Goal: Task Accomplishment & Management: Complete application form

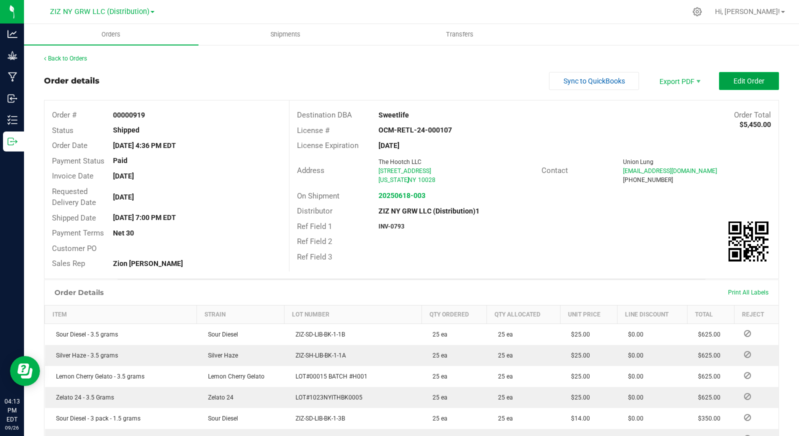
click at [741, 76] on button "Edit Order" at bounding box center [749, 81] width 60 height 18
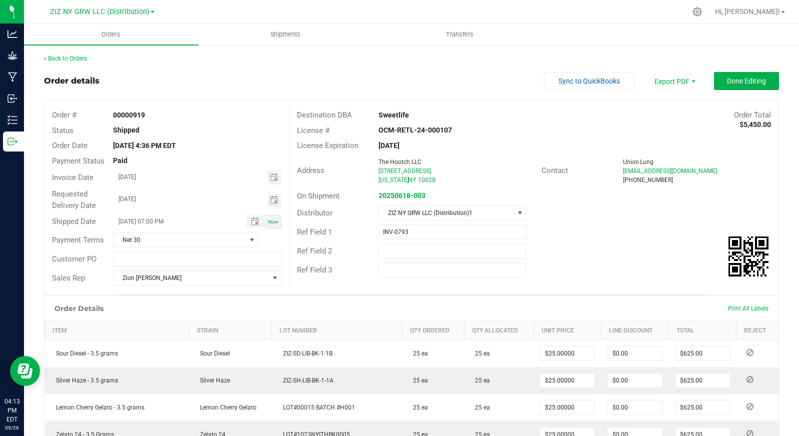
click at [75, 54] on div "Back to Orders" at bounding box center [411, 58] width 735 height 9
click at [61, 59] on link "Back to Orders" at bounding box center [65, 58] width 43 height 7
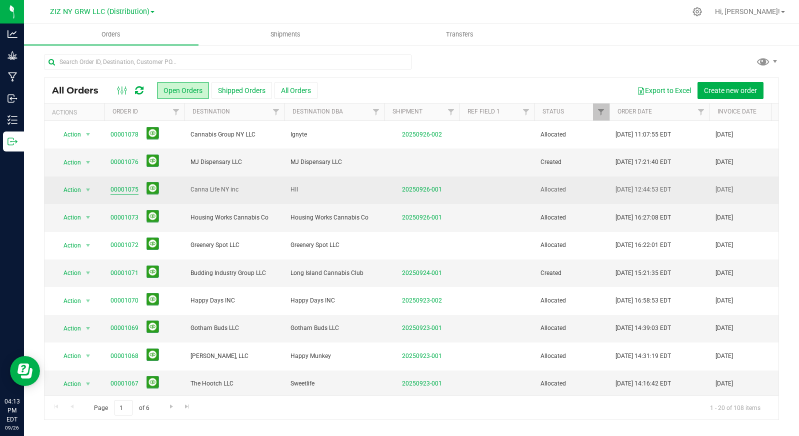
click at [125, 190] on link "00001075" at bounding box center [125, 190] width 28 height 10
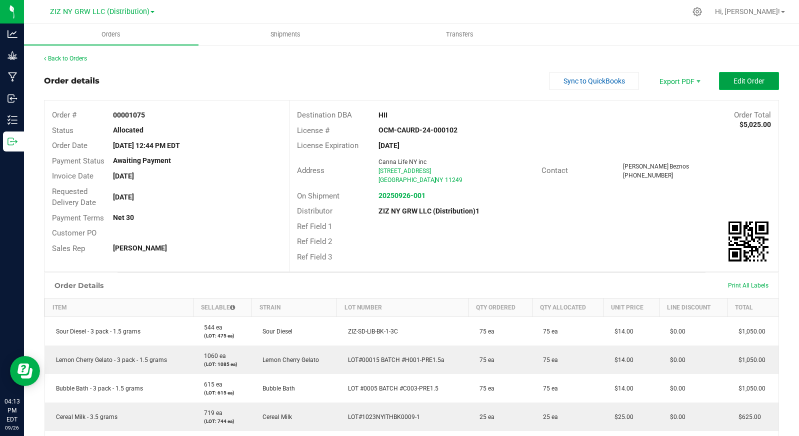
click at [734, 80] on span "Edit Order" at bounding box center [749, 81] width 31 height 8
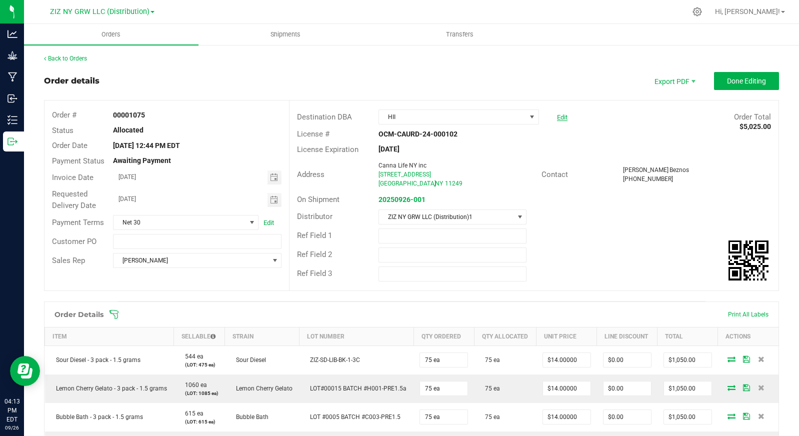
click at [559, 118] on link "Edit" at bounding box center [562, 118] width 11 height 8
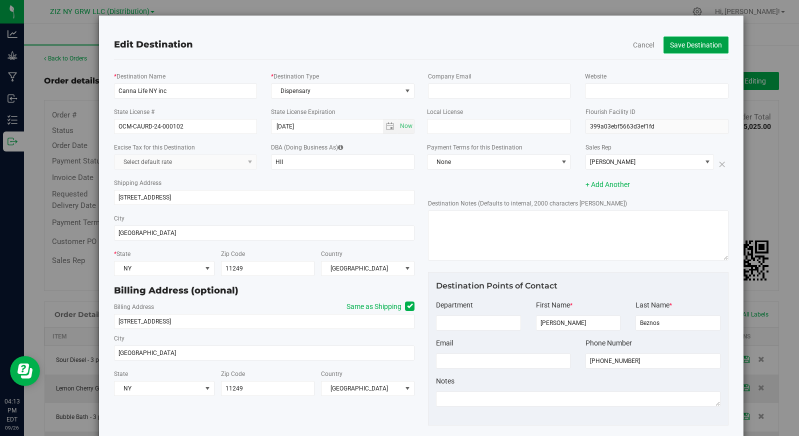
click at [690, 45] on button "Save Destination" at bounding box center [696, 45] width 65 height 17
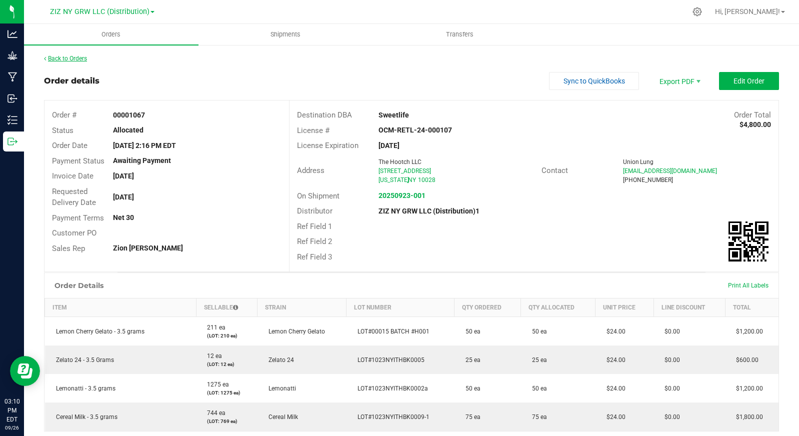
click at [84, 58] on link "Back to Orders" at bounding box center [65, 58] width 43 height 7
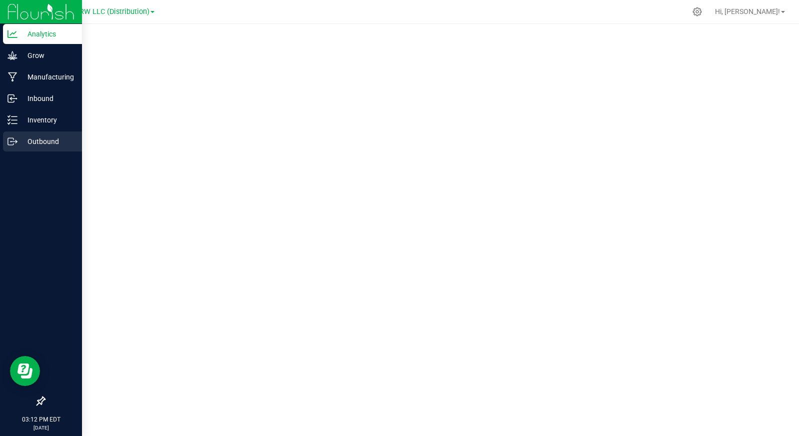
click at [15, 143] on icon at bounding box center [13, 142] width 10 height 10
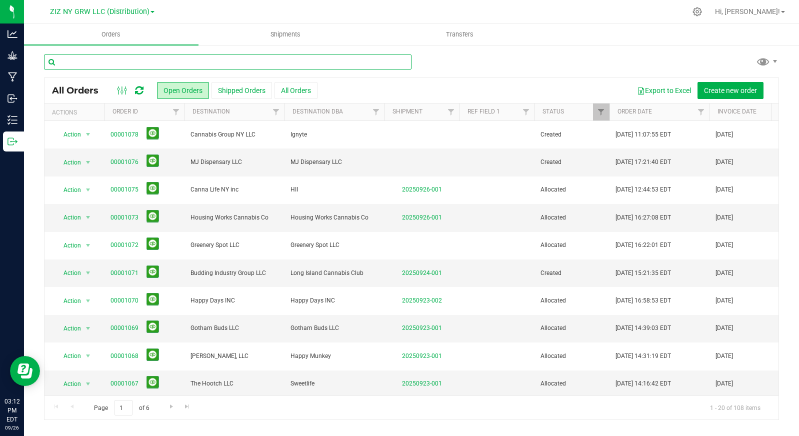
click at [144, 67] on input "text" at bounding box center [228, 62] width 368 height 15
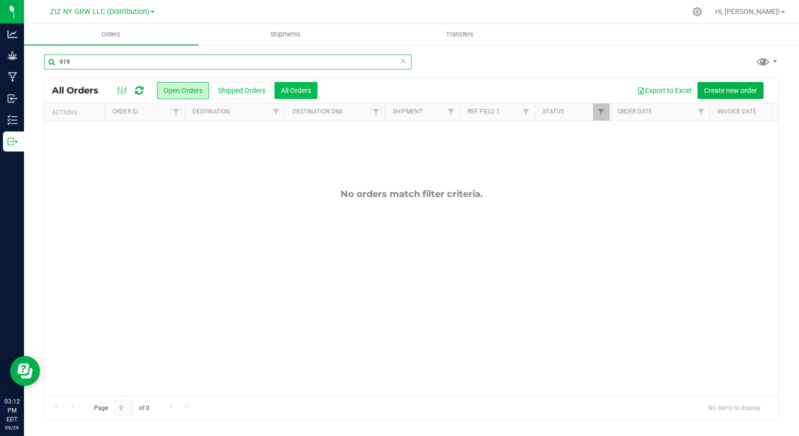
type input "919"
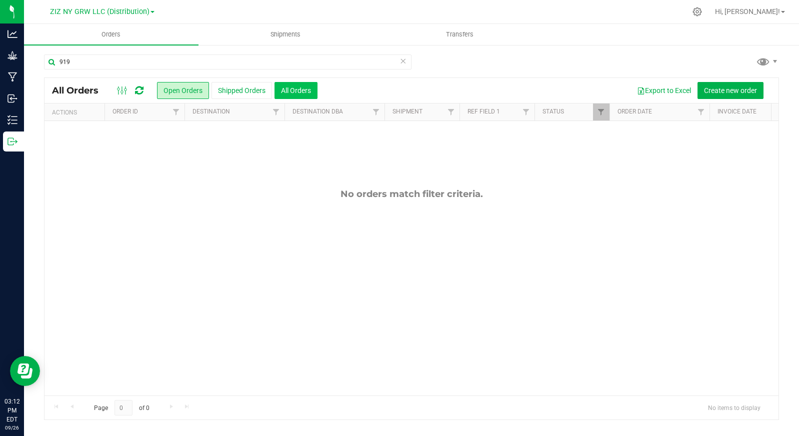
click at [302, 95] on button "All Orders" at bounding box center [296, 90] width 43 height 17
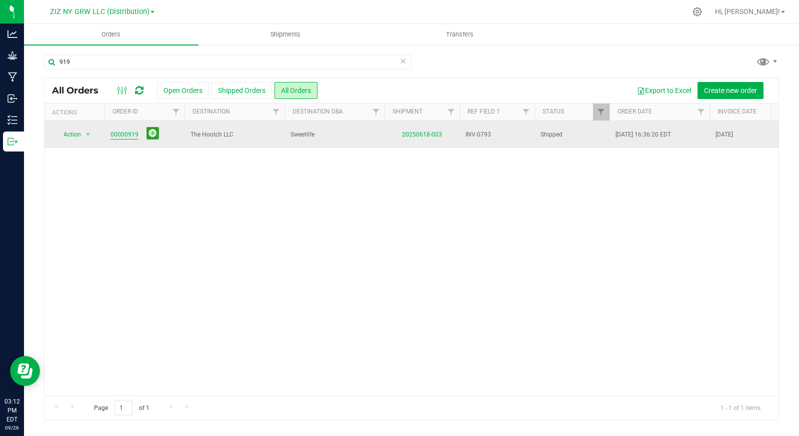
click at [123, 132] on link "00000919" at bounding box center [125, 135] width 28 height 10
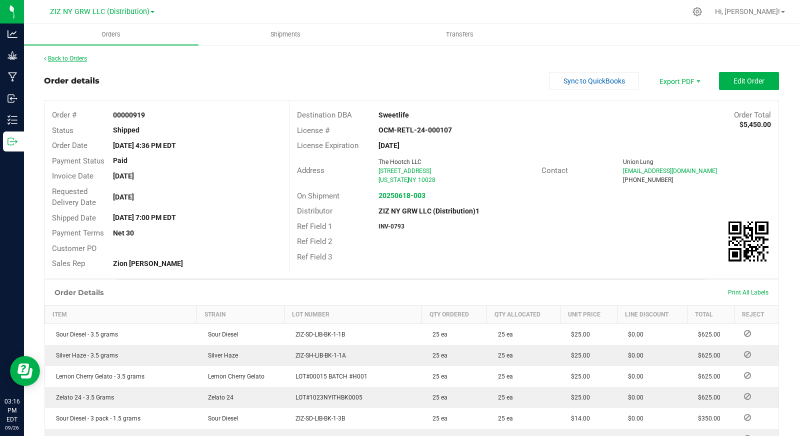
click at [66, 61] on link "Back to Orders" at bounding box center [65, 58] width 43 height 7
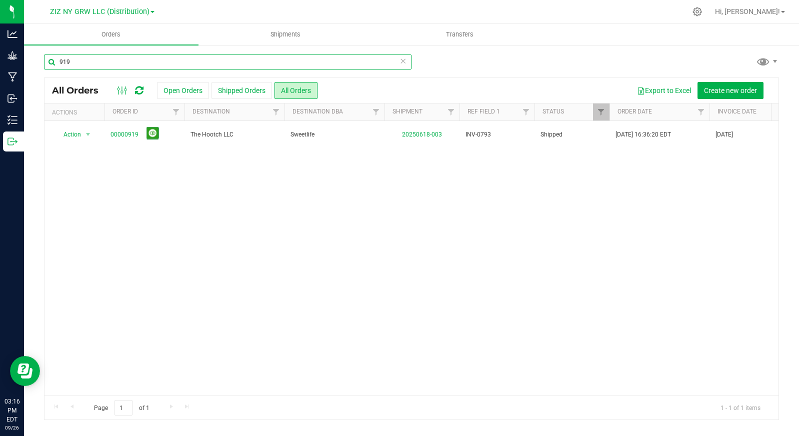
drag, startPoint x: 79, startPoint y: 64, endPoint x: 43, endPoint y: 56, distance: 36.5
click at [43, 56] on div "919 All Orders Open Orders Shipped Orders All Orders Export to Excel Create new…" at bounding box center [411, 237] width 775 height 386
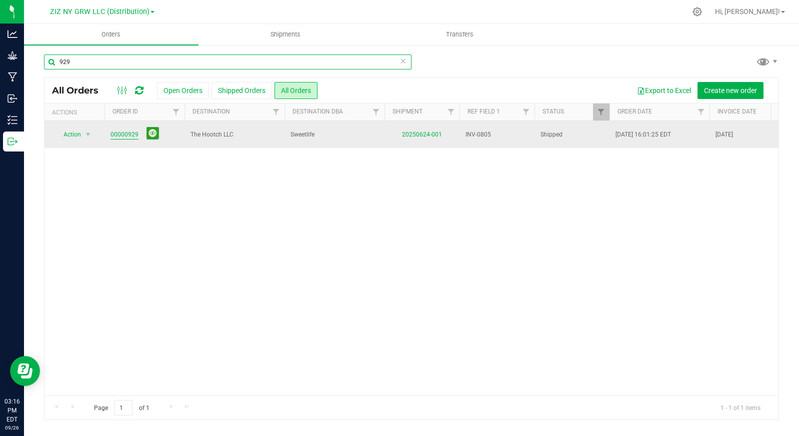
type input "929"
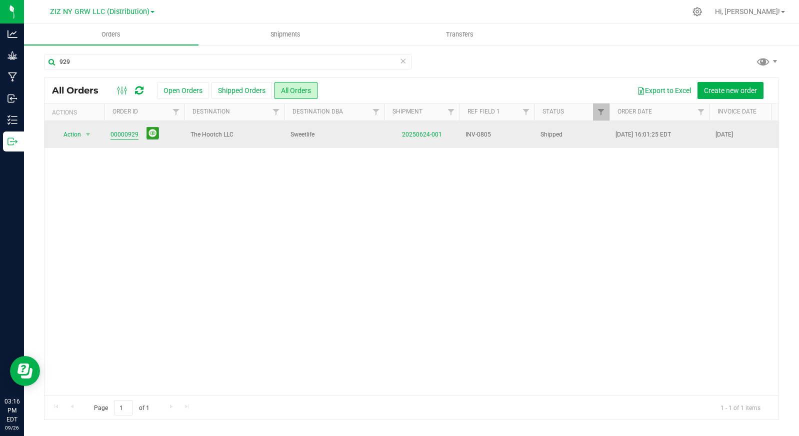
click at [125, 135] on link "00000929" at bounding box center [125, 135] width 28 height 10
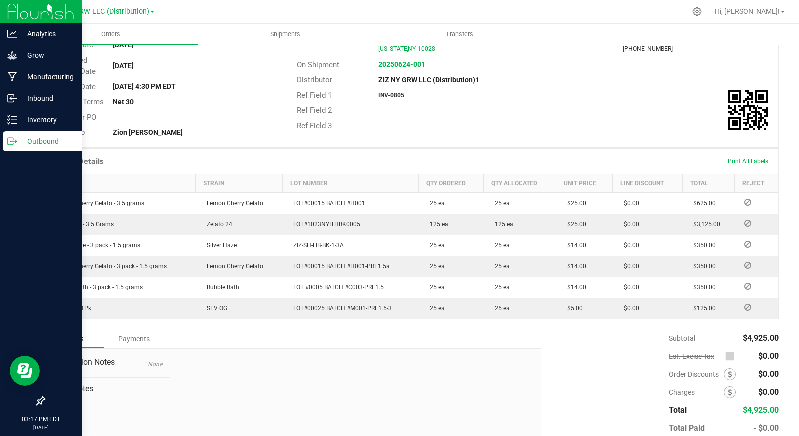
scroll to position [189, 0]
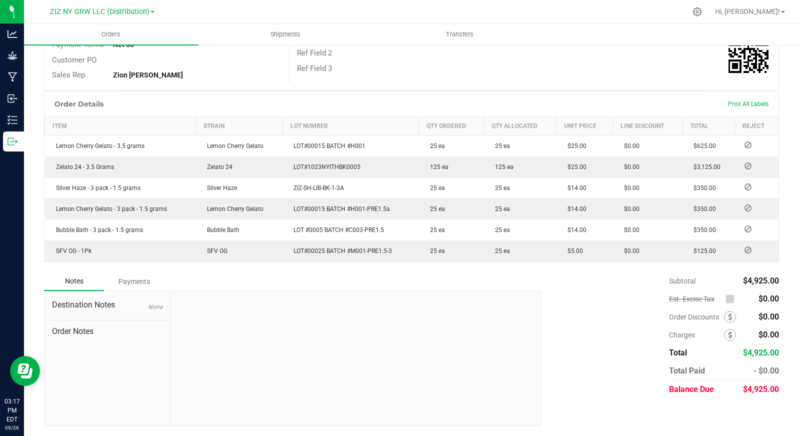
click at [133, 285] on div "Payments" at bounding box center [134, 282] width 60 height 18
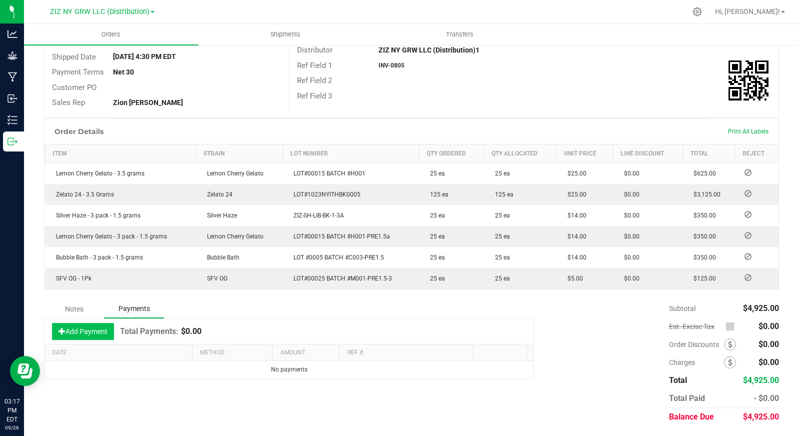
click at [98, 332] on button "Add Payment" at bounding box center [83, 331] width 62 height 17
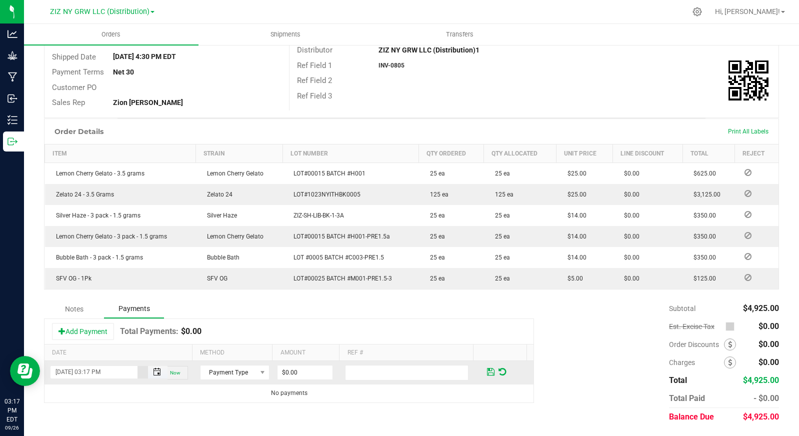
click at [154, 373] on span "Toggle popup" at bounding box center [157, 372] width 8 height 8
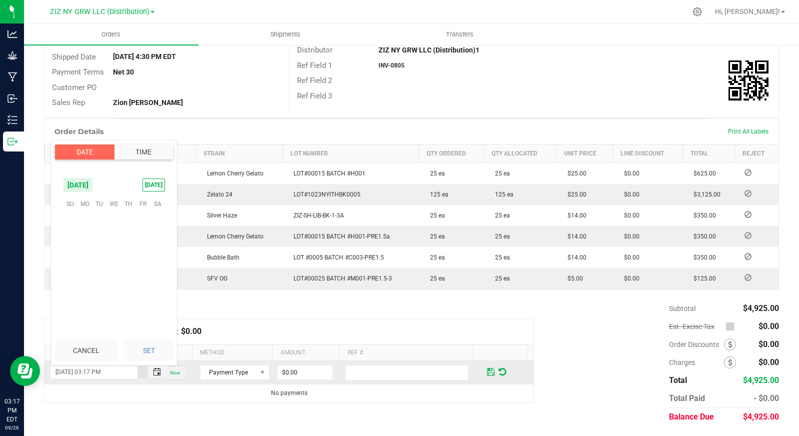
scroll to position [14, 0]
click at [125, 266] on span "25" at bounding box center [129, 265] width 15 height 16
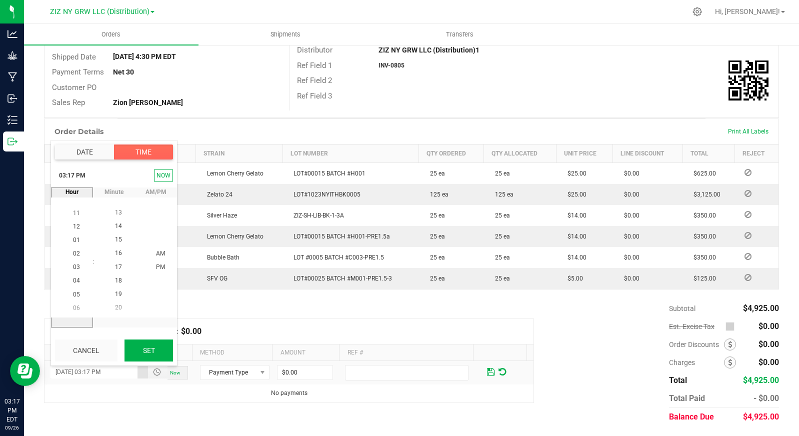
click at [154, 350] on button "Set" at bounding box center [149, 351] width 49 height 22
type input "09/25/2025 03:17 PM"
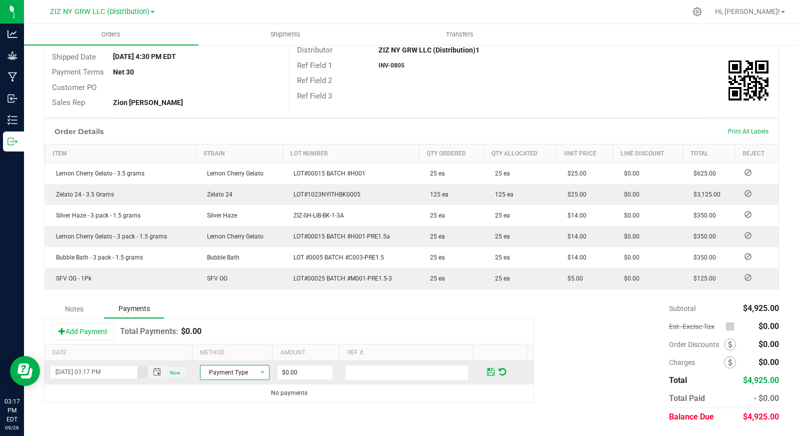
click at [219, 374] on span "Payment Type" at bounding box center [229, 373] width 56 height 14
click at [238, 331] on li "ACH & Bank Transfer" at bounding box center [230, 328] width 67 height 14
click at [246, 377] on span "ACH & Bank Transfer" at bounding box center [229, 373] width 56 height 14
click at [302, 325] on div "Add Payment Total Payments: $0.00" at bounding box center [289, 331] width 489 height 25
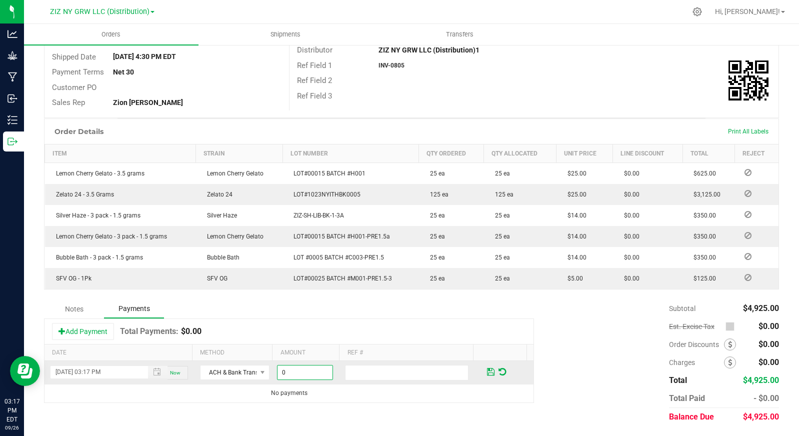
click at [295, 375] on input "0" at bounding box center [305, 373] width 55 height 14
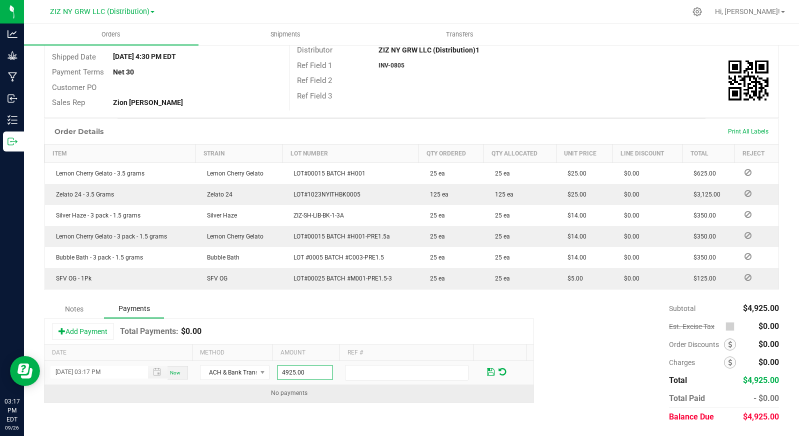
type input "$4,925.00"
click at [377, 394] on td "No payments" at bounding box center [289, 394] width 489 height 18
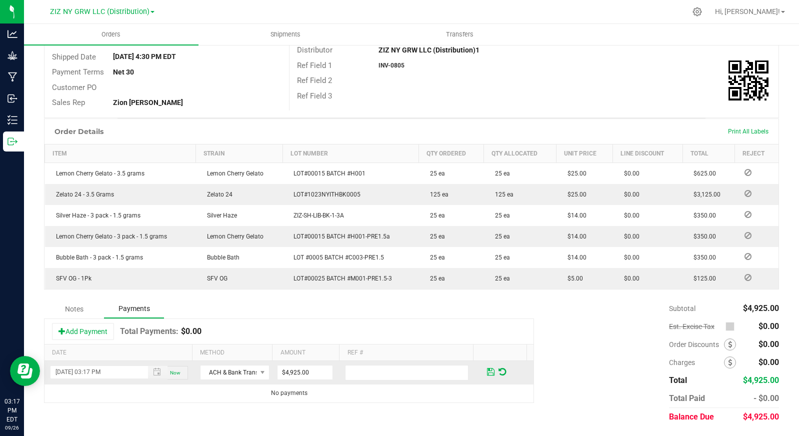
click at [487, 376] on span at bounding box center [491, 372] width 8 height 9
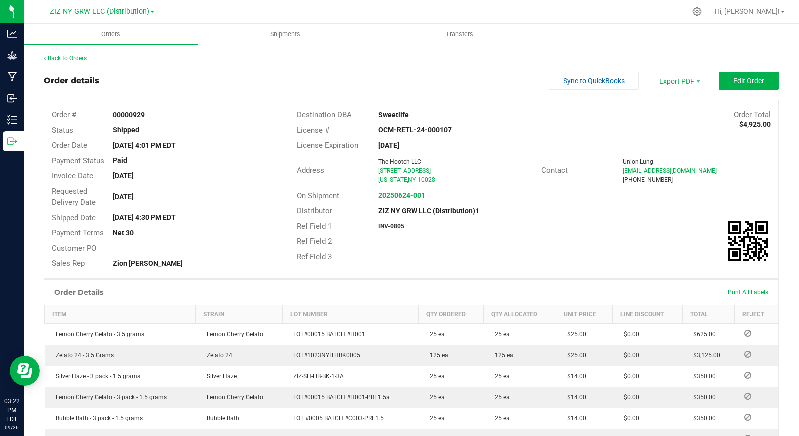
click at [82, 61] on link "Back to Orders" at bounding box center [65, 58] width 43 height 7
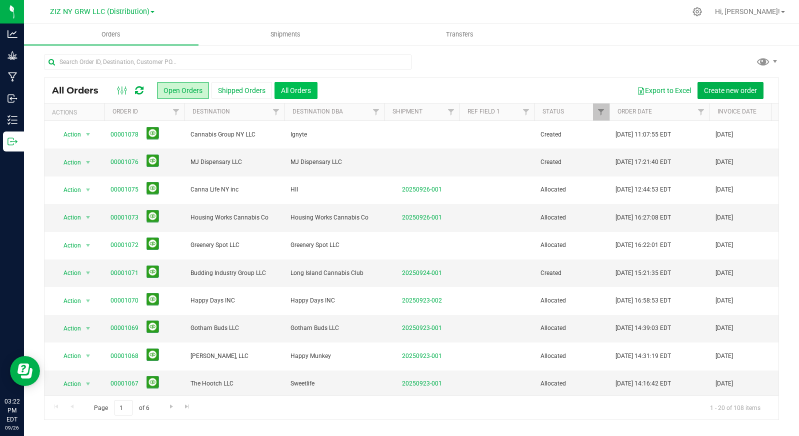
click at [300, 94] on button "All Orders" at bounding box center [296, 90] width 43 height 17
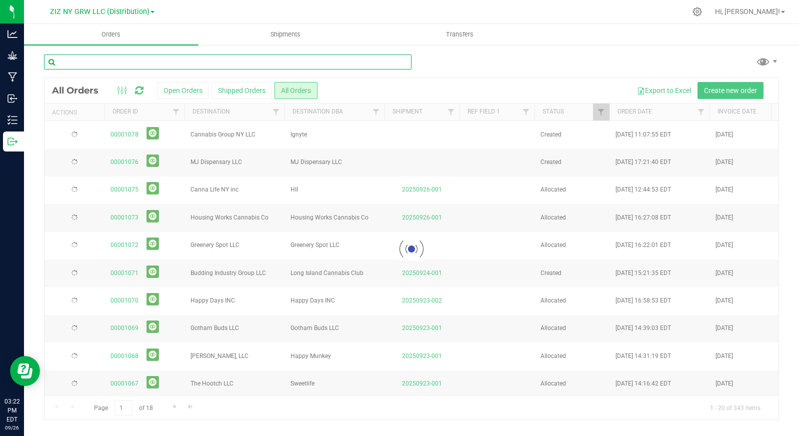
click at [146, 63] on input "text" at bounding box center [228, 62] width 368 height 15
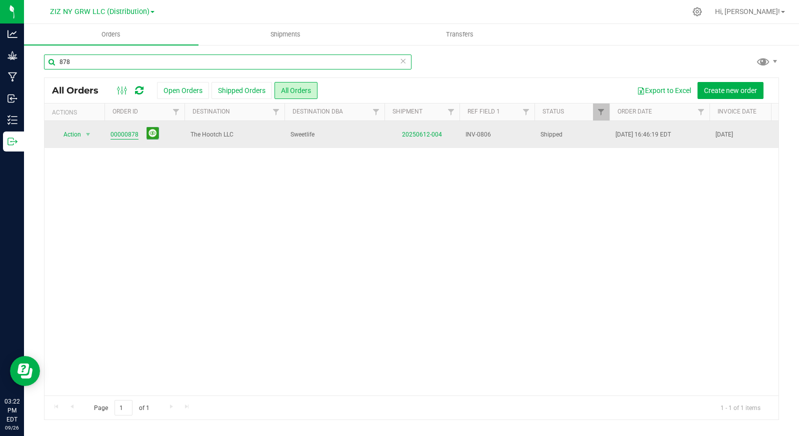
type input "878"
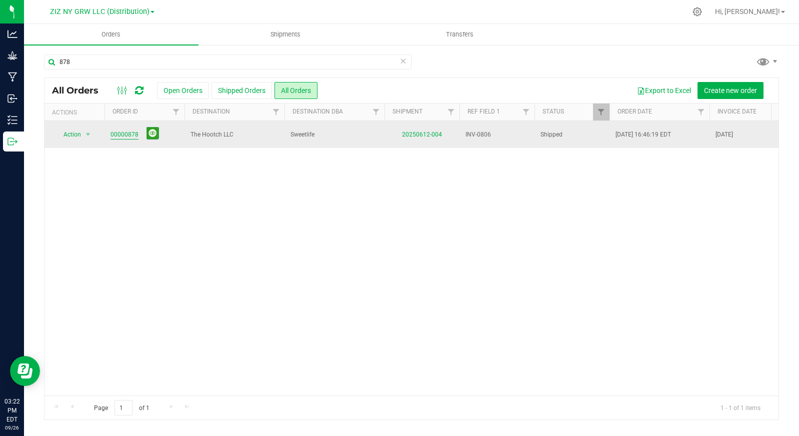
click at [127, 133] on link "00000878" at bounding box center [125, 135] width 28 height 10
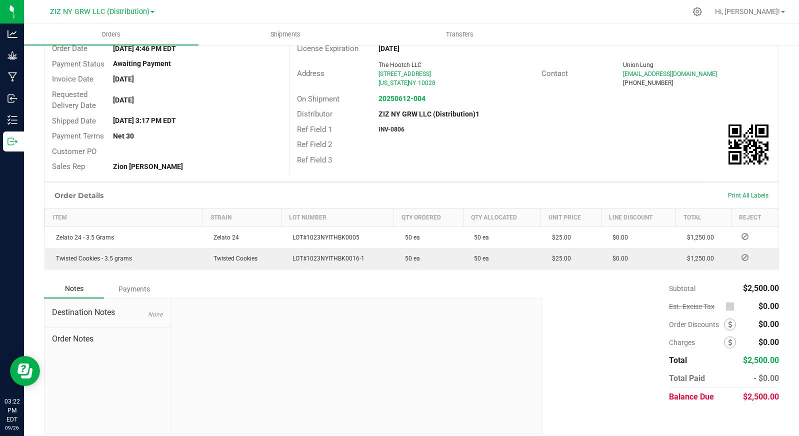
scroll to position [105, 0]
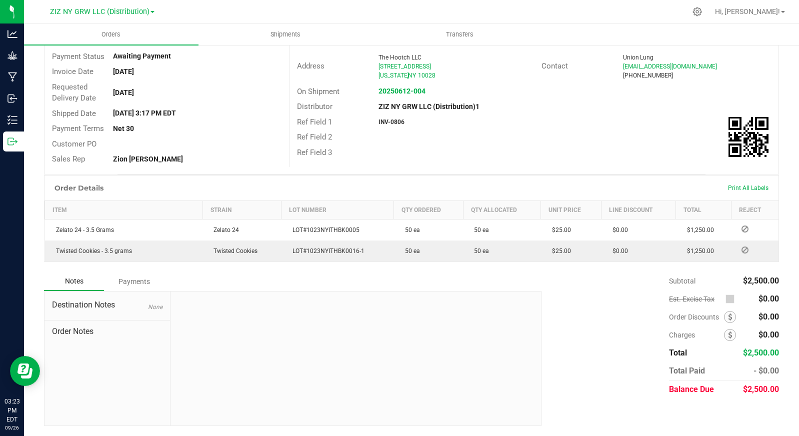
click at [133, 281] on div "Payments" at bounding box center [134, 282] width 60 height 18
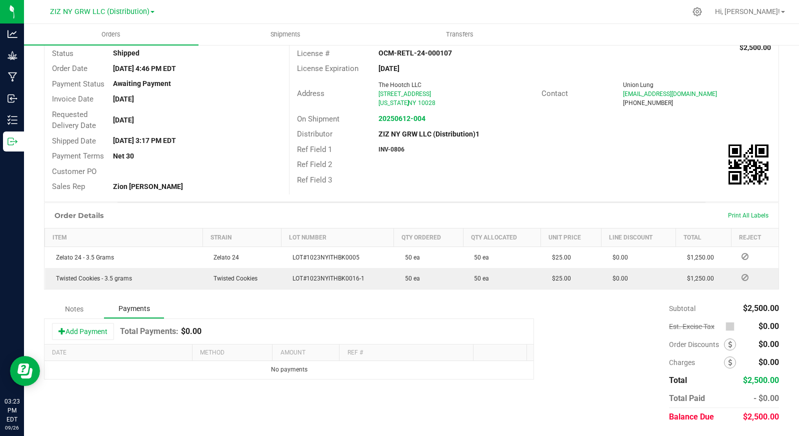
scroll to position [77, 0]
click at [72, 330] on button "Add Payment" at bounding box center [83, 331] width 62 height 17
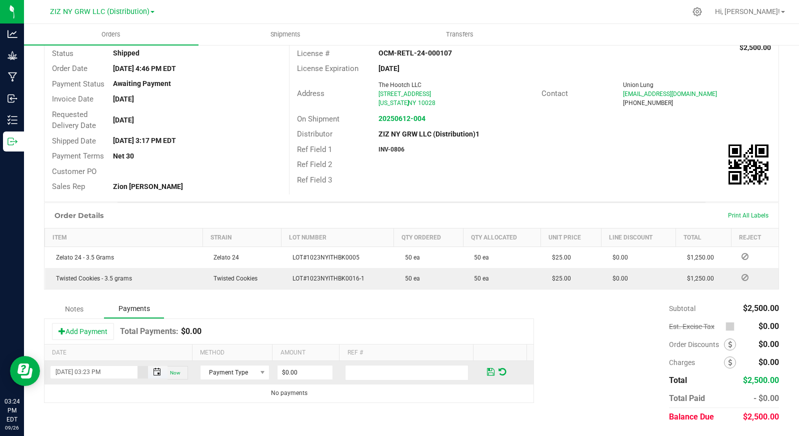
click at [154, 373] on span "Toggle popup" at bounding box center [157, 372] width 8 height 8
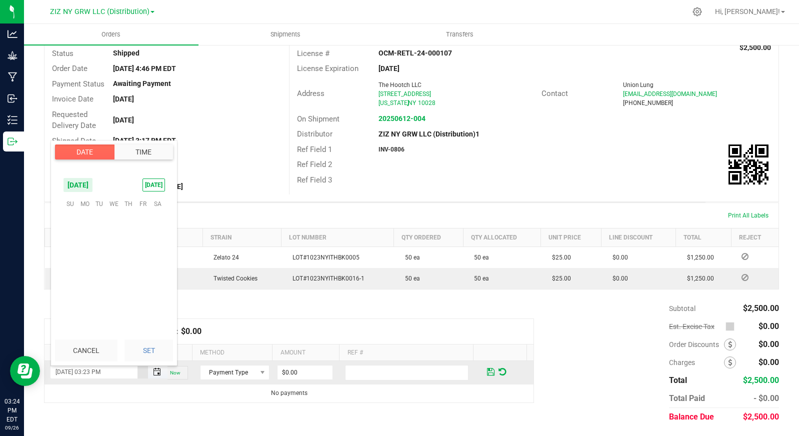
scroll to position [14, 0]
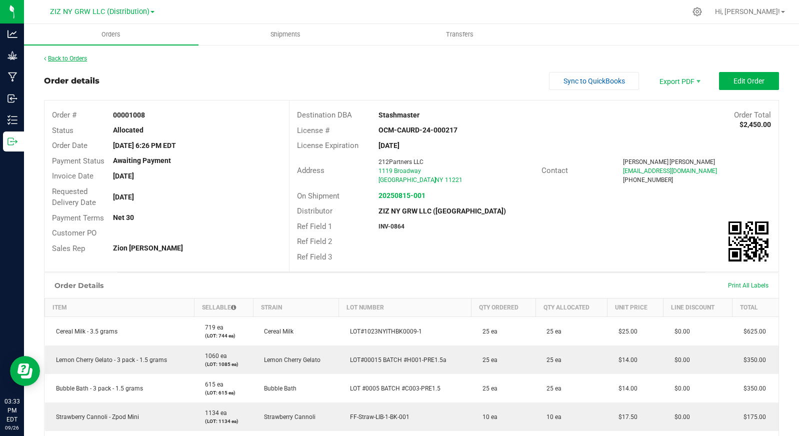
drag, startPoint x: 78, startPoint y: 63, endPoint x: 76, endPoint y: 58, distance: 5.4
click at [78, 63] on div "Back to Orders Order details Sync to QuickBooks Export PDF Edit Order Order # 0…" at bounding box center [411, 367] width 735 height 627
click at [76, 58] on link "Back to Orders" at bounding box center [65, 58] width 43 height 7
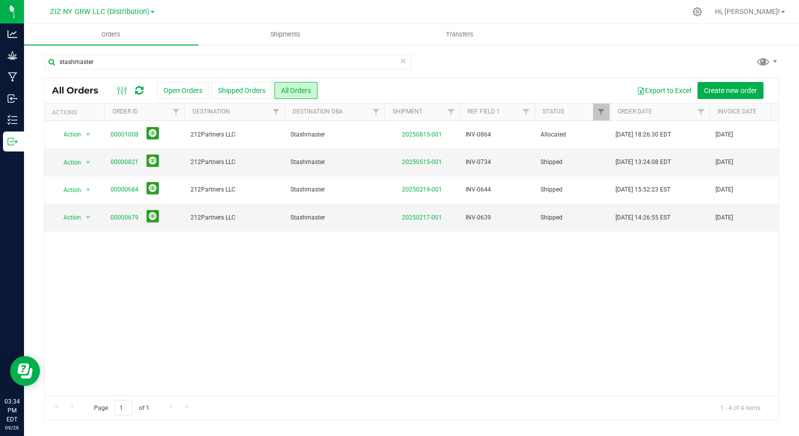
click at [403, 63] on icon at bounding box center [403, 61] width 7 height 12
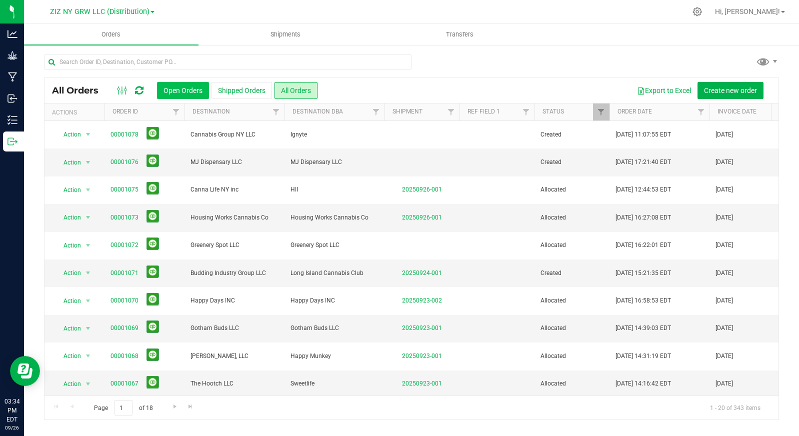
click at [175, 92] on button "Open Orders" at bounding box center [183, 90] width 52 height 17
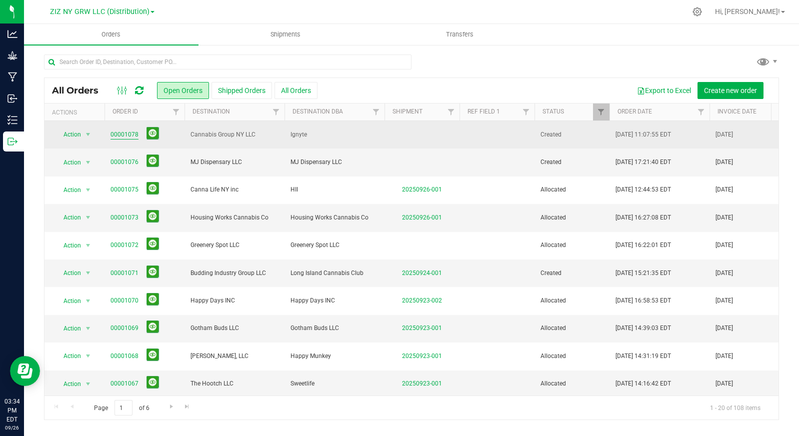
click at [121, 136] on link "00001078" at bounding box center [125, 135] width 28 height 10
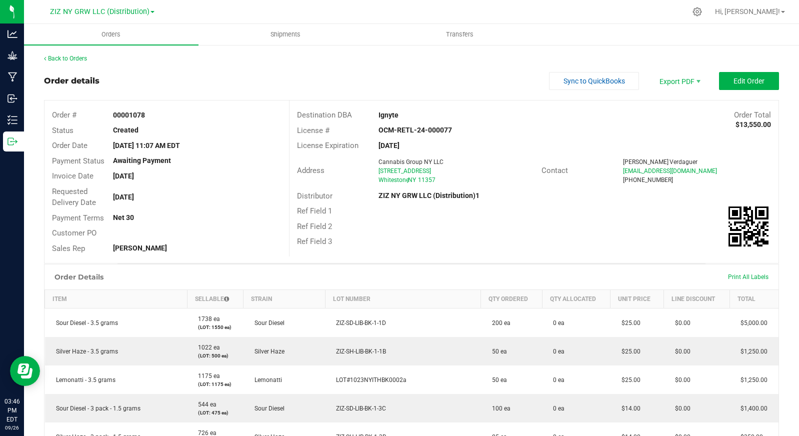
click at [82, 62] on div "Back to Orders" at bounding box center [411, 58] width 735 height 9
click at [77, 60] on link "Back to Orders" at bounding box center [65, 58] width 43 height 7
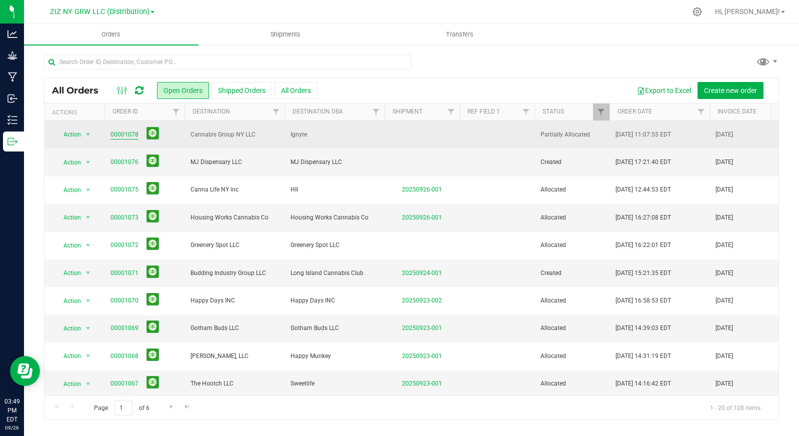
click at [128, 134] on link "00001078" at bounding box center [125, 135] width 28 height 10
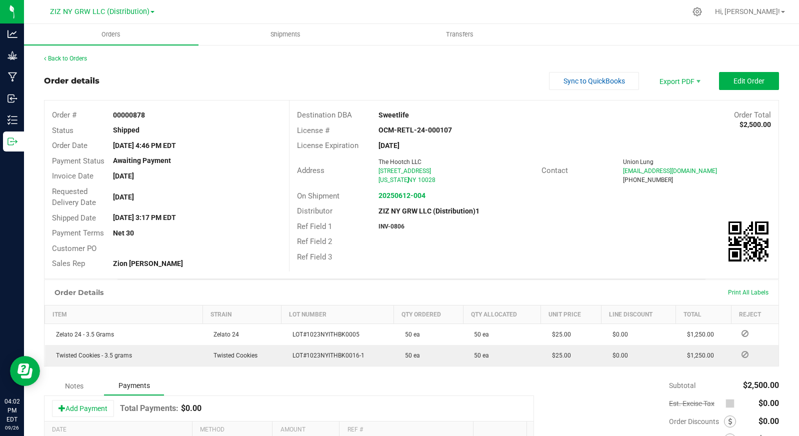
scroll to position [77, 0]
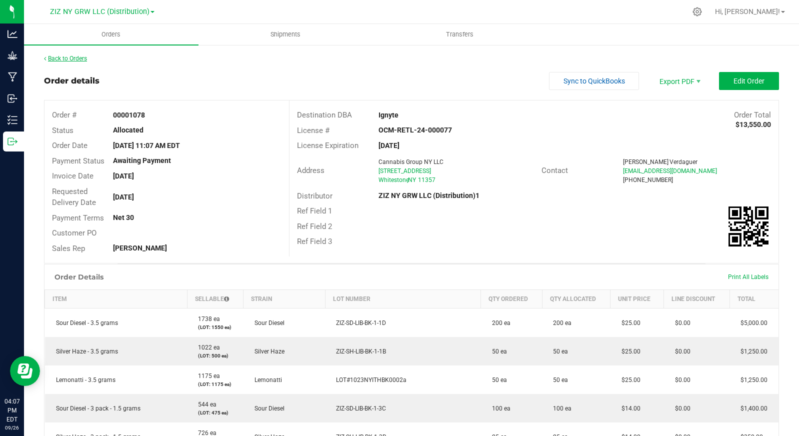
click at [81, 60] on link "Back to Orders" at bounding box center [65, 58] width 43 height 7
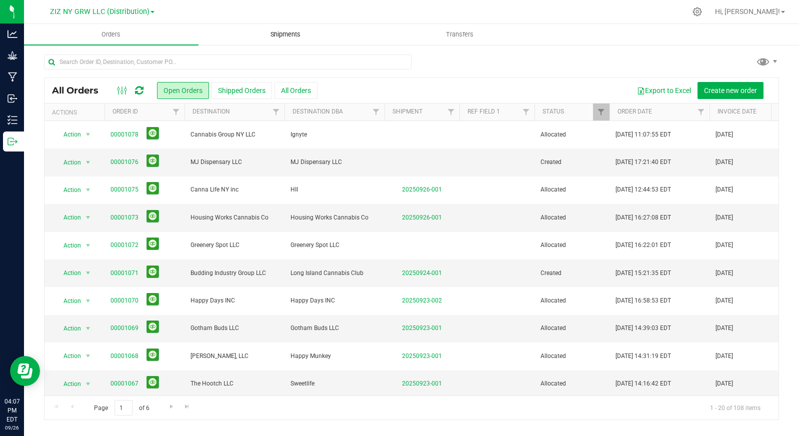
click at [299, 41] on uib-tab-heading "Shipments" at bounding box center [286, 35] width 174 height 20
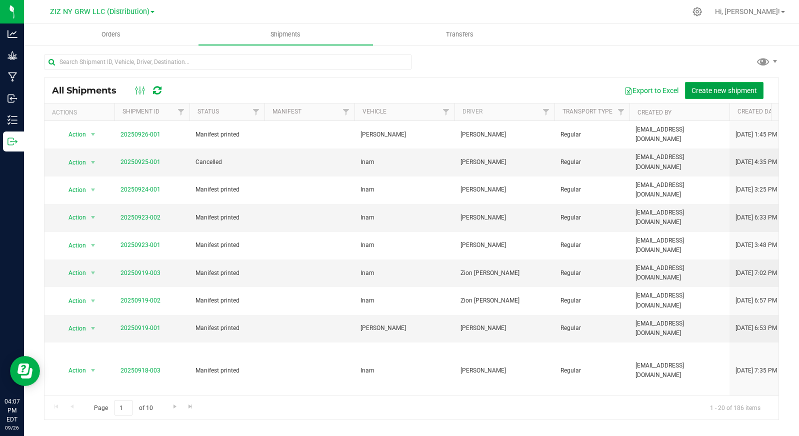
click at [729, 93] on span "Create new shipment" at bounding box center [725, 91] width 66 height 8
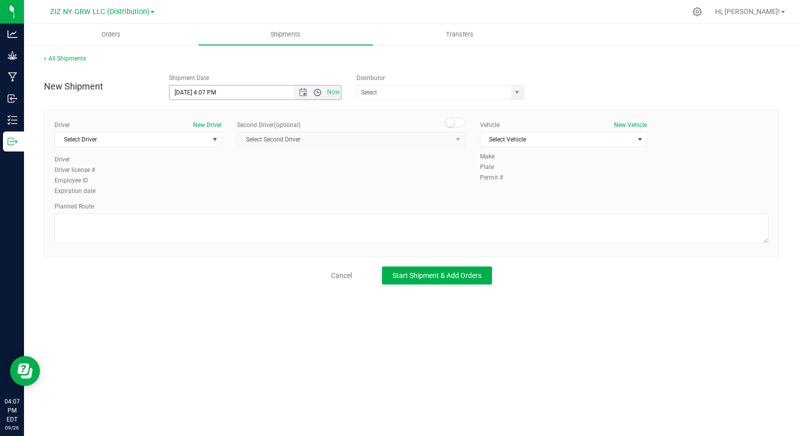
click at [317, 93] on span "Open the time view" at bounding box center [318, 93] width 8 height 8
click at [317, 94] on span "Open the time view" at bounding box center [318, 93] width 8 height 8
click at [522, 93] on span "select" at bounding box center [517, 93] width 13 height 14
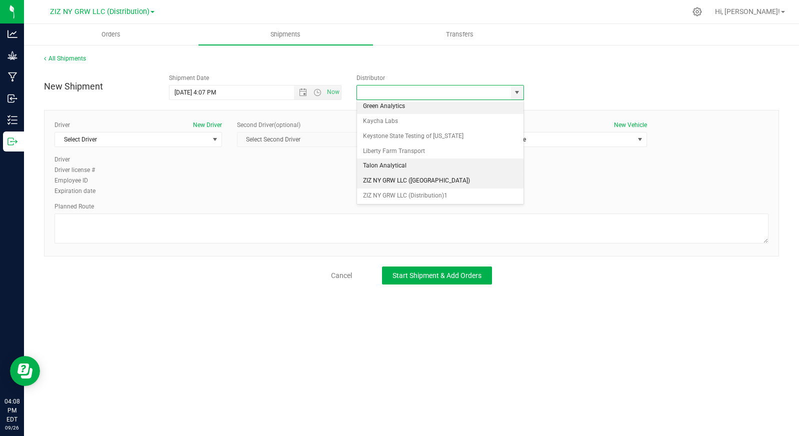
scroll to position [4, 0]
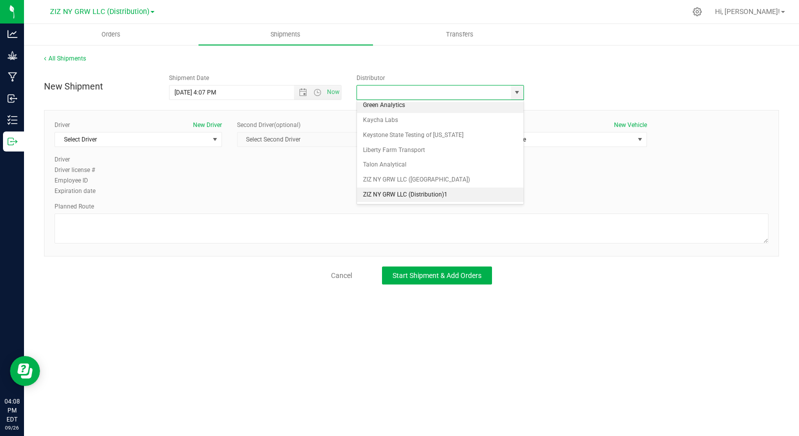
click at [452, 196] on li "ZIZ NY GRW LLC (Distribution)1" at bounding box center [440, 195] width 167 height 15
type input "ZIZ NY GRW LLC (Distribution)1"
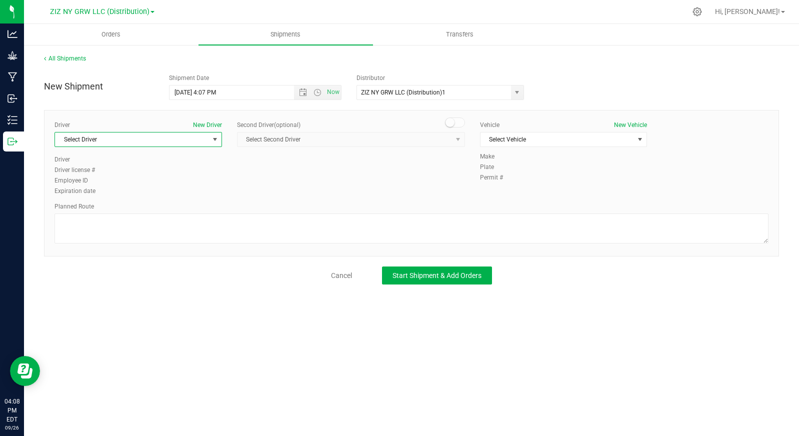
click at [215, 141] on span "select" at bounding box center [215, 140] width 8 height 8
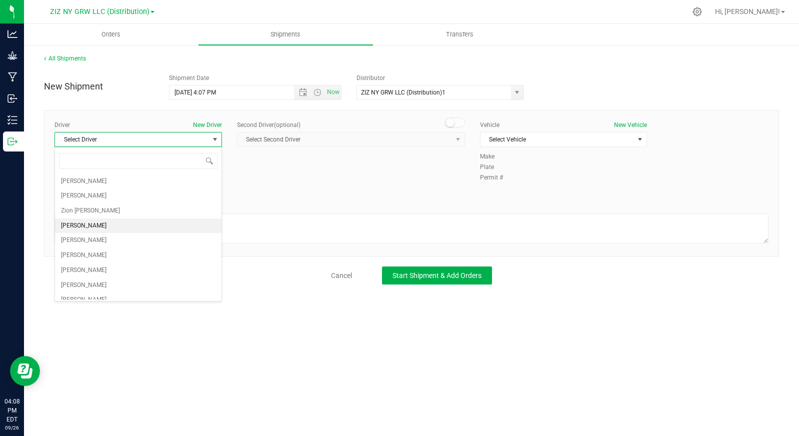
scroll to position [53, 0]
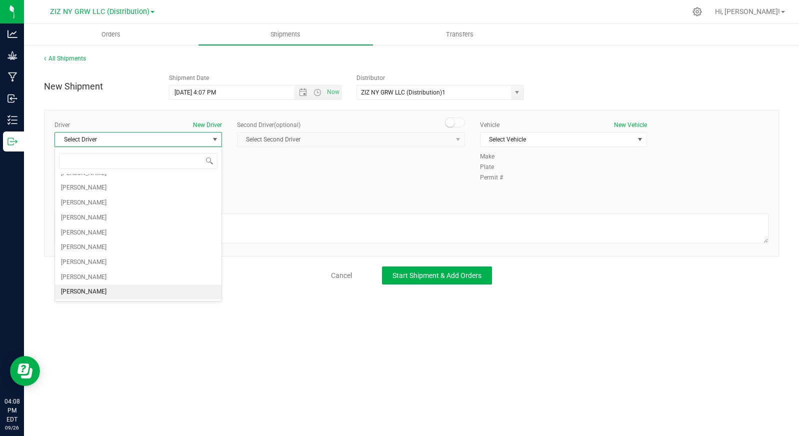
click at [134, 288] on li "[PERSON_NAME]" at bounding box center [138, 292] width 167 height 15
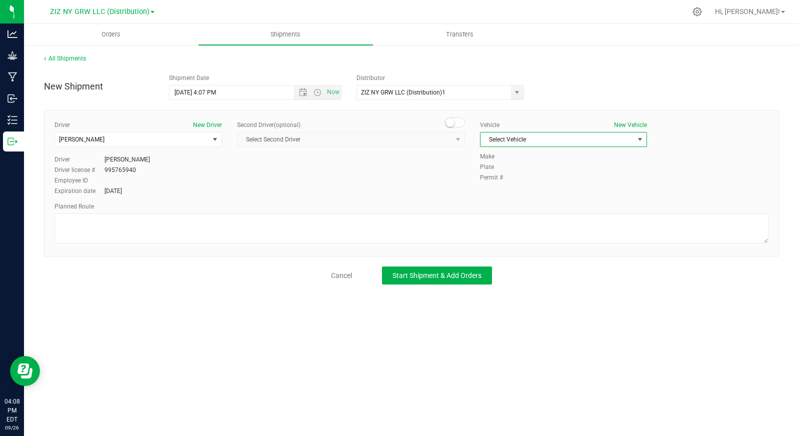
click at [569, 134] on span "Select Vehicle" at bounding box center [558, 140] width 154 height 14
click at [557, 171] on li "Inam" at bounding box center [564, 171] width 167 height 15
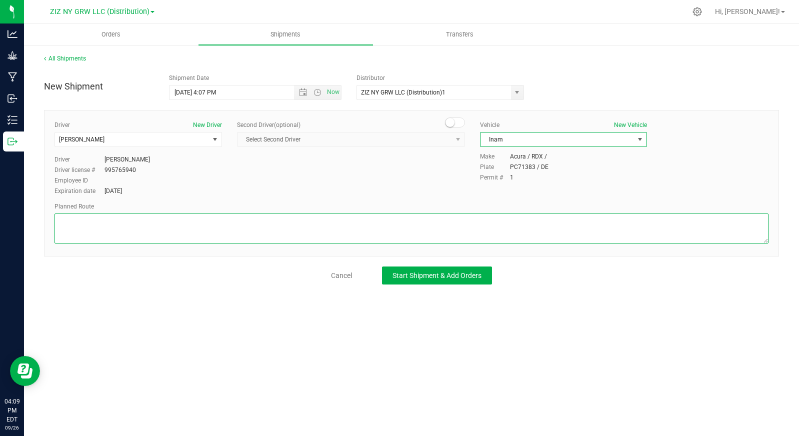
click at [141, 222] on textarea at bounding box center [412, 229] width 714 height 30
paste textarea "Get on I-495 E in [GEOGRAPHIC_DATA] from [GEOGRAPHIC_DATA][PERSON_NAME] 19 min …"
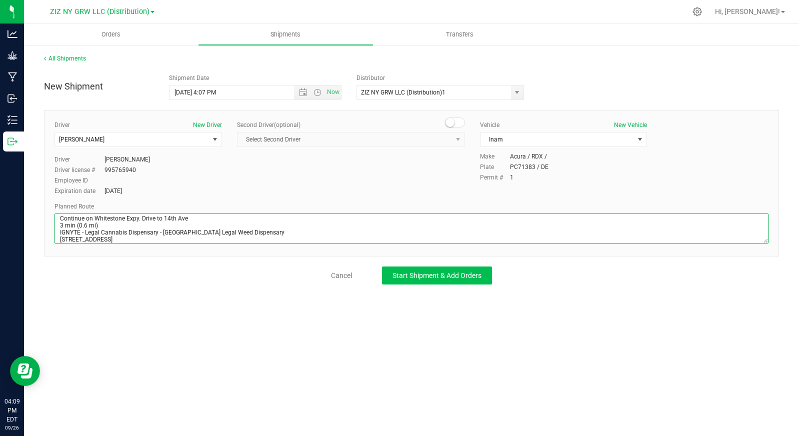
type textarea "Get on I-495 E in [GEOGRAPHIC_DATA] from [GEOGRAPHIC_DATA][PERSON_NAME] 19 min …"
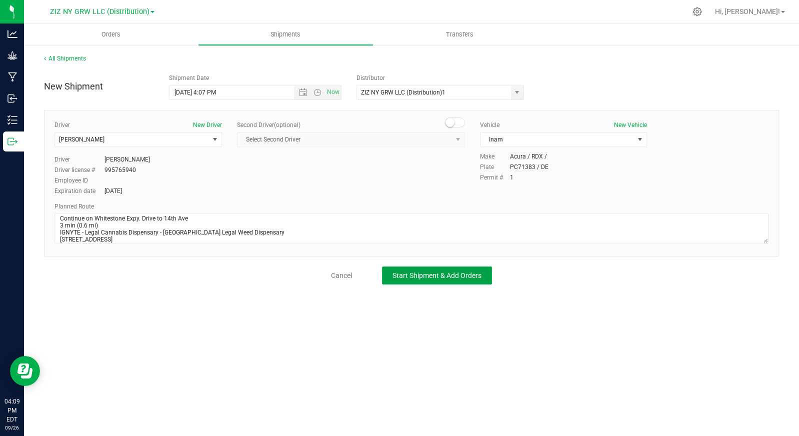
click at [435, 273] on span "Start Shipment & Add Orders" at bounding box center [437, 276] width 89 height 8
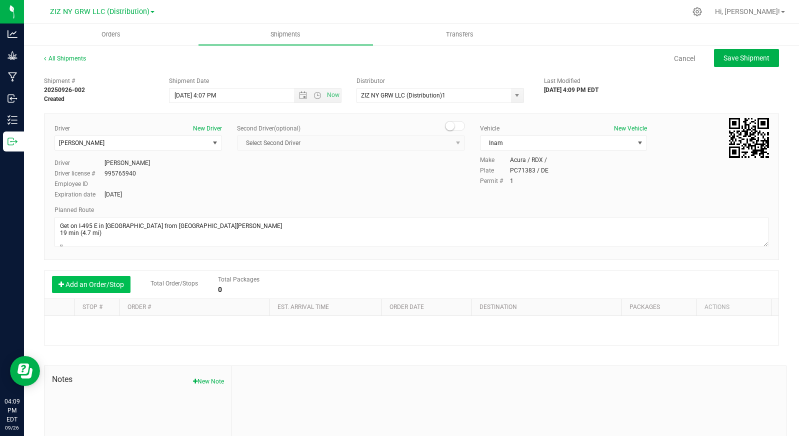
click at [114, 288] on button "Add an Order/Stop" at bounding box center [91, 284] width 79 height 17
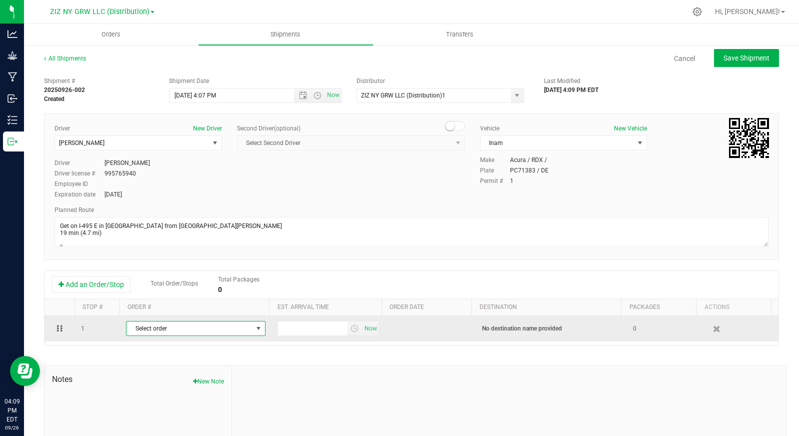
click at [148, 325] on span "Select order" at bounding box center [190, 329] width 126 height 14
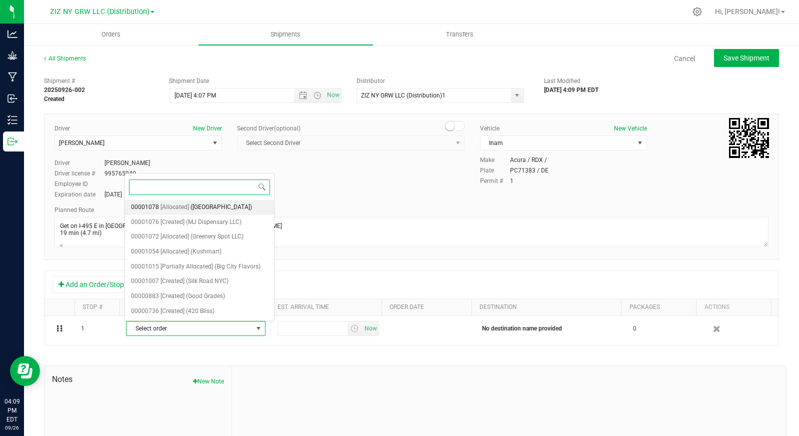
click at [200, 209] on span "([GEOGRAPHIC_DATA])" at bounding box center [222, 207] width 62 height 13
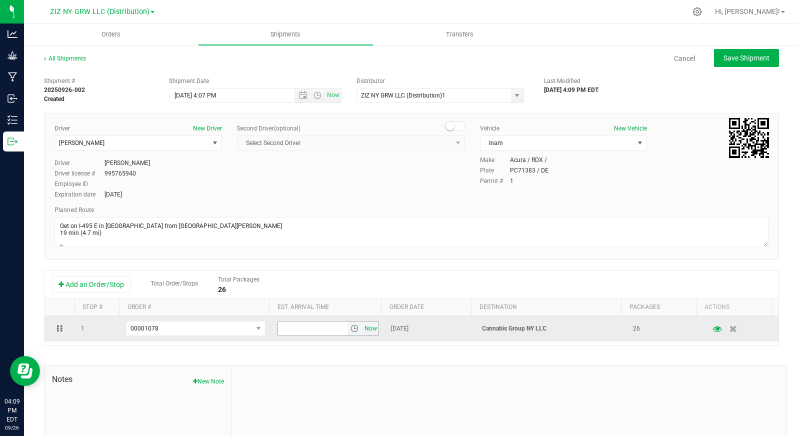
click at [363, 328] on span "Now" at bounding box center [371, 329] width 17 height 15
click at [282, 330] on input "4:09 PM" at bounding box center [313, 329] width 70 height 14
click at [351, 330] on span "select" at bounding box center [355, 329] width 8 height 8
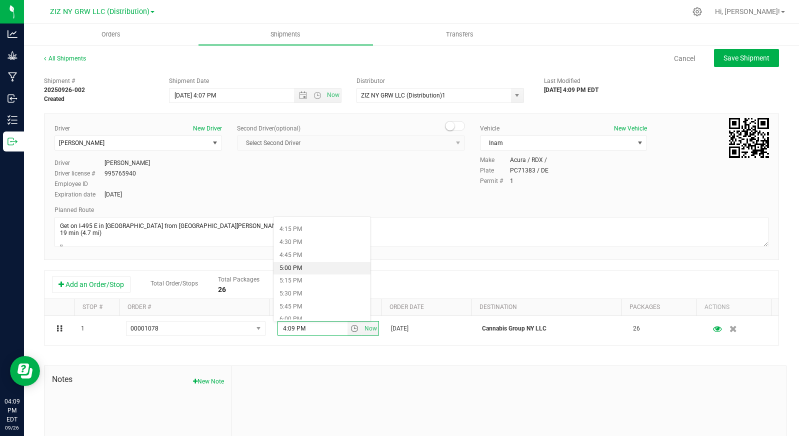
scroll to position [846, 0]
click at [311, 256] on li "5:00 PM" at bounding box center [322, 254] width 97 height 13
click at [738, 59] on span "Save Shipment" at bounding box center [747, 58] width 46 height 8
type input "[DATE] 8:07 PM"
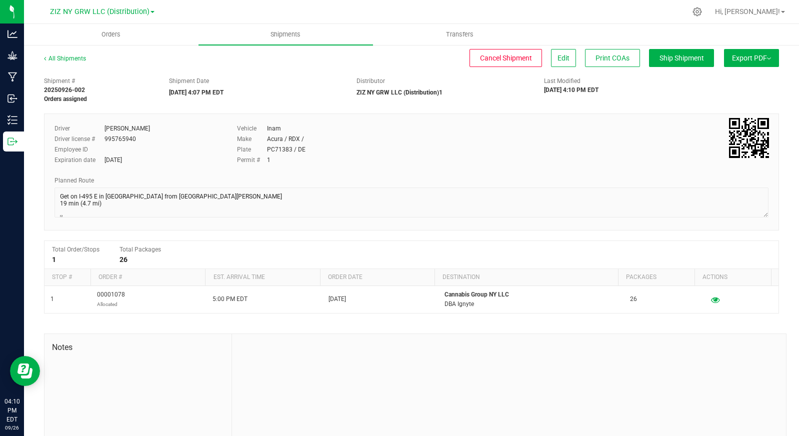
click at [744, 51] on button "Export PDF" at bounding box center [751, 58] width 55 height 18
click at [739, 95] on span "Manifest by Lot" at bounding box center [726, 95] width 42 height 7
click at [64, 61] on link "All Shipments" at bounding box center [65, 58] width 42 height 7
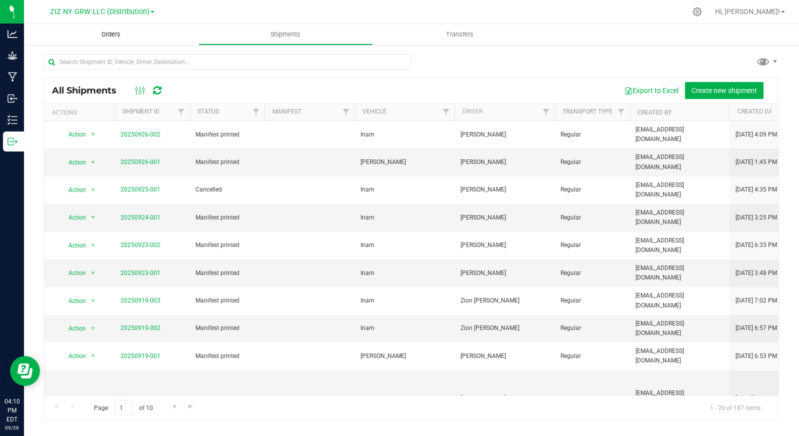
click at [122, 37] on span "Orders" at bounding box center [111, 34] width 46 height 9
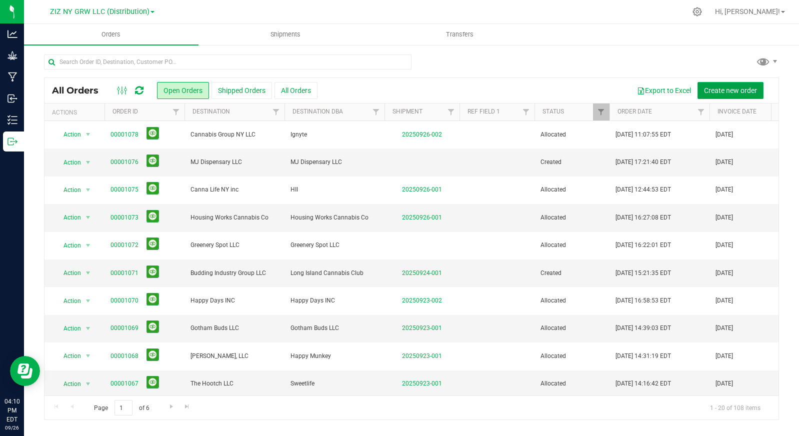
click at [737, 93] on span "Create new order" at bounding box center [730, 91] width 53 height 8
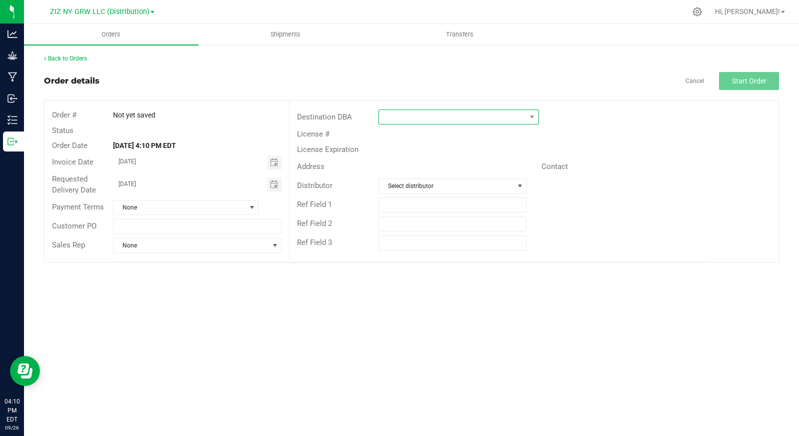
click at [439, 116] on span at bounding box center [452, 117] width 147 height 14
type input "g"
click at [406, 161] on li "+ Add New" at bounding box center [459, 160] width 160 height 17
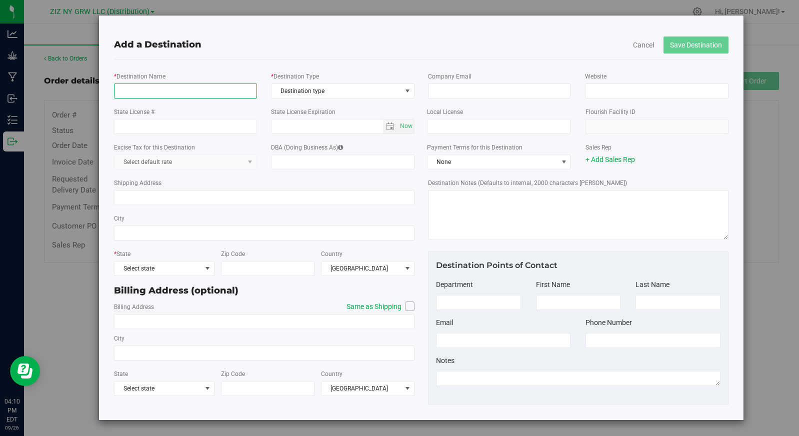
click at [199, 90] on input "* Destination Name" at bounding box center [185, 91] width 143 height 15
type input "Good Daze Dispensary"
click at [313, 99] on div "* Destination Name Good Daze Dispensary * Destination Type Destination type Des…" at bounding box center [265, 85] width 316 height 36
click at [316, 94] on span "Destination type" at bounding box center [337, 91] width 130 height 14
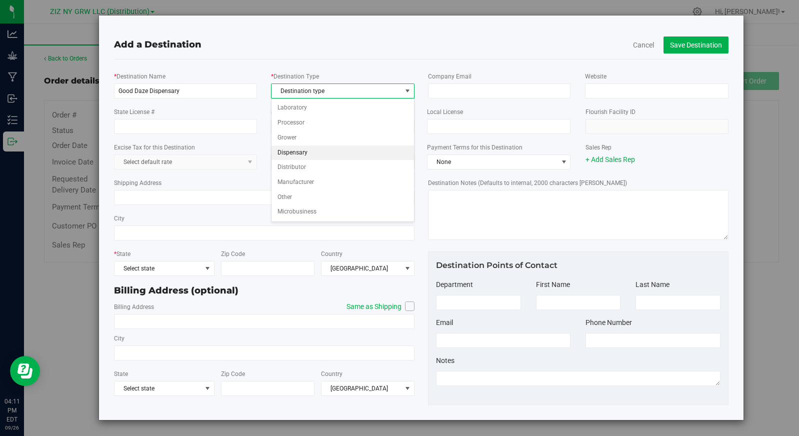
click at [327, 152] on li "Dispensary" at bounding box center [343, 153] width 143 height 15
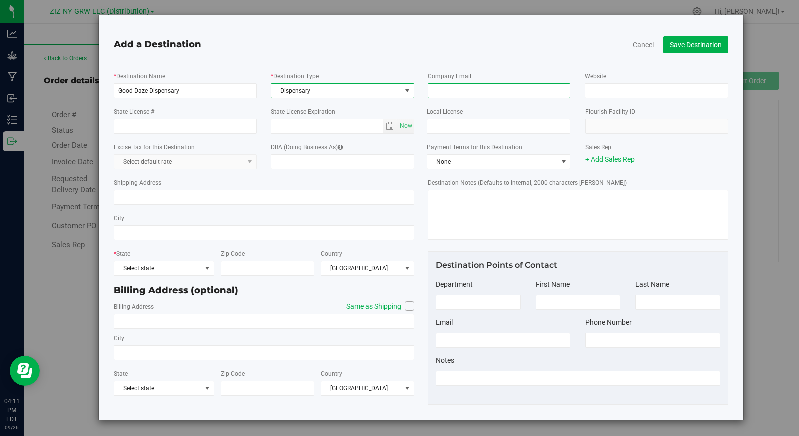
click at [446, 91] on input "email" at bounding box center [499, 91] width 143 height 15
paste input "[EMAIL_ADDRESS][DOMAIN_NAME]"
type input "[EMAIL_ADDRESS][DOMAIN_NAME]"
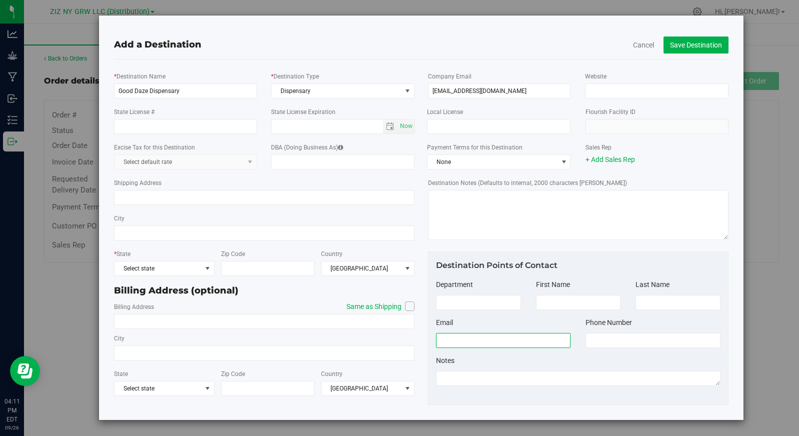
click at [505, 342] on input at bounding box center [503, 340] width 135 height 15
paste input "[EMAIL_ADDRESS][DOMAIN_NAME]"
type input "[EMAIL_ADDRESS][DOMAIN_NAME]"
click at [169, 127] on input "State License #" at bounding box center [185, 126] width 143 height 15
click at [389, 127] on span "select" at bounding box center [390, 127] width 8 height 8
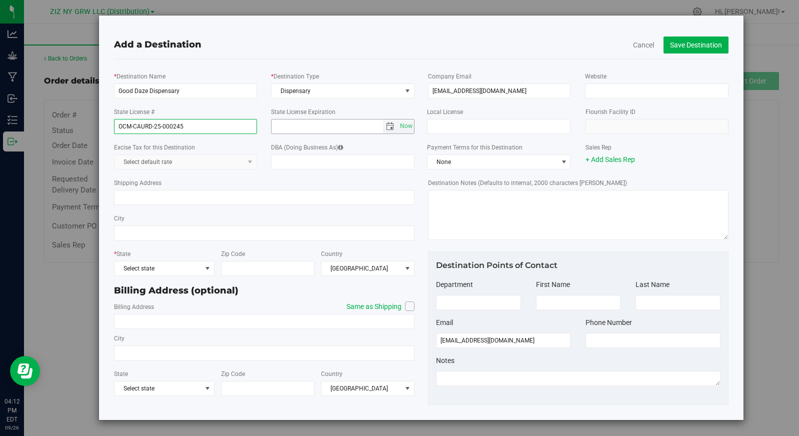
type input "OCM-CAURD-25-000245"
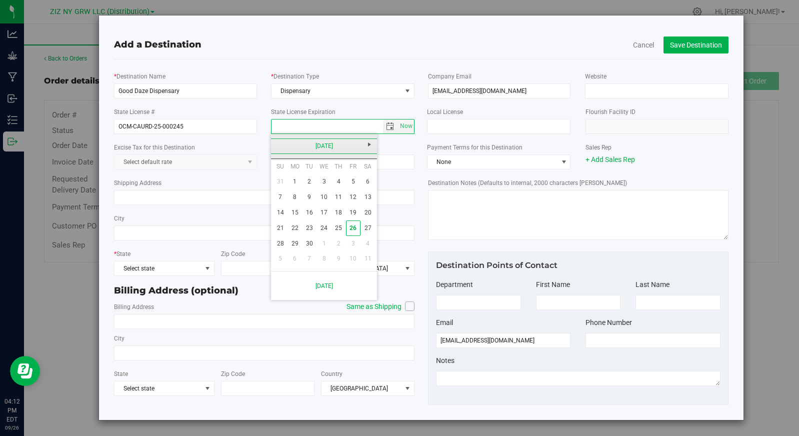
click at [306, 147] on link "[DATE]" at bounding box center [325, 147] width 108 height 16
click at [330, 145] on link "2025" at bounding box center [325, 147] width 108 height 16
click at [285, 229] on link "2027" at bounding box center [286, 230] width 26 height 26
click at [305, 175] on link "Feb" at bounding box center [312, 174] width 26 height 26
click at [282, 212] on link "14" at bounding box center [280, 213] width 15 height 16
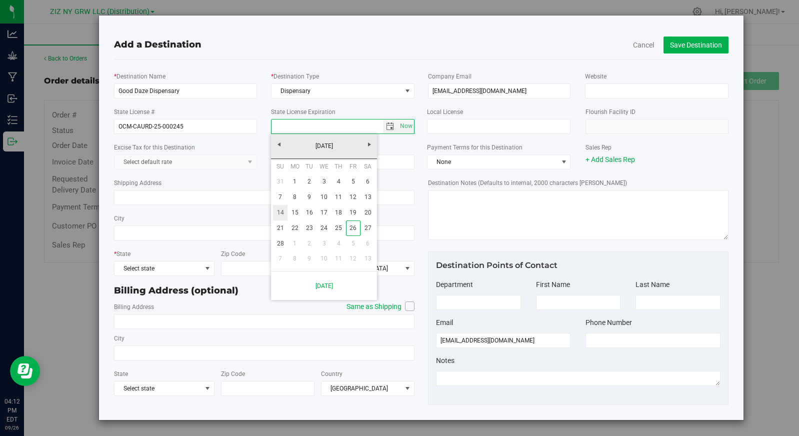
type input "[DATE]"
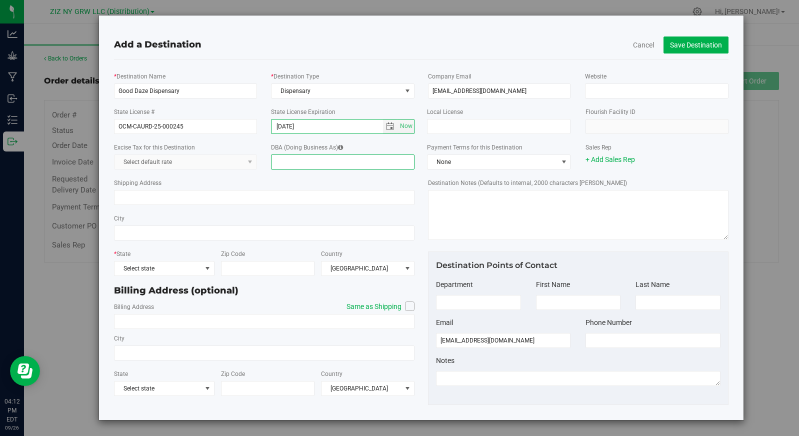
click at [297, 157] on input "DBA (Doing Business As)" at bounding box center [343, 162] width 144 height 15
drag, startPoint x: 325, startPoint y: 163, endPoint x: 263, endPoint y: 159, distance: 62.7
click at [263, 159] on div "Excise Tax for this Destination Select default rate DBA (Doing Business As) Roo…" at bounding box center [265, 156] width 316 height 36
type input "Good Daze Dispensary"
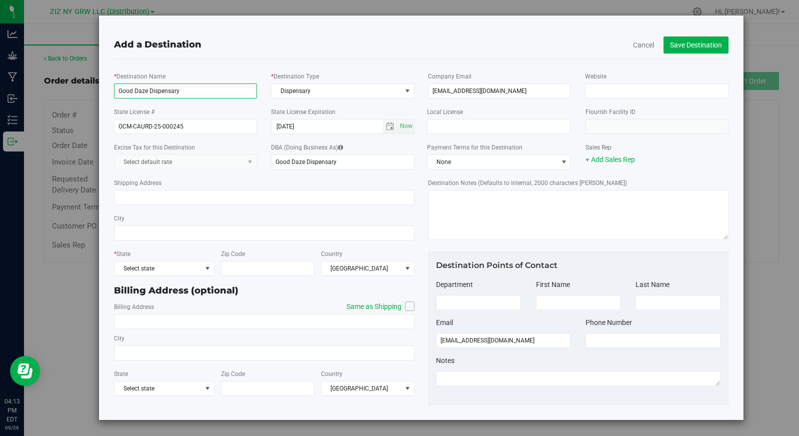
drag, startPoint x: 196, startPoint y: 92, endPoint x: 112, endPoint y: 78, distance: 84.7
click at [112, 78] on div "* Destination Name Good Daze Dispensary" at bounding box center [186, 85] width 158 height 28
type input "Root 13, LLC"
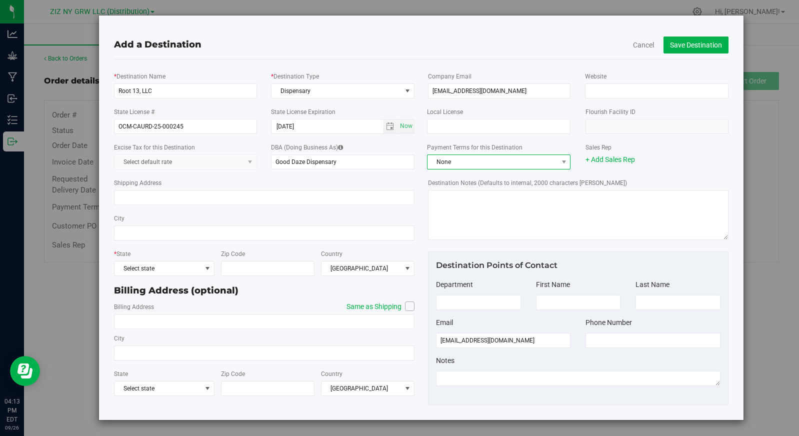
click at [528, 161] on span "None" at bounding box center [493, 162] width 130 height 14
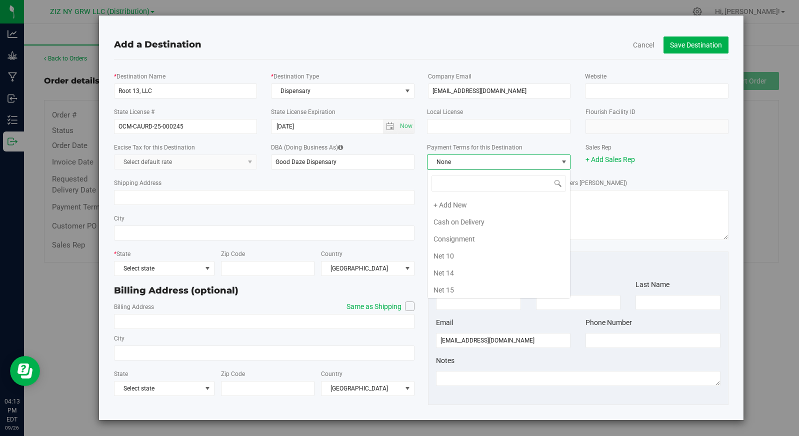
scroll to position [121, 0]
click at [528, 161] on span "None" at bounding box center [493, 162] width 130 height 14
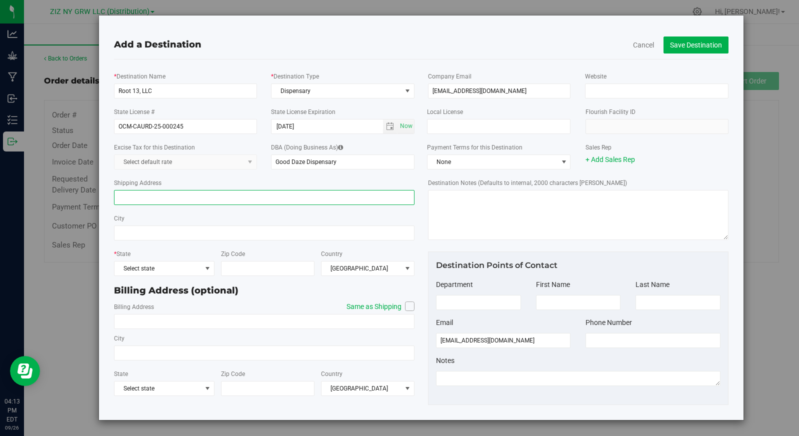
click at [158, 195] on input "Shipping Address" at bounding box center [264, 197] width 301 height 15
type input "[STREET_ADDRESS]"
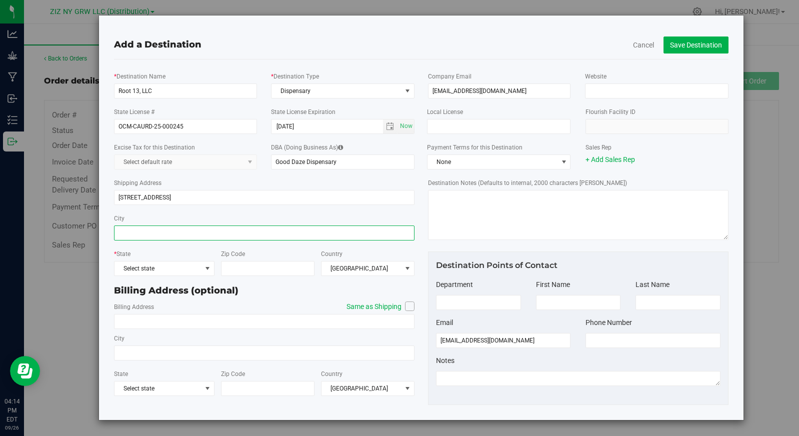
click at [150, 234] on input "City" at bounding box center [264, 233] width 301 height 15
type input "Little Neck"
click at [204, 269] on span at bounding box center [208, 269] width 8 height 8
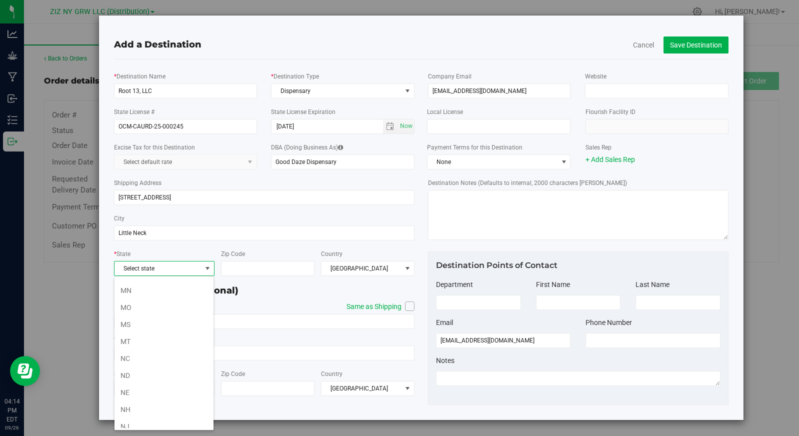
scroll to position [499, 0]
click at [162, 366] on li "NY" at bounding box center [164, 365] width 99 height 17
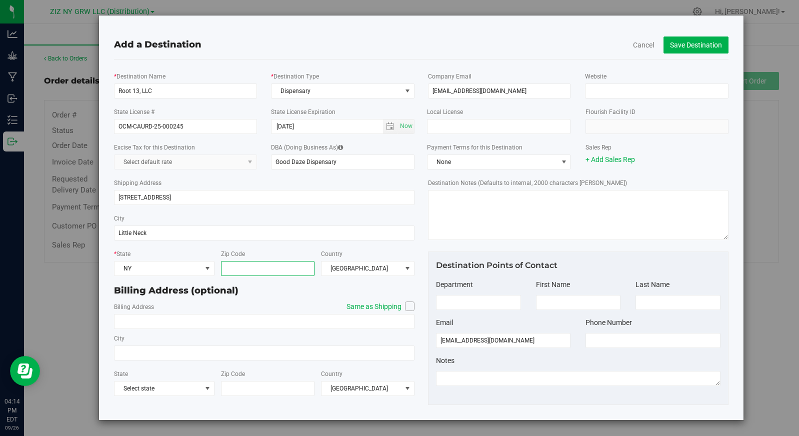
click at [261, 272] on input "Zip Code" at bounding box center [268, 268] width 94 height 15
type input "11362"
click at [407, 306] on icon at bounding box center [410, 306] width 6 height 0
click at [0, 0] on input "Same as Shipping" at bounding box center [0, 0] width 0 height 0
type input "[STREET_ADDRESS]"
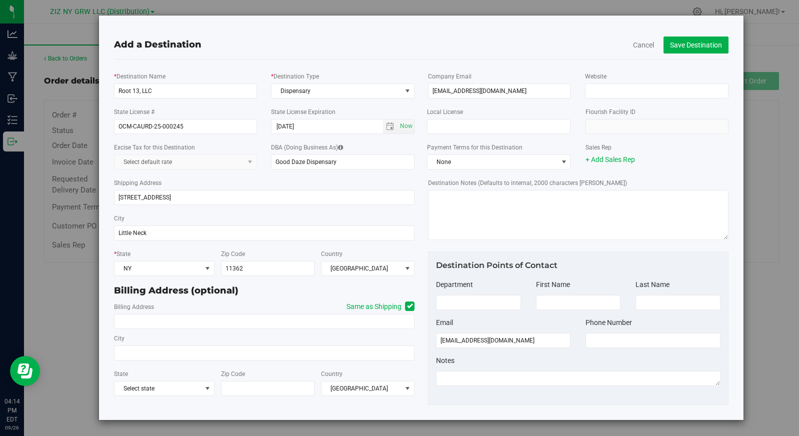
type input "Little Neck"
type input "11362"
click at [571, 300] on input at bounding box center [578, 302] width 85 height 15
type input "[PERSON_NAME]"
click at [643, 303] on input at bounding box center [678, 302] width 85 height 15
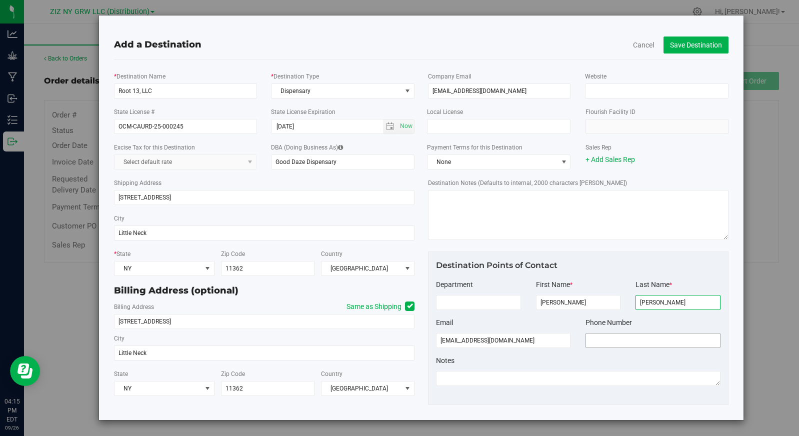
type input "[PERSON_NAME]"
click at [612, 343] on input "tel" at bounding box center [653, 340] width 135 height 15
type input "[PHONE_NUMBER]"
click at [702, 43] on button "Save Destination" at bounding box center [696, 45] width 65 height 17
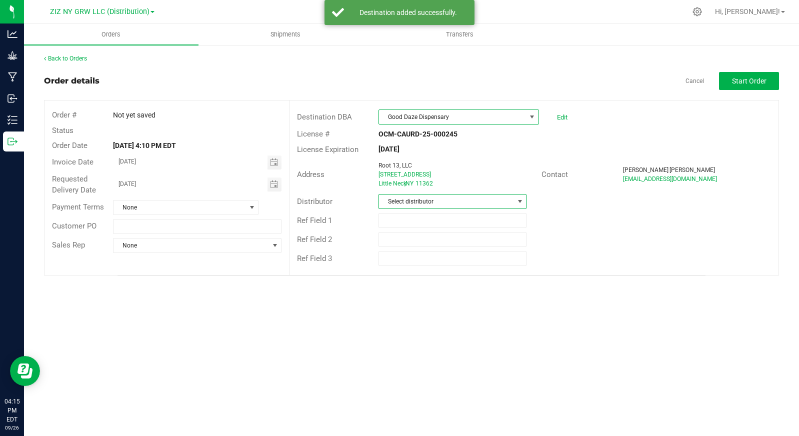
click at [520, 203] on span at bounding box center [520, 202] width 8 height 8
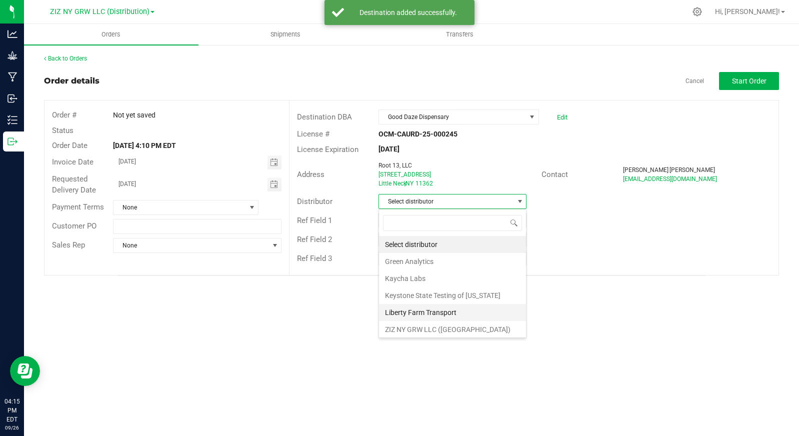
scroll to position [36, 0]
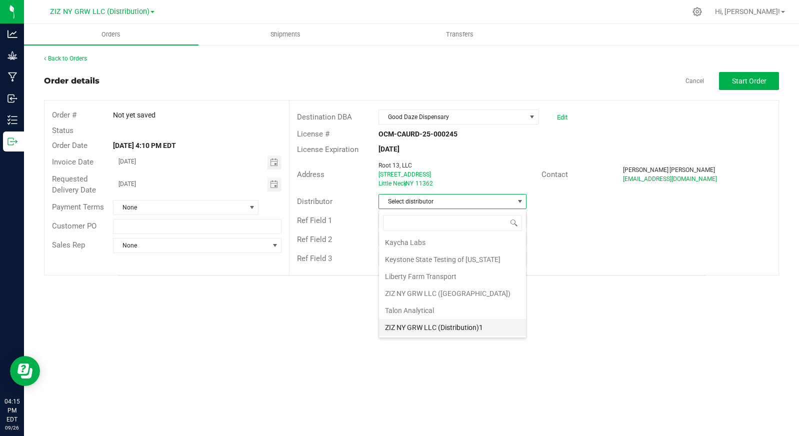
click at [471, 330] on li "ZIZ NY GRW LLC (Distribution)1" at bounding box center [452, 327] width 147 height 17
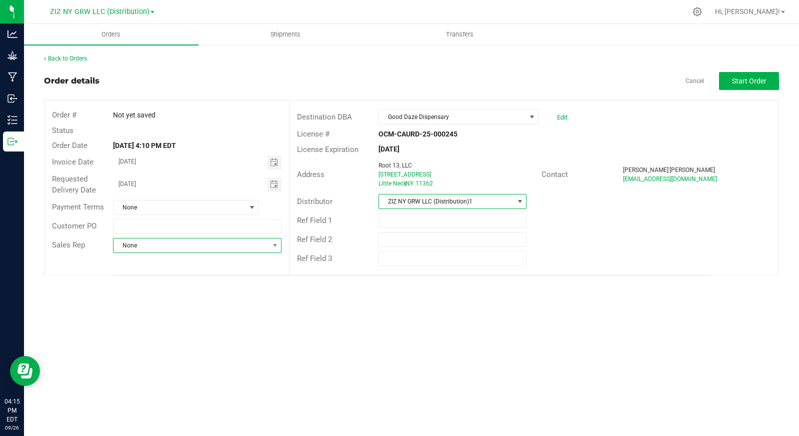
click at [269, 247] on span at bounding box center [275, 246] width 13 height 14
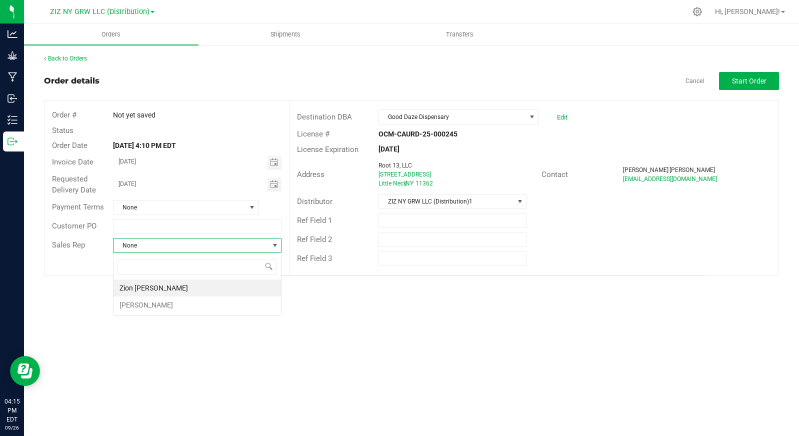
scroll to position [15, 169]
click at [216, 290] on li "Zion [PERSON_NAME]" at bounding box center [198, 288] width 168 height 17
click at [544, 290] on div "Orders Shipments Transfers Back to Orders Order details Cancel Start Order Orde…" at bounding box center [411, 230] width 775 height 412
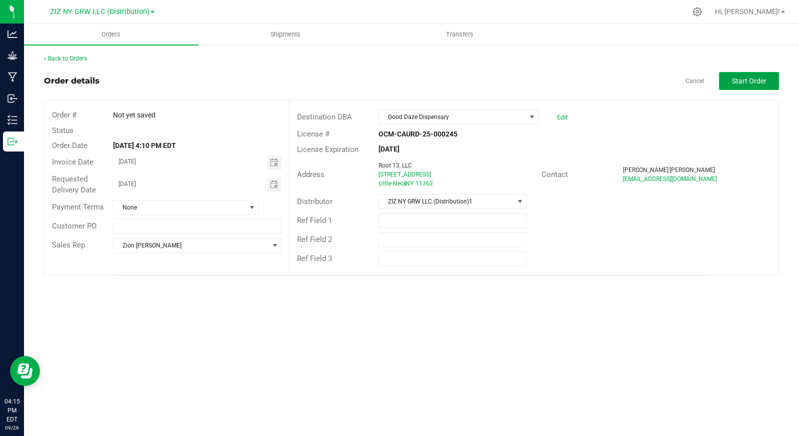
click at [744, 80] on span "Start Order" at bounding box center [749, 81] width 35 height 8
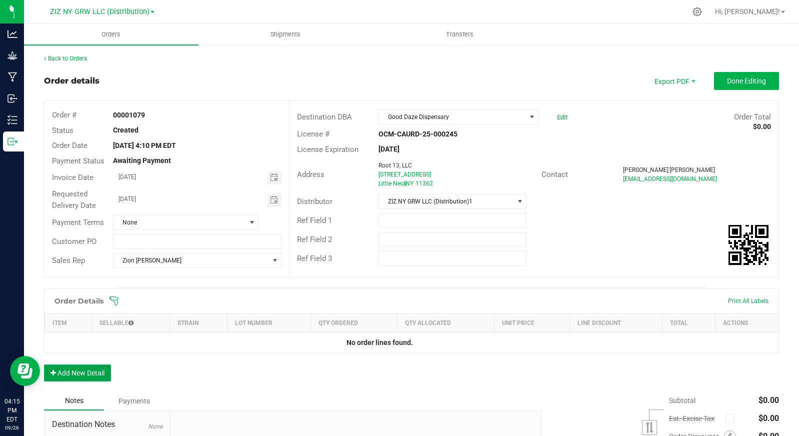
click at [75, 371] on button "Add New Detail" at bounding box center [77, 373] width 67 height 17
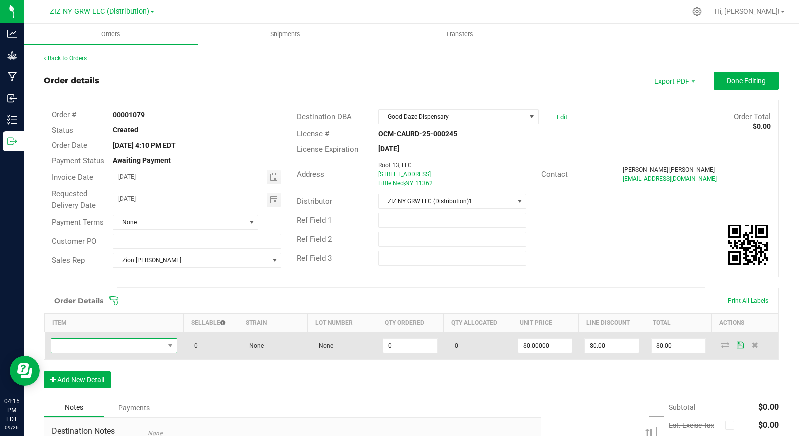
click at [134, 348] on span "NO DATA FOUND" at bounding box center [109, 346] width 114 height 14
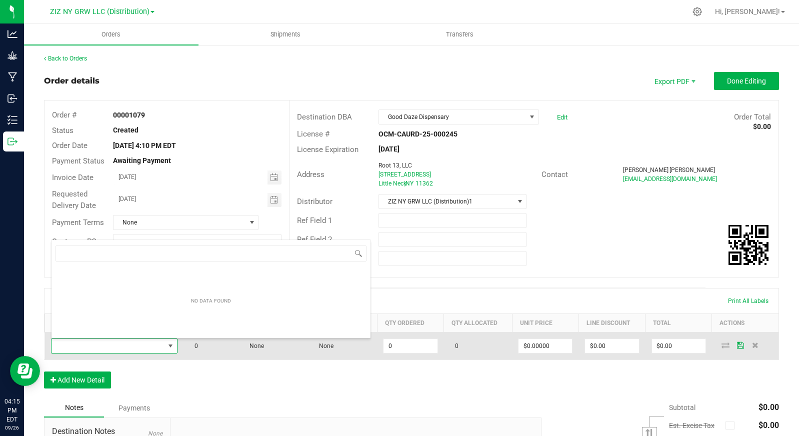
scroll to position [15, 124]
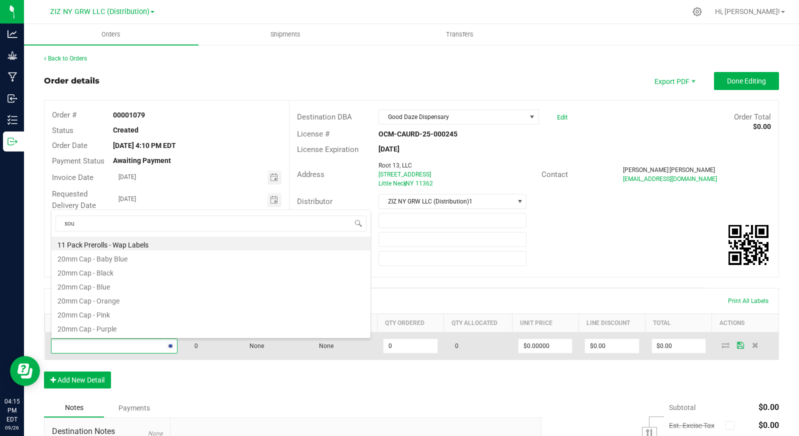
type input "sour"
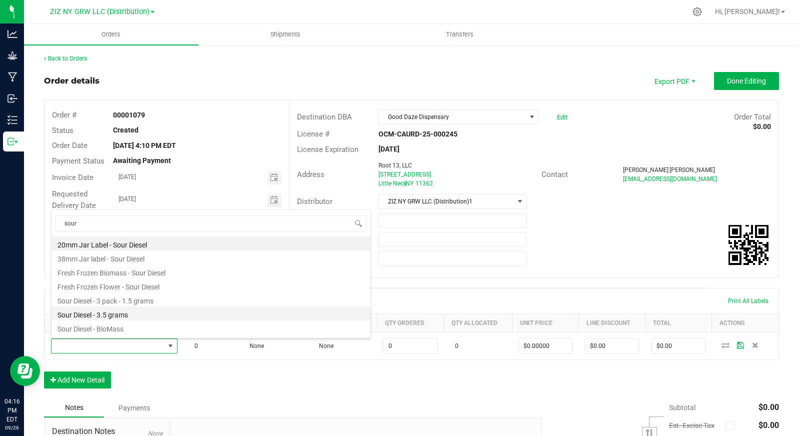
click at [161, 319] on li "Sour Diesel - 3.5 grams" at bounding box center [211, 314] width 319 height 14
type input "0 ea"
type input "$27.00000"
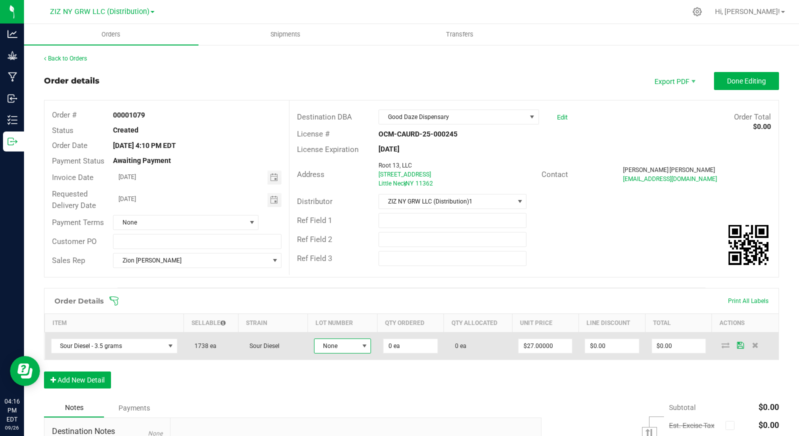
click at [343, 347] on span "None" at bounding box center [337, 346] width 44 height 14
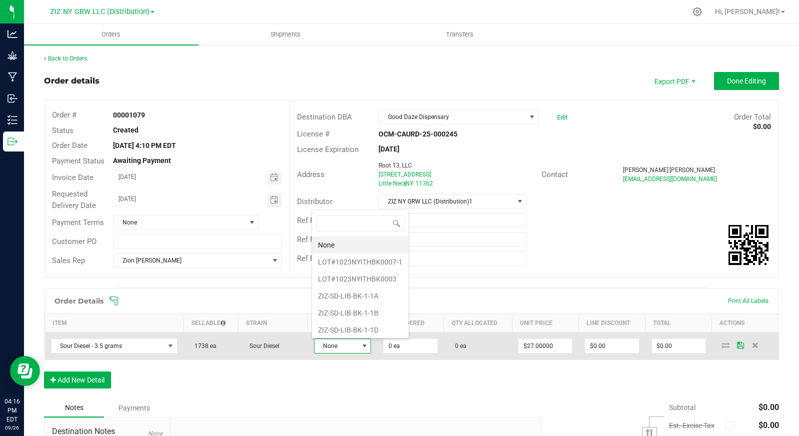
scroll to position [15, 56]
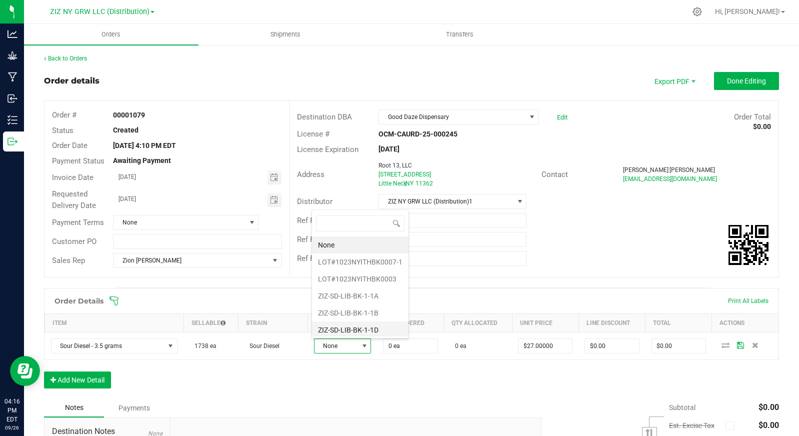
click at [381, 329] on li "ZIZ-SD-LIB-BK-1-1D" at bounding box center [360, 330] width 97 height 17
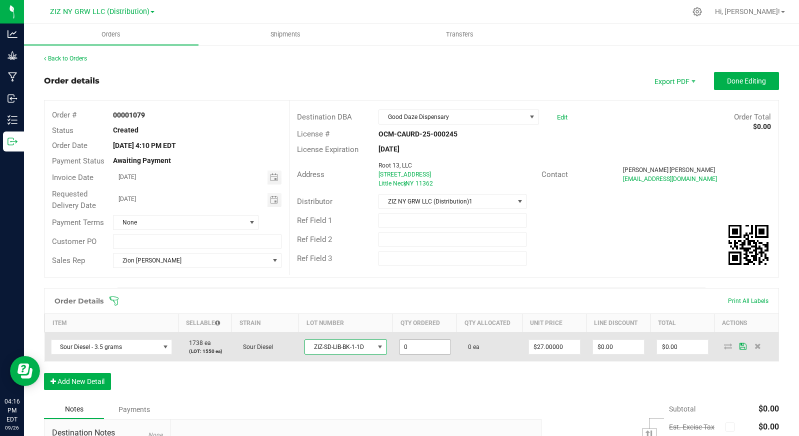
click at [436, 348] on input "0" at bounding box center [425, 347] width 51 height 14
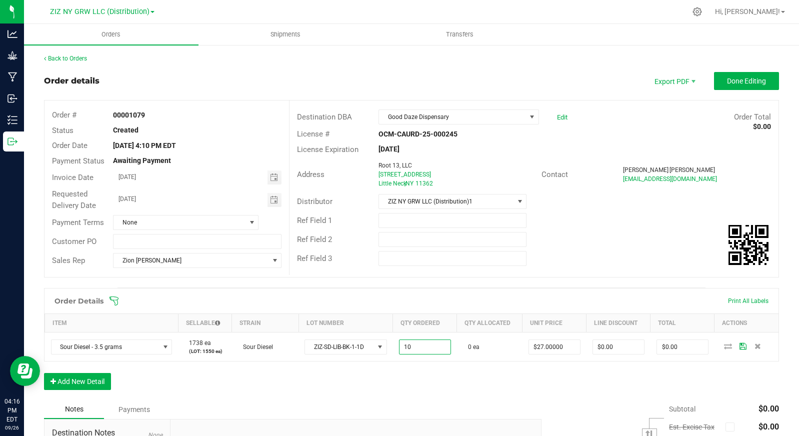
type input "10 ea"
type input "$270.00"
click at [554, 380] on div "Order Details Print All Labels Item Sellable Strain Lot Number Qty Ordered Qty …" at bounding box center [411, 344] width 735 height 112
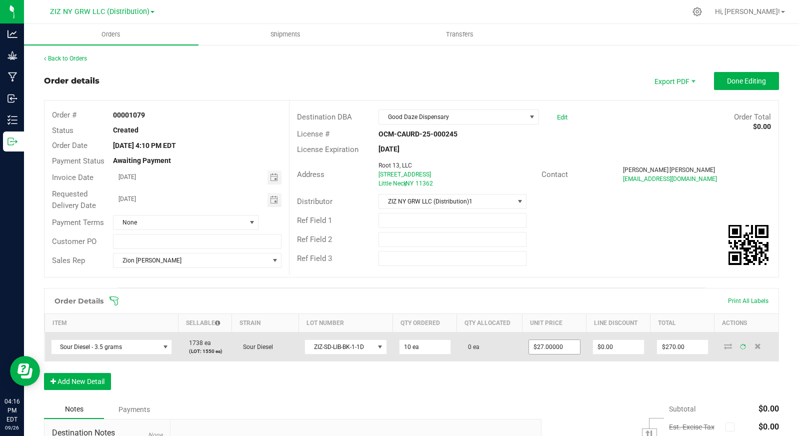
type input "27"
click at [544, 348] on input "27" at bounding box center [554, 347] width 51 height 14
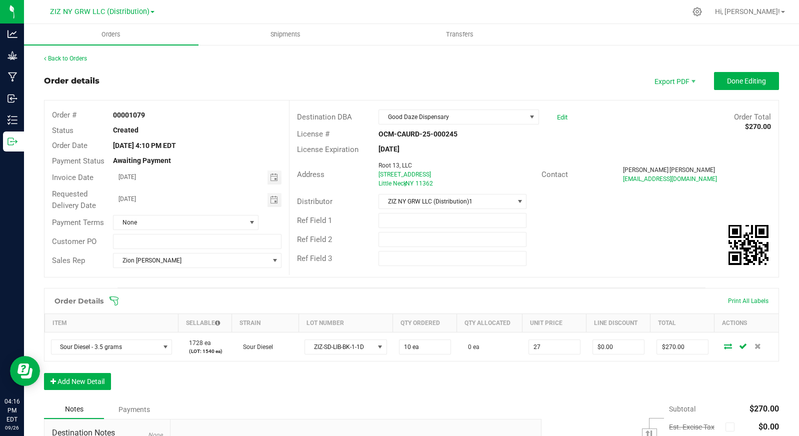
click at [544, 348] on input "27" at bounding box center [554, 347] width 51 height 14
type input "$25.00000"
type input "$250.00"
click at [554, 370] on div "Order Details Print All Labels Item Sellable Strain Lot Number Qty Ordered Qty …" at bounding box center [411, 344] width 735 height 112
click at [79, 385] on button "Add New Detail" at bounding box center [77, 381] width 67 height 17
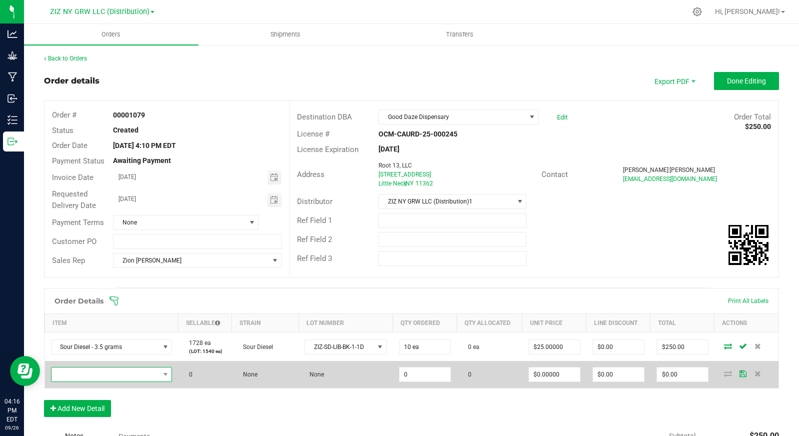
click at [82, 374] on span "NO DATA FOUND" at bounding box center [106, 375] width 108 height 14
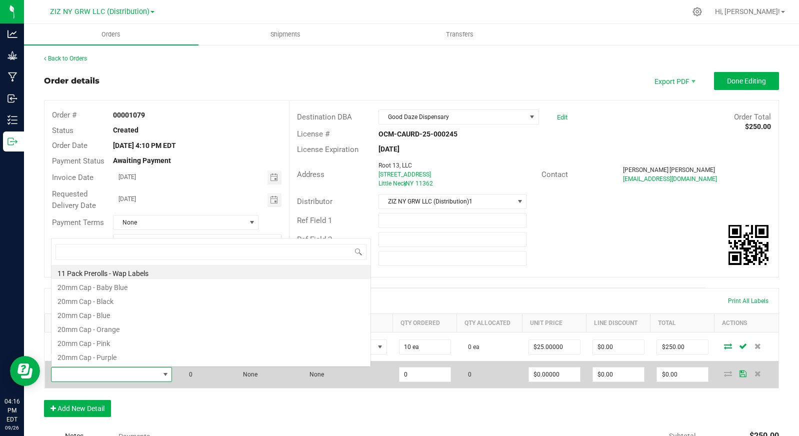
scroll to position [0, 0]
type input "silv"
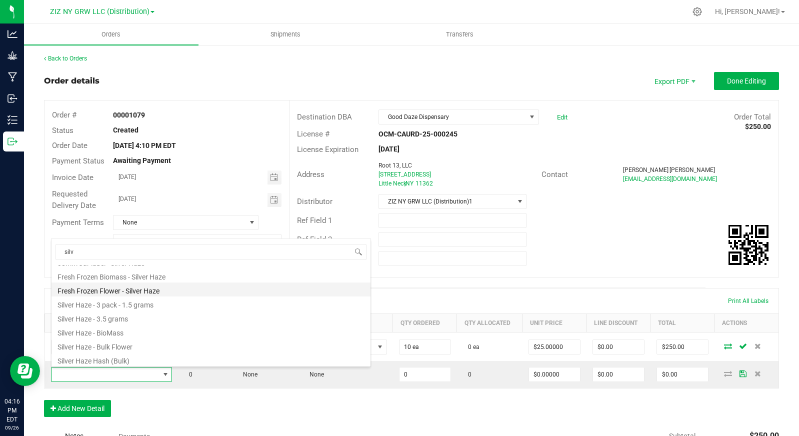
scroll to position [65, 0]
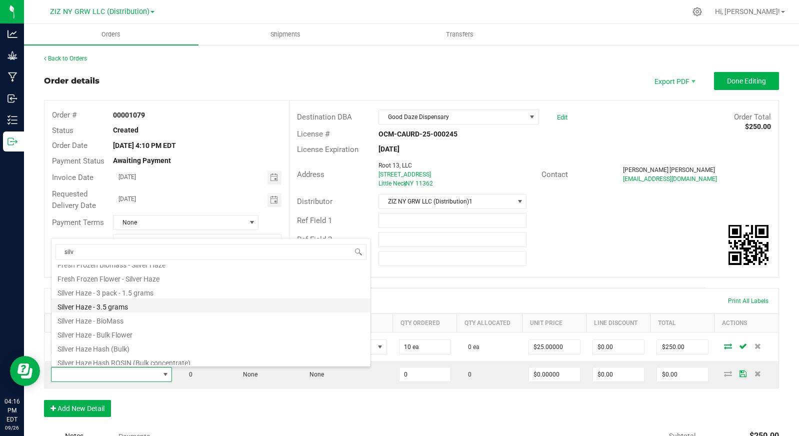
click at [193, 309] on li "Silver Haze - 3.5 grams" at bounding box center [211, 306] width 319 height 14
type input "0 ea"
type input "$27.00000"
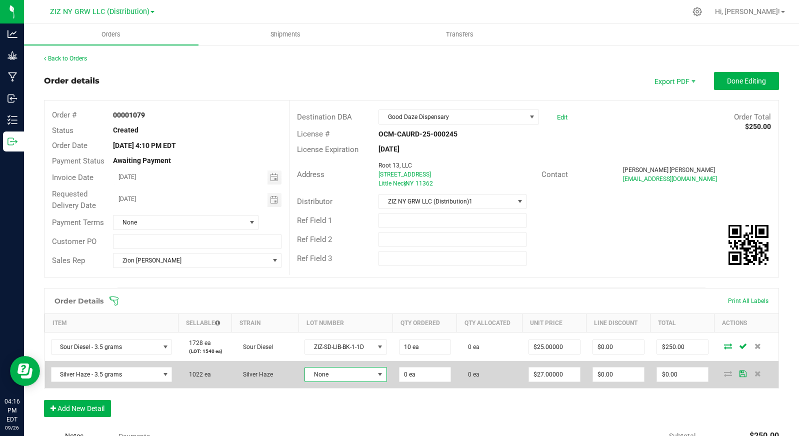
click at [334, 372] on span "None" at bounding box center [339, 375] width 69 height 14
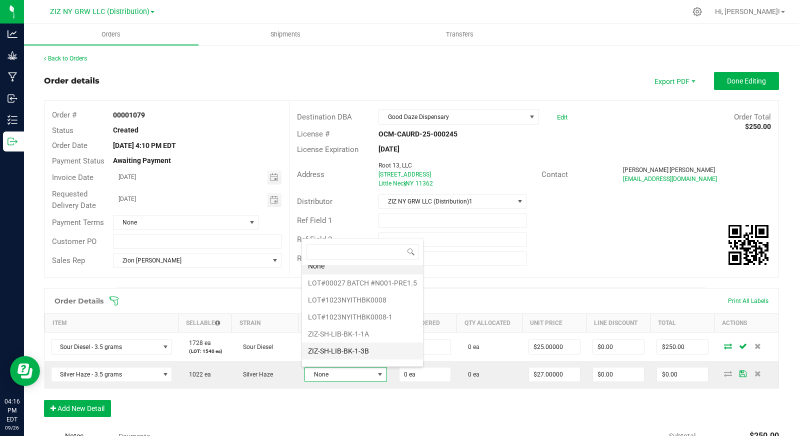
scroll to position [19, 0]
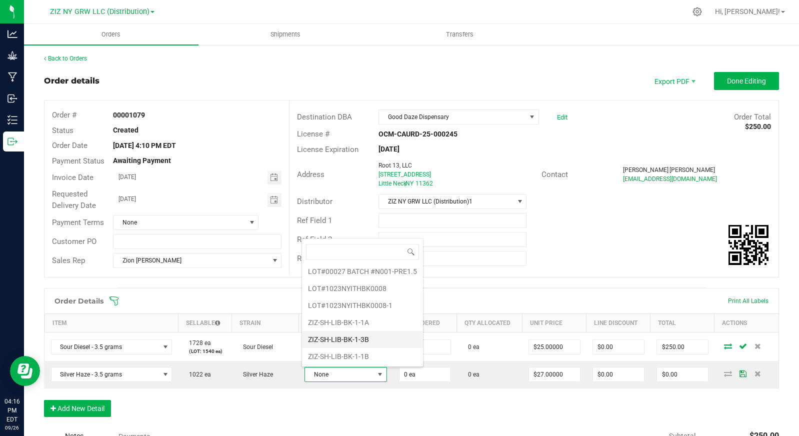
click at [375, 355] on li "ZIZ-SH-LIB-BK-1-1B" at bounding box center [362, 356] width 121 height 17
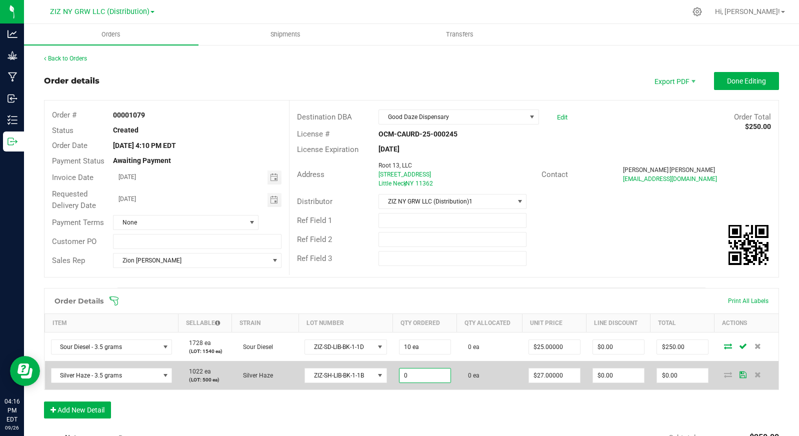
click at [425, 374] on input "0" at bounding box center [425, 376] width 51 height 14
type input "10 ea"
type input "27"
type input "$270.00"
click at [543, 377] on input "27" at bounding box center [554, 376] width 51 height 14
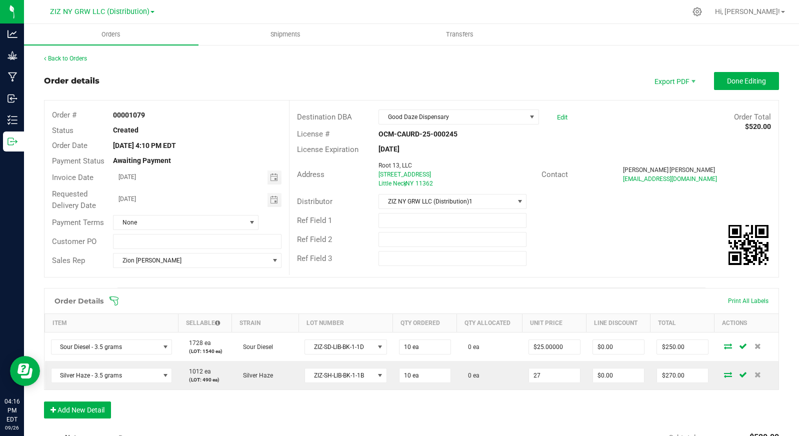
click at [543, 377] on input "27" at bounding box center [554, 376] width 51 height 14
type input "$24.00000"
type input "$240.00"
click at [543, 398] on div "Order Details Print All Labels Item Sellable Strain Lot Number Qty Ordered Qty …" at bounding box center [411, 358] width 735 height 141
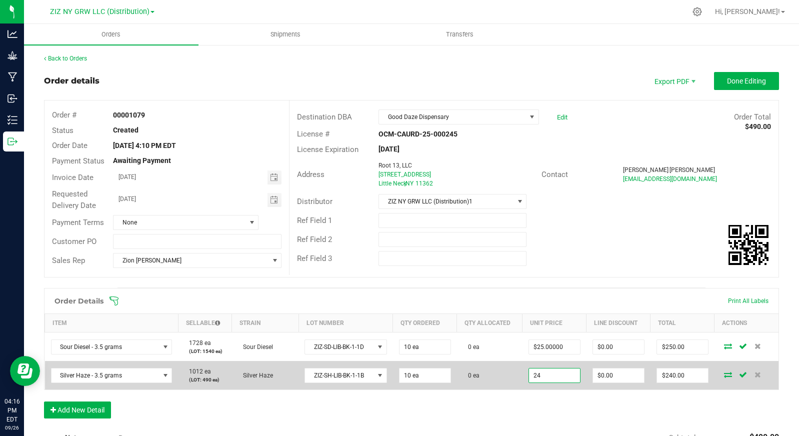
click at [554, 377] on input "24" at bounding box center [554, 376] width 51 height 14
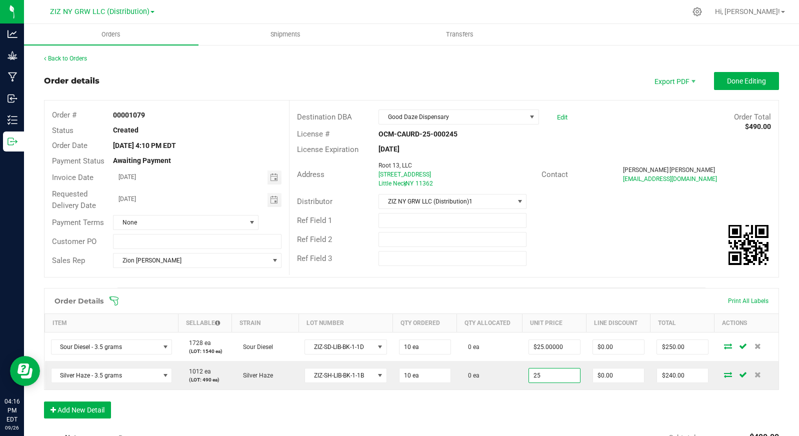
type input "$25.00000"
type input "$250.00"
click at [558, 392] on div "Order Details Print All Labels Item Sellable Strain Lot Number Qty Ordered Qty …" at bounding box center [411, 358] width 735 height 141
click at [78, 406] on button "Add New Detail" at bounding box center [77, 410] width 67 height 17
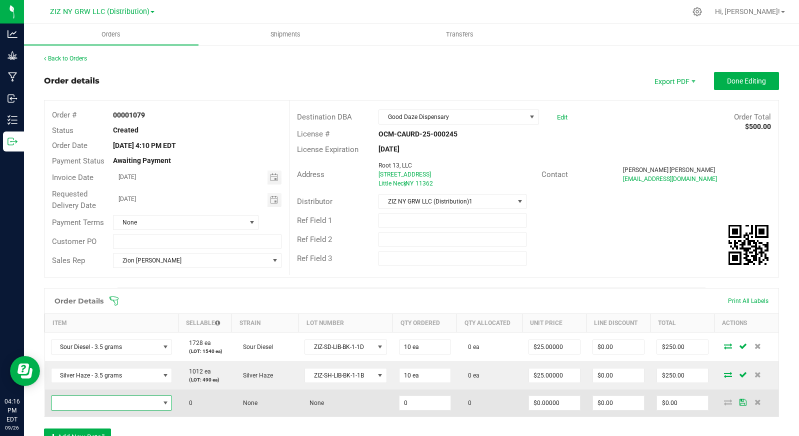
click at [96, 403] on span "NO DATA FOUND" at bounding box center [106, 403] width 108 height 14
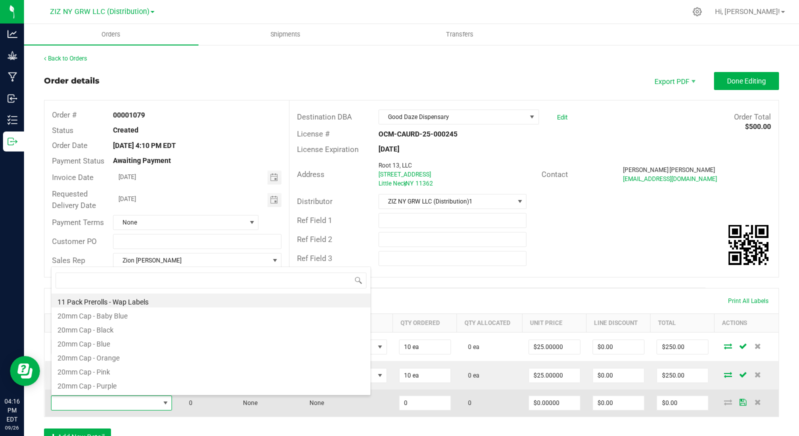
scroll to position [15, 119]
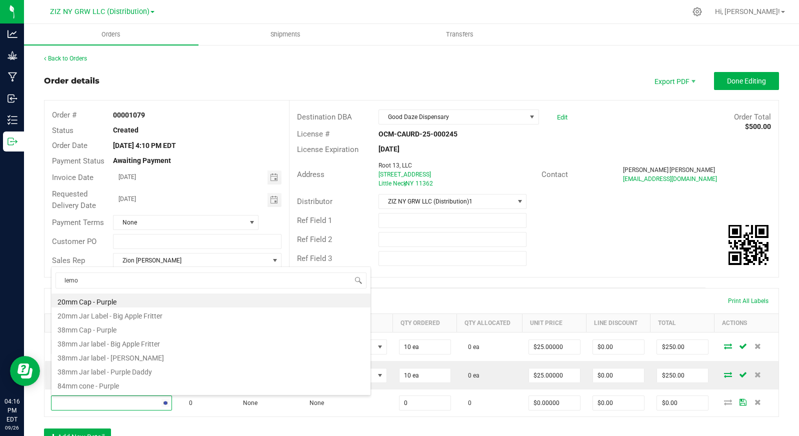
type input "lemon"
click at [158, 330] on li "Lemon Cherry Gelato - 3.5 grams" at bounding box center [211, 329] width 319 height 14
type input "0 ea"
type input "$25.00000"
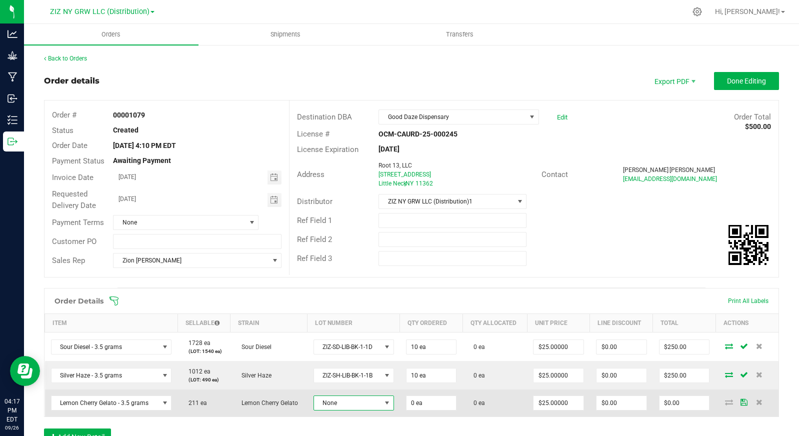
click at [375, 410] on span "None" at bounding box center [347, 403] width 67 height 14
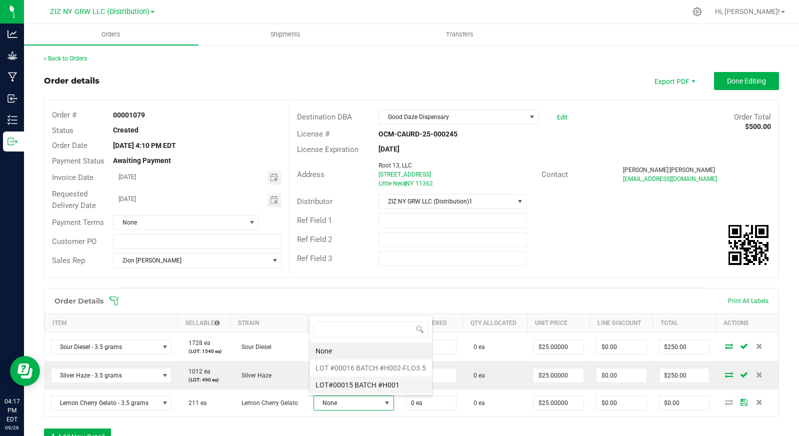
click at [386, 388] on \ "LOT#00015 BATCH #H001" at bounding box center [371, 385] width 123 height 17
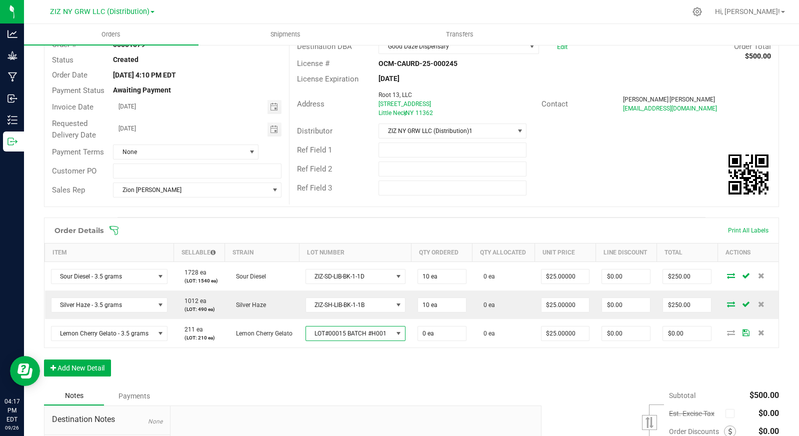
scroll to position [73, 0]
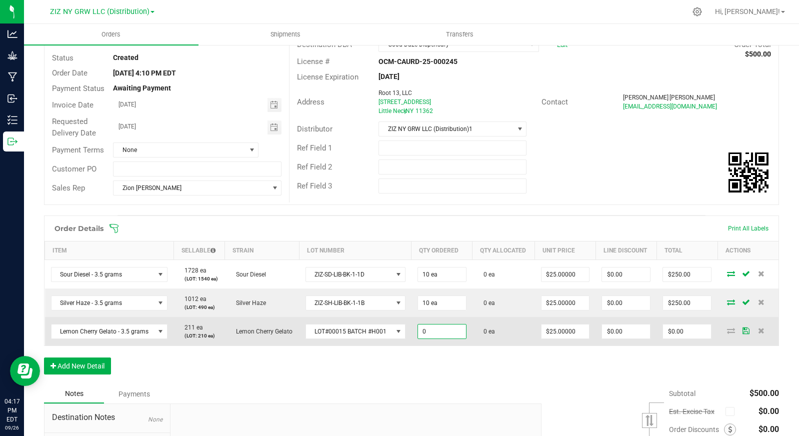
click at [436, 334] on input "0" at bounding box center [442, 332] width 48 height 14
type input "0 ea"
click at [157, 333] on span at bounding box center [161, 332] width 8 height 8
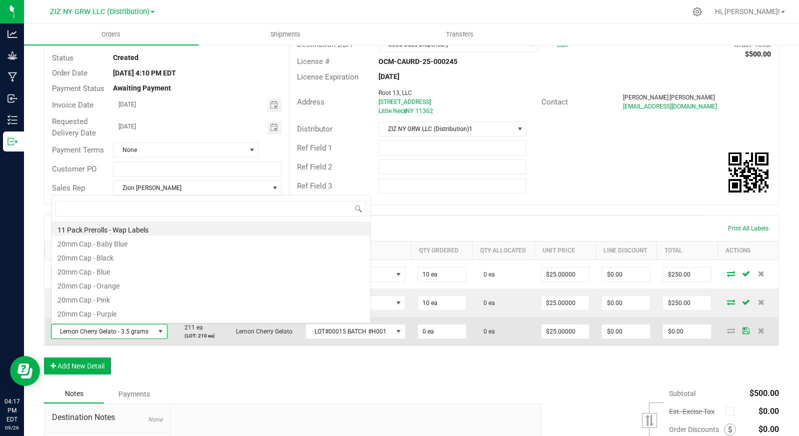
scroll to position [15, 114]
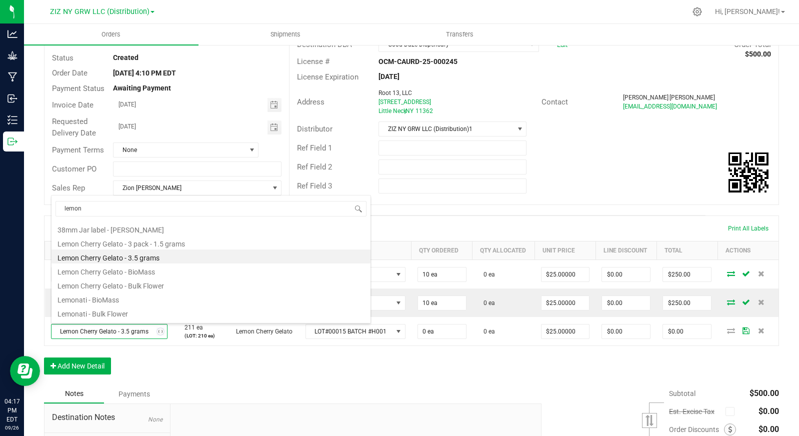
type input "lemona"
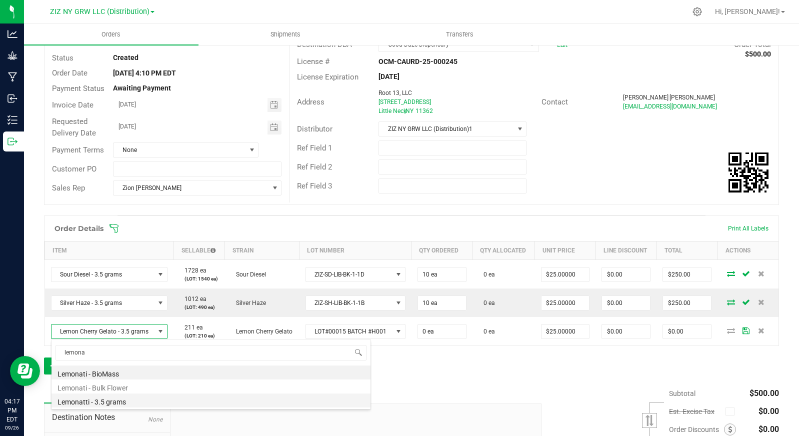
click at [145, 398] on li "Lemonatti - 3.5 grams" at bounding box center [211, 401] width 319 height 14
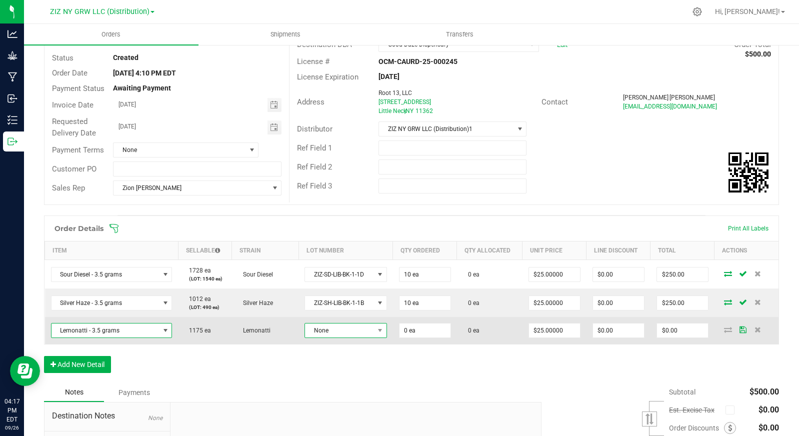
click at [325, 330] on span "None" at bounding box center [339, 331] width 69 height 14
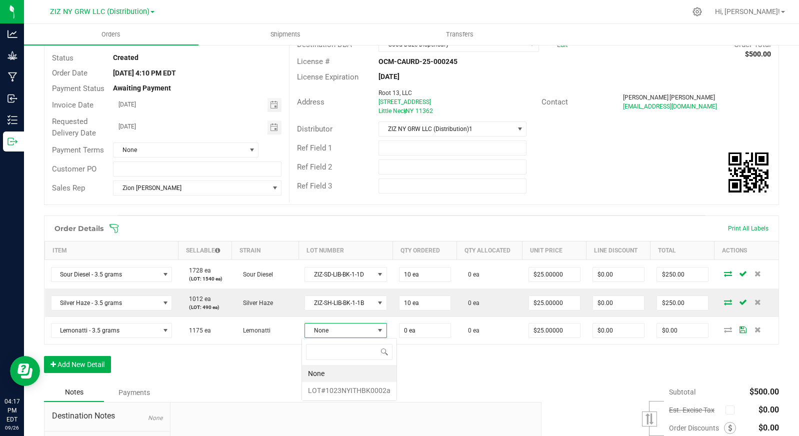
scroll to position [15, 83]
click at [352, 389] on li "LOT#1023NYITHBK0002a" at bounding box center [349, 390] width 95 height 17
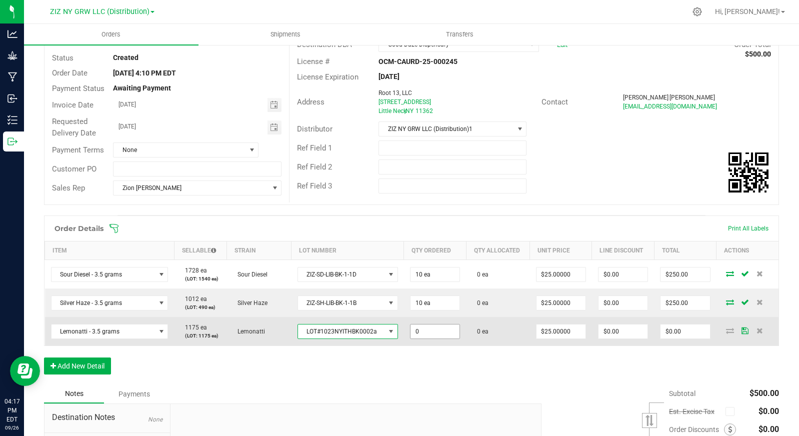
click at [423, 335] on input "0" at bounding box center [435, 332] width 49 height 14
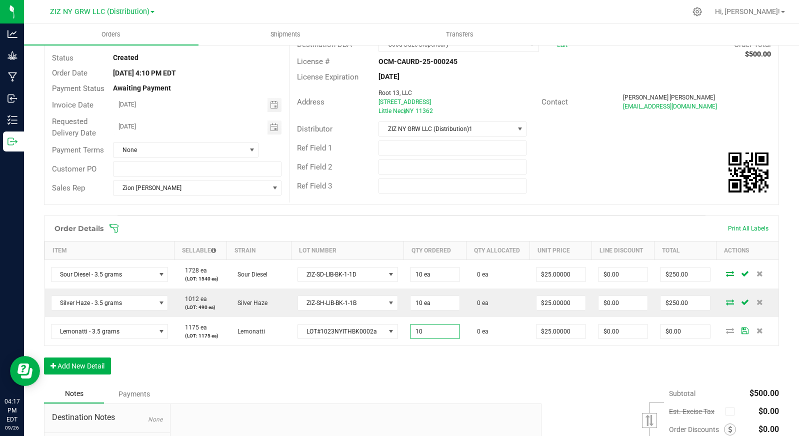
type input "10 ea"
type input "$250.00"
click at [430, 360] on div "Order Details Print All Labels Item Sellable Strain Lot Number Qty Ordered Qty …" at bounding box center [411, 300] width 735 height 169
click at [281, 378] on div "Order Details Print All Labels Item Sellable Strain Lot Number Qty Ordered Qty …" at bounding box center [411, 300] width 735 height 169
click at [88, 365] on button "Add New Detail" at bounding box center [77, 366] width 67 height 17
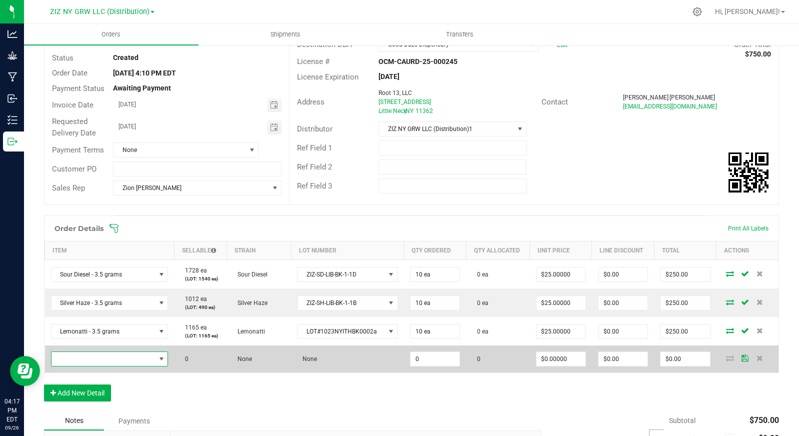
click at [67, 361] on span "NO DATA FOUND" at bounding box center [104, 359] width 104 height 14
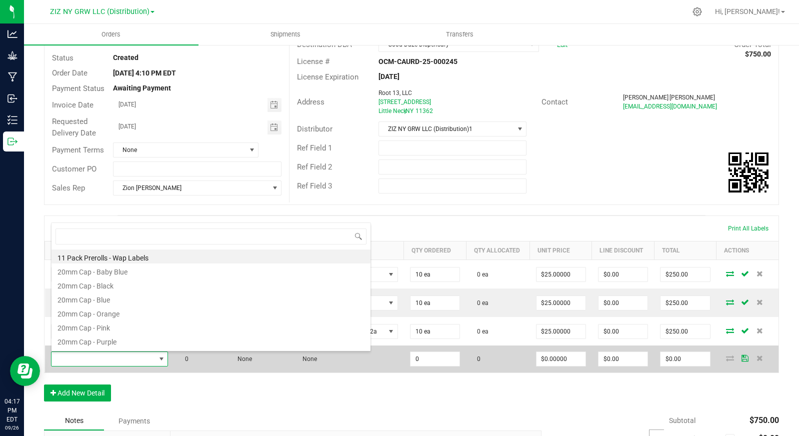
scroll to position [15, 115]
type input "milk"
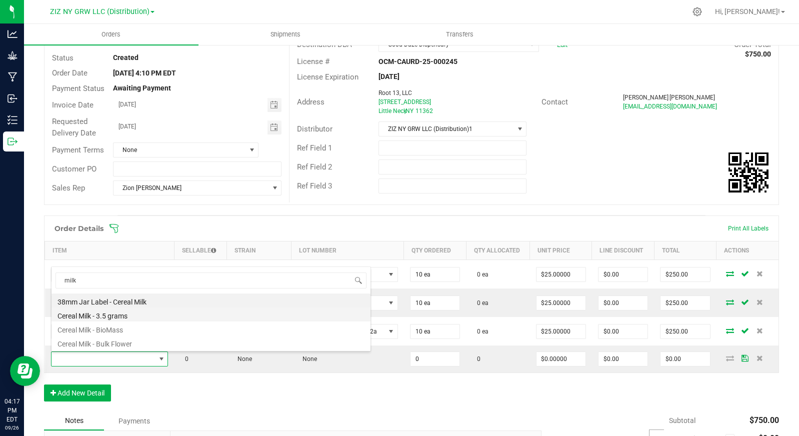
click at [149, 315] on li "Cereal Milk - 3.5 grams" at bounding box center [211, 315] width 319 height 14
type input "0 ea"
type input "$25.00000"
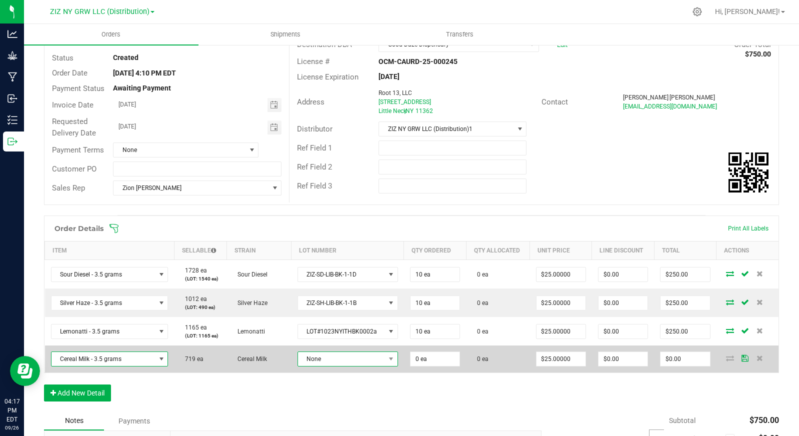
click at [369, 354] on span "None" at bounding box center [341, 359] width 87 height 14
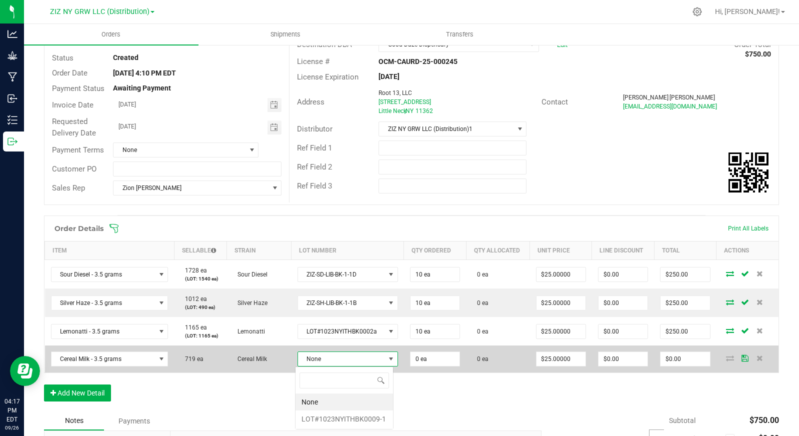
scroll to position [15, 99]
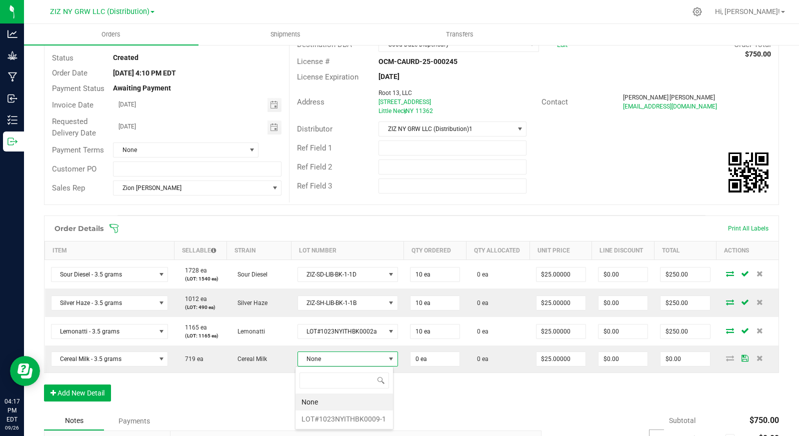
drag, startPoint x: 352, startPoint y: 421, endPoint x: 379, endPoint y: 403, distance: 32.9
click at [352, 421] on li "LOT#1023NYITHBK0009-1" at bounding box center [345, 419] width 98 height 17
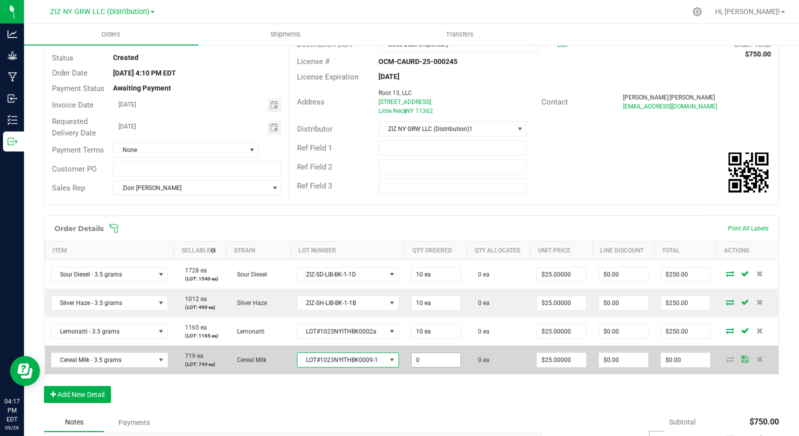
click at [436, 363] on input "0" at bounding box center [436, 360] width 49 height 14
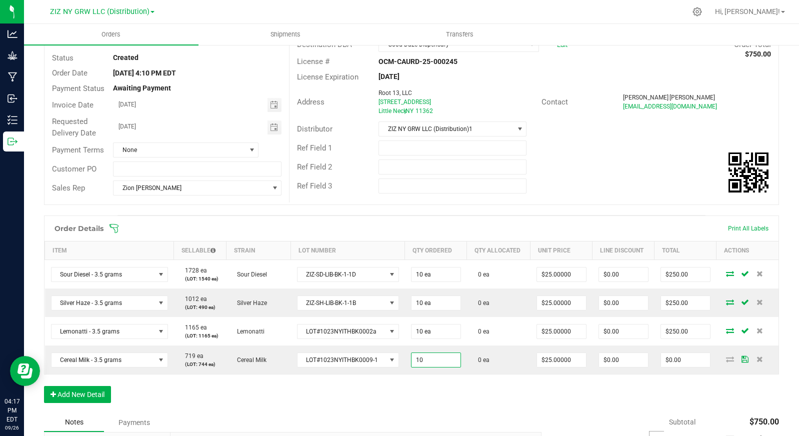
type input "10 ea"
type input "$250.00"
click at [435, 386] on div "Order Details Print All Labels Item Sellable Strain Lot Number Qty Ordered Qty …" at bounding box center [411, 315] width 735 height 198
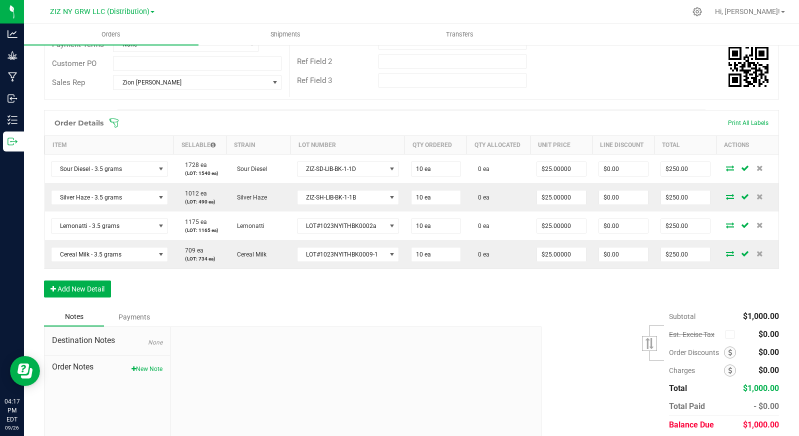
scroll to position [214, 0]
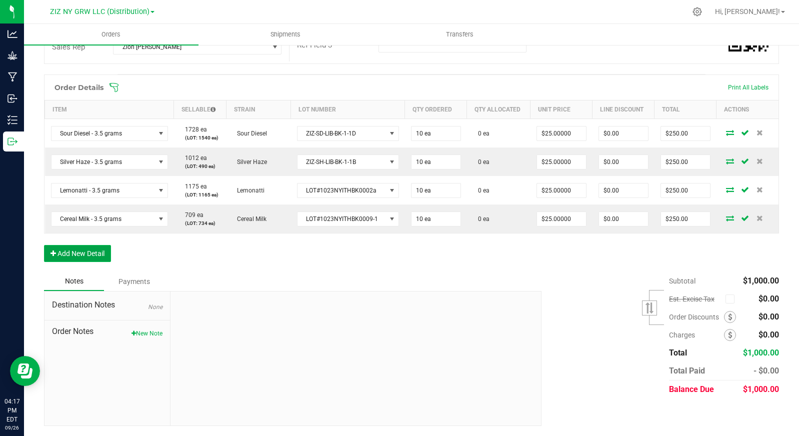
click at [73, 255] on button "Add New Detail" at bounding box center [77, 253] width 67 height 17
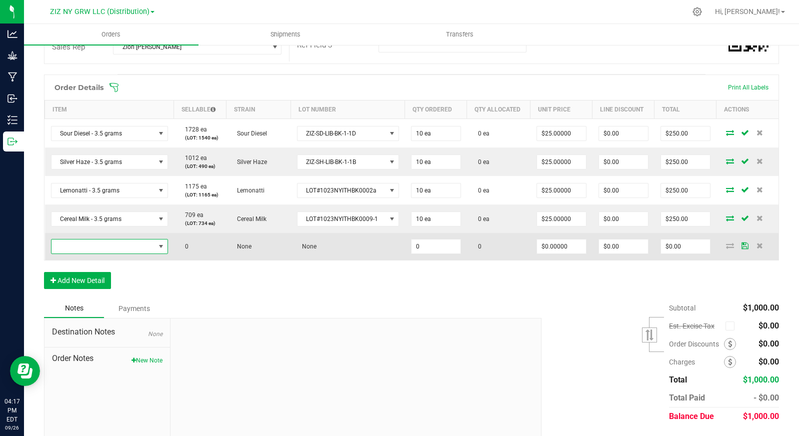
click at [73, 247] on span "NO DATA FOUND" at bounding box center [104, 247] width 104 height 14
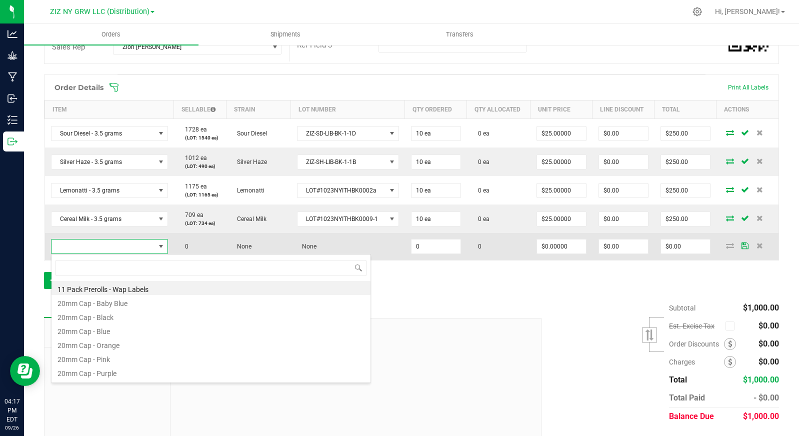
scroll to position [15, 115]
type input "sour"
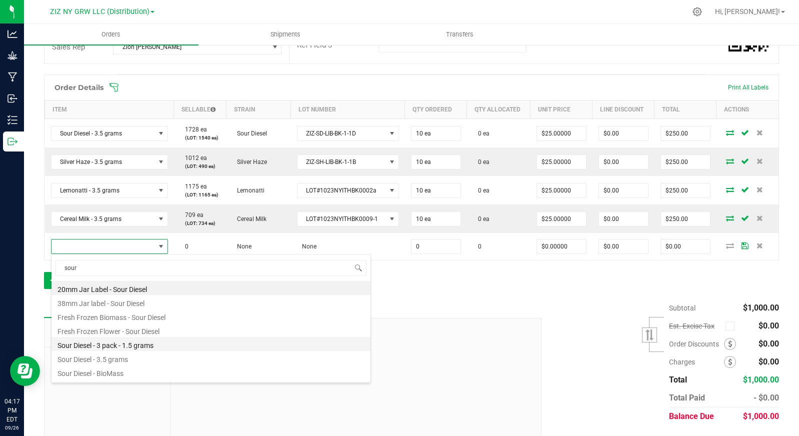
click at [172, 343] on li "Sour Diesel - 3 pack - 1.5 grams" at bounding box center [211, 344] width 319 height 14
type input "0 ea"
type input "$14.00000"
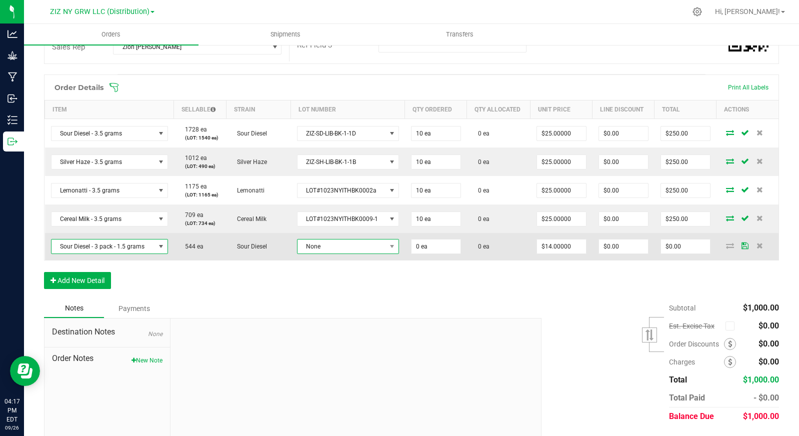
click at [332, 250] on span "None" at bounding box center [342, 247] width 89 height 14
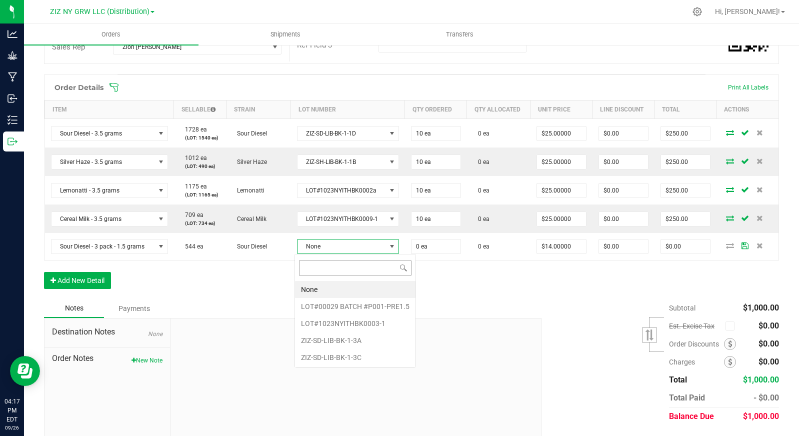
scroll to position [15, 100]
click at [369, 357] on li "ZIZ-SD-LIB-BK-1-3C" at bounding box center [355, 357] width 121 height 17
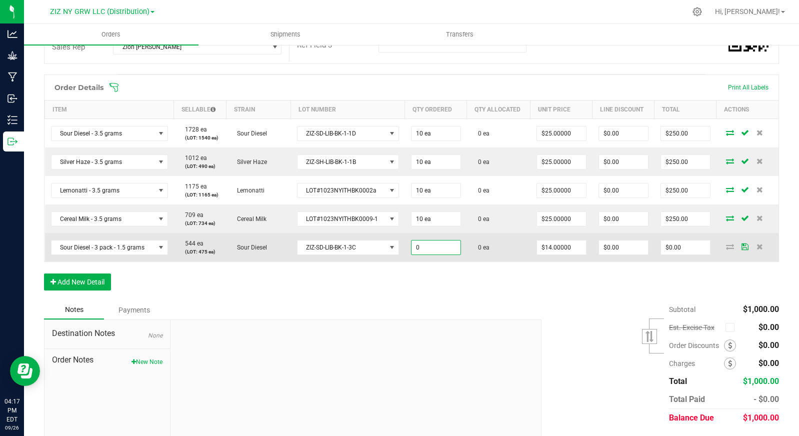
click at [426, 248] on input "0" at bounding box center [436, 248] width 49 height 14
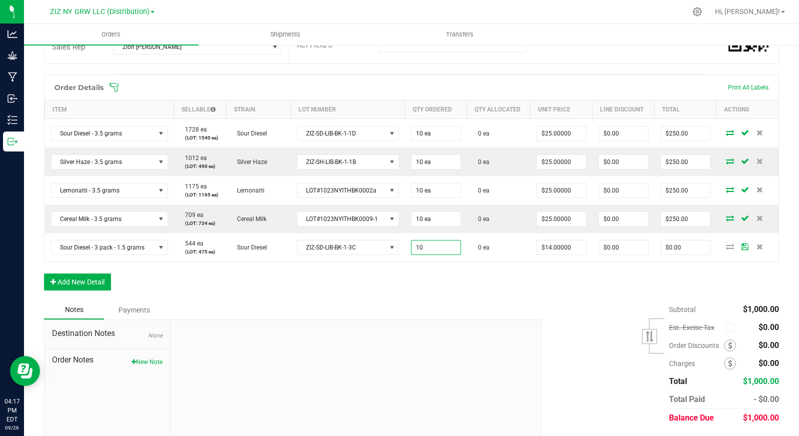
type input "10 ea"
type input "$140.00"
click at [432, 280] on div "Order Details Print All Labels Item Sellable Strain Lot Number Qty Ordered Qty …" at bounding box center [411, 188] width 735 height 226
click at [90, 282] on button "Add New Detail" at bounding box center [77, 282] width 67 height 17
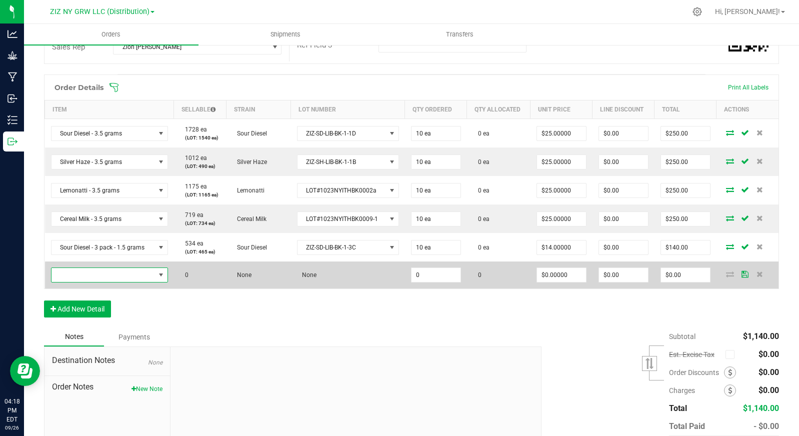
click at [94, 278] on span "NO DATA FOUND" at bounding box center [104, 275] width 104 height 14
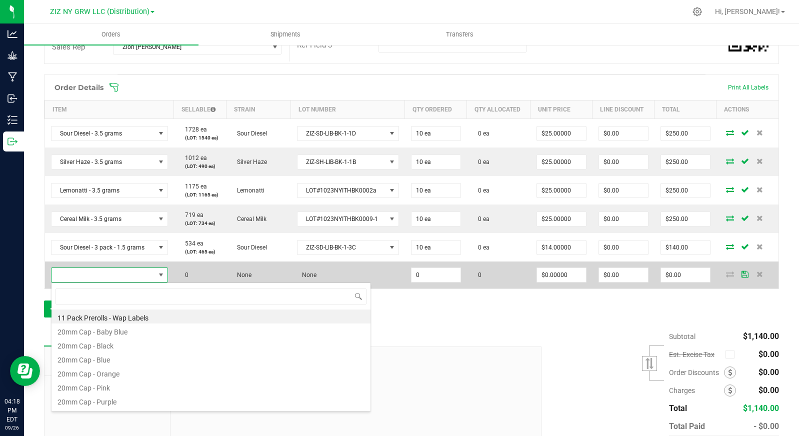
scroll to position [15, 115]
type input "silver"
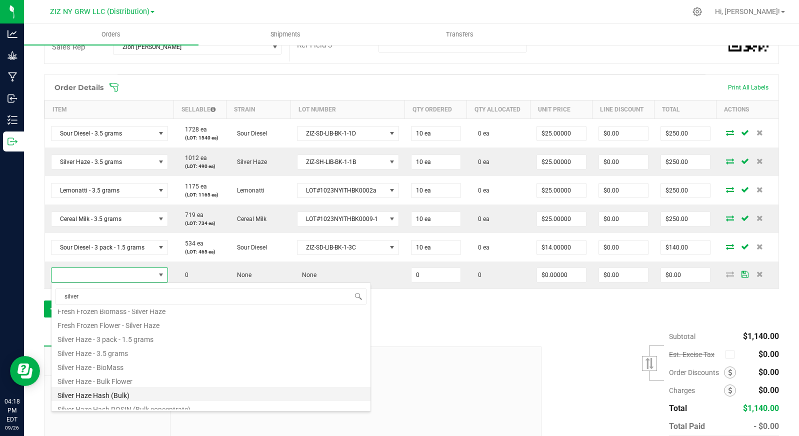
scroll to position [68, 0]
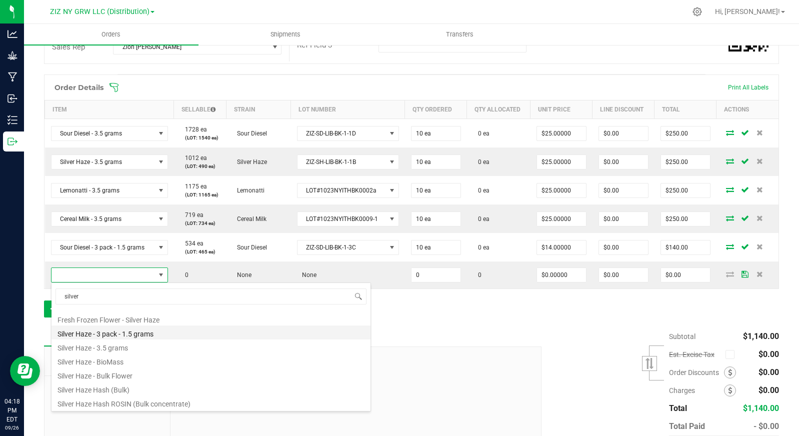
click at [179, 337] on li "Silver Haze - 3 pack - 1.5 grams" at bounding box center [211, 333] width 319 height 14
type input "0 ea"
type input "$14.00000"
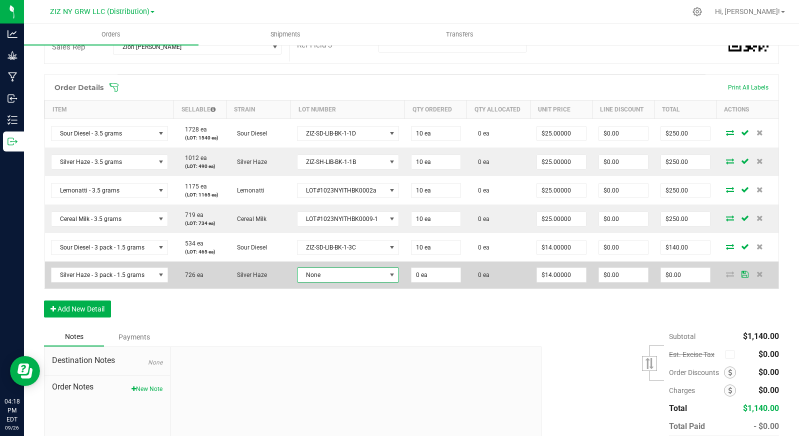
click at [351, 276] on span "None" at bounding box center [342, 275] width 89 height 14
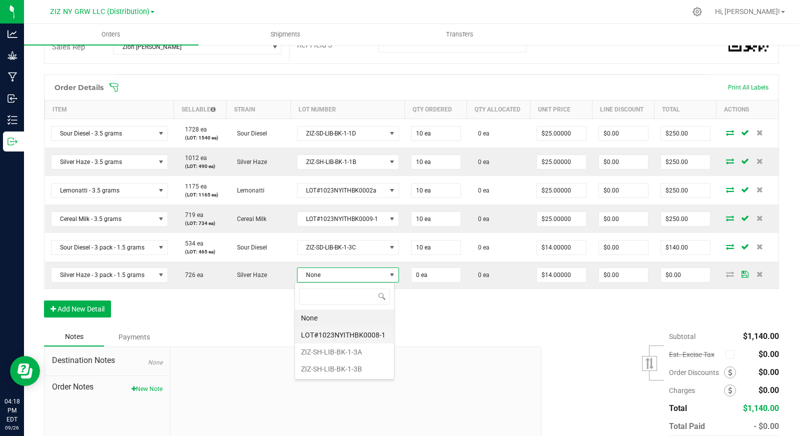
scroll to position [15, 100]
click at [373, 368] on li "ZIZ-SH-LIB-BK-1-3B" at bounding box center [344, 369] width 99 height 17
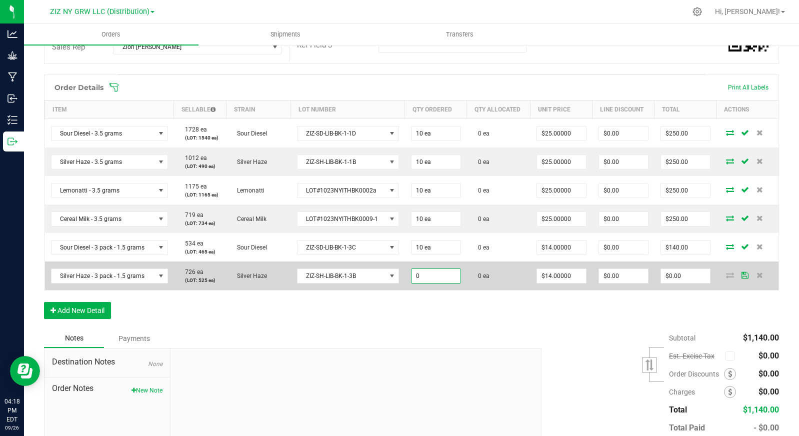
click at [441, 275] on input "0" at bounding box center [436, 276] width 49 height 14
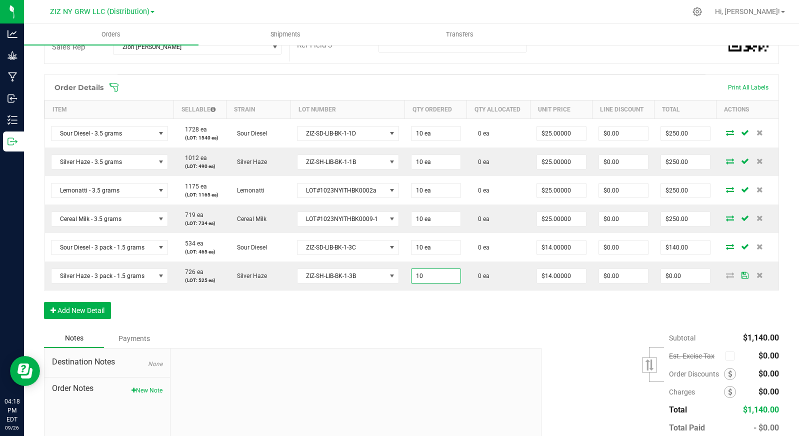
type input "10 ea"
type input "$140.00"
click at [452, 312] on div "Order Details Print All Labels Item Sellable Strain Lot Number Qty Ordered Qty …" at bounding box center [411, 202] width 735 height 255
click at [104, 310] on button "Add New Detail" at bounding box center [77, 310] width 67 height 17
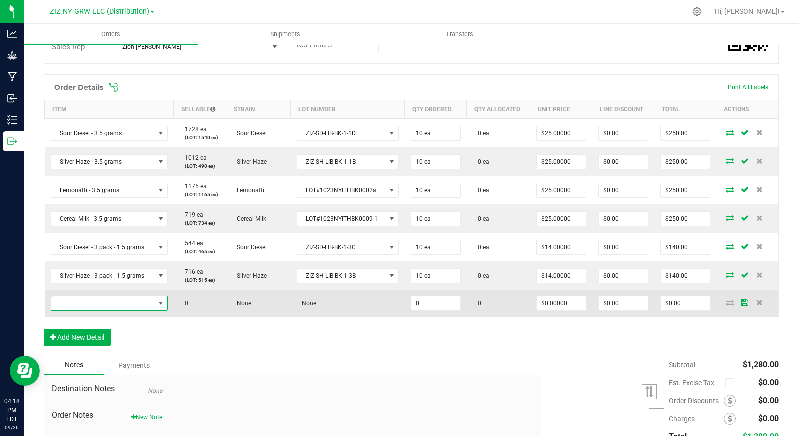
click at [110, 303] on span "NO DATA FOUND" at bounding box center [104, 304] width 104 height 14
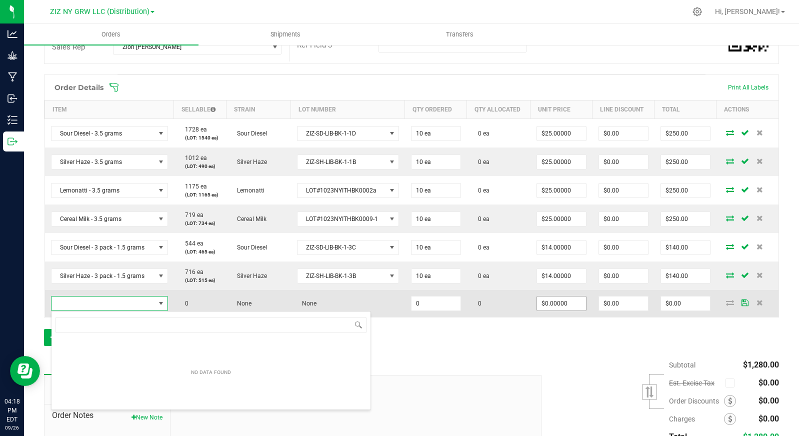
scroll to position [15, 115]
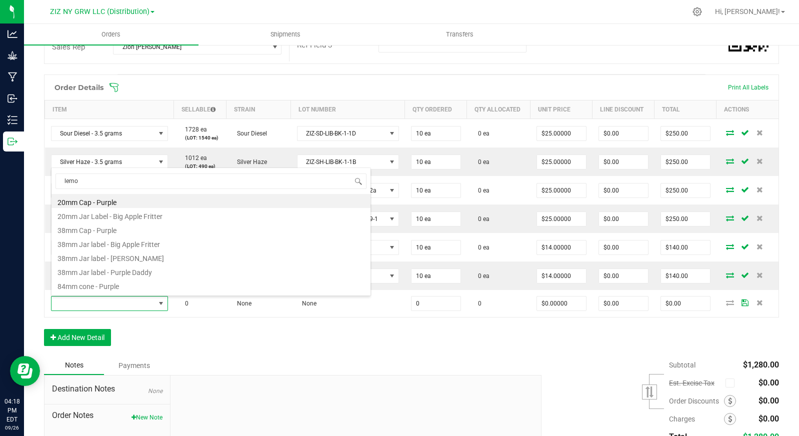
type input "lemon"
click at [193, 217] on li "Lemon Cherry Gelato - 3 pack - 1.5 grams" at bounding box center [211, 215] width 319 height 14
type input "0 ea"
type input "$14.00000"
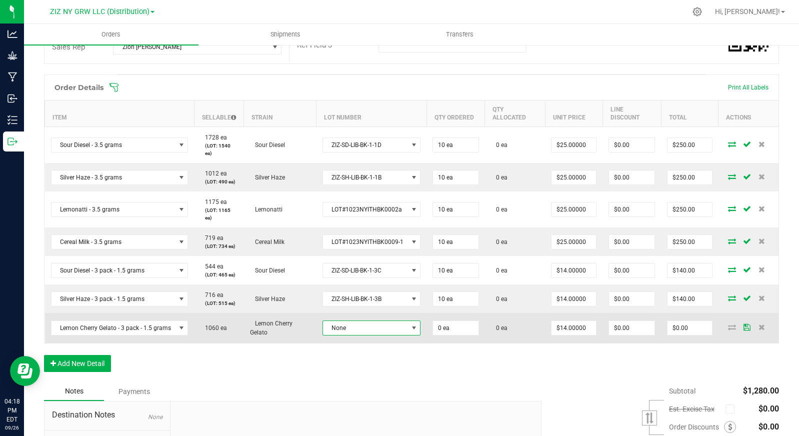
click at [359, 330] on span "None" at bounding box center [365, 328] width 85 height 14
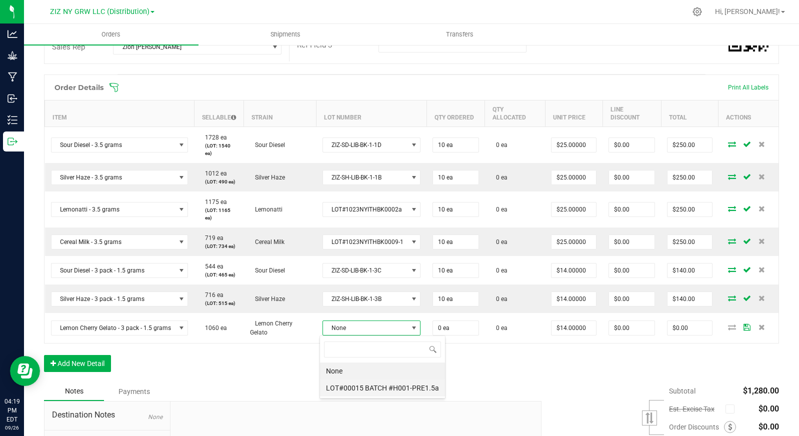
click at [375, 390] on \ "LOT#00015 BATCH #H001-PRE1.5a" at bounding box center [382, 388] width 125 height 17
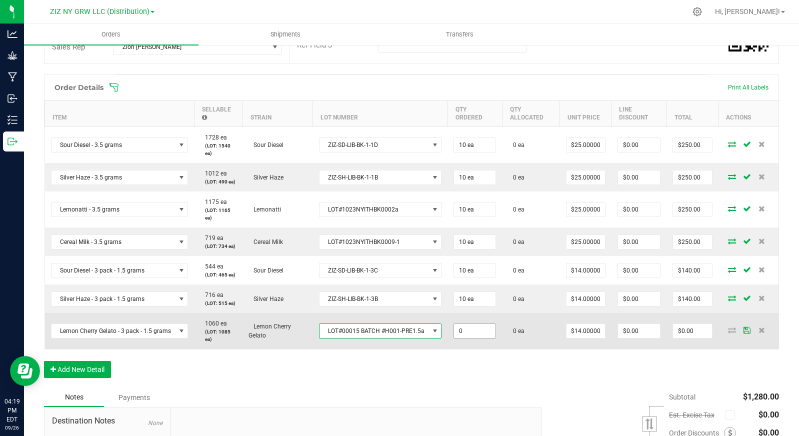
click at [473, 326] on input "0" at bounding box center [475, 331] width 42 height 14
click at [476, 333] on input "0" at bounding box center [475, 331] width 42 height 14
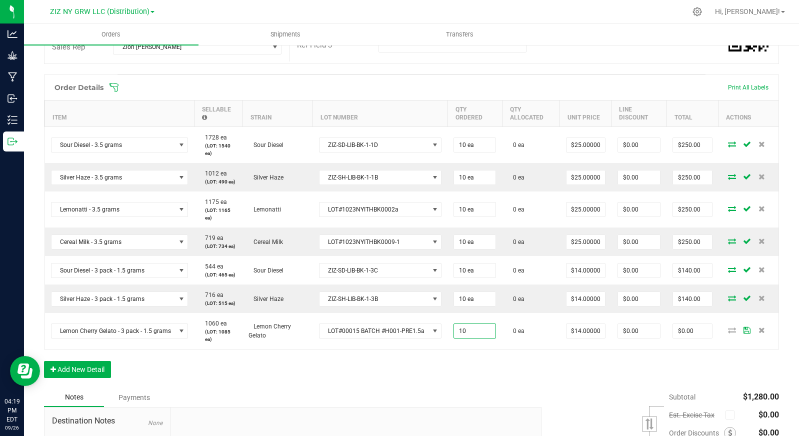
type input "10 ea"
type input "$140.00"
drag, startPoint x: 290, startPoint y: 393, endPoint x: 173, endPoint y: 356, distance: 122.6
click at [289, 391] on div "Notes Payments" at bounding box center [289, 397] width 490 height 19
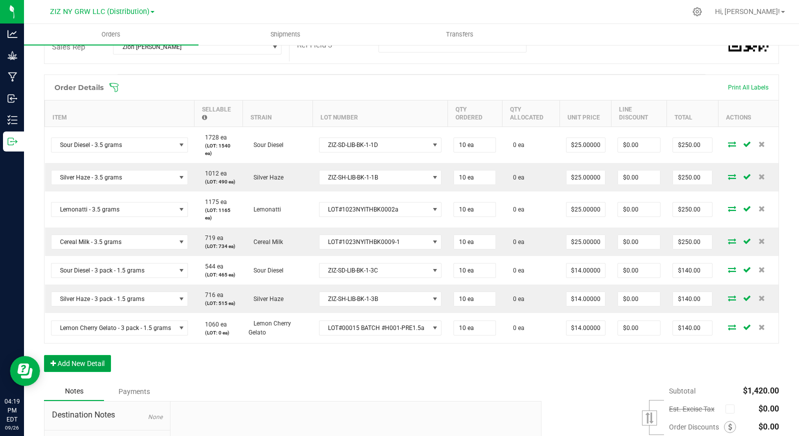
click at [88, 365] on button "Add New Detail" at bounding box center [77, 363] width 67 height 17
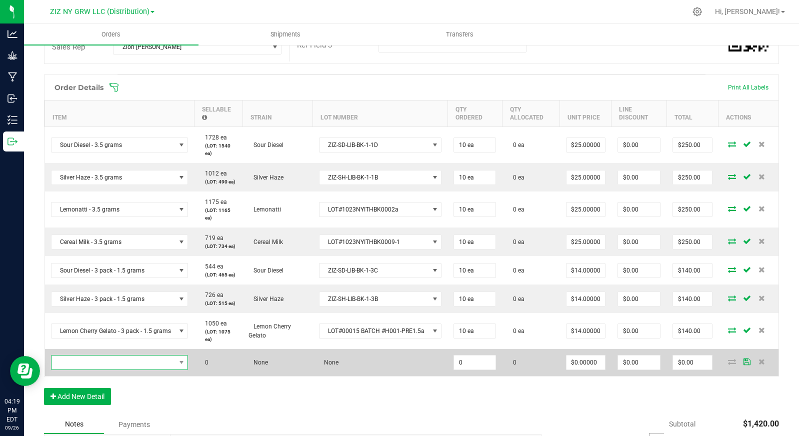
click at [112, 363] on span "NO DATA FOUND" at bounding box center [114, 363] width 124 height 14
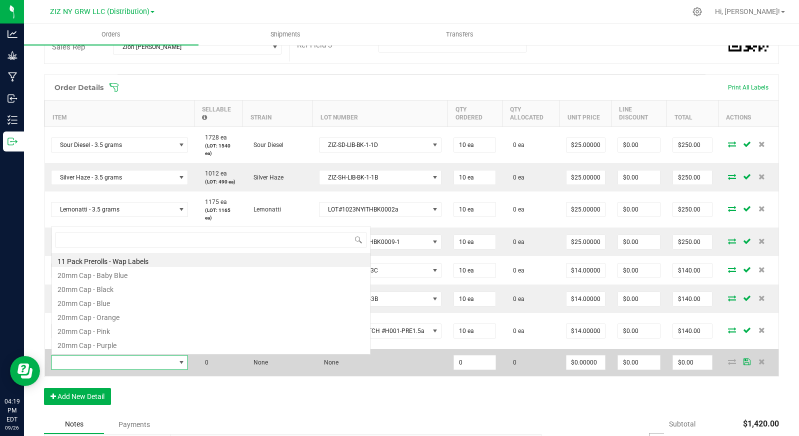
scroll to position [15, 136]
type input "[PERSON_NAME]"
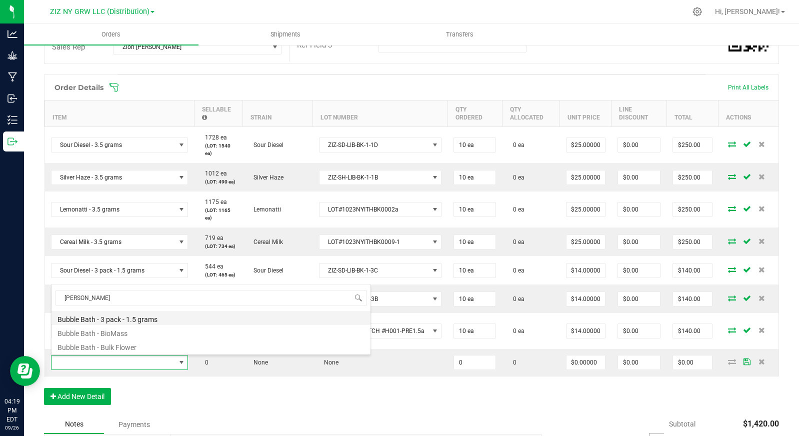
click at [157, 321] on li "Bubble Bath - 3 pack - 1.5 grams" at bounding box center [211, 318] width 319 height 14
type input "0 ea"
type input "$14.00000"
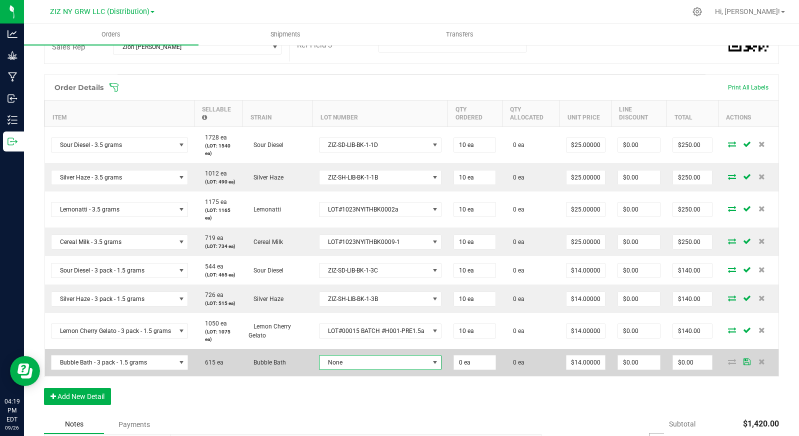
click at [344, 367] on span "None" at bounding box center [375, 363] width 110 height 14
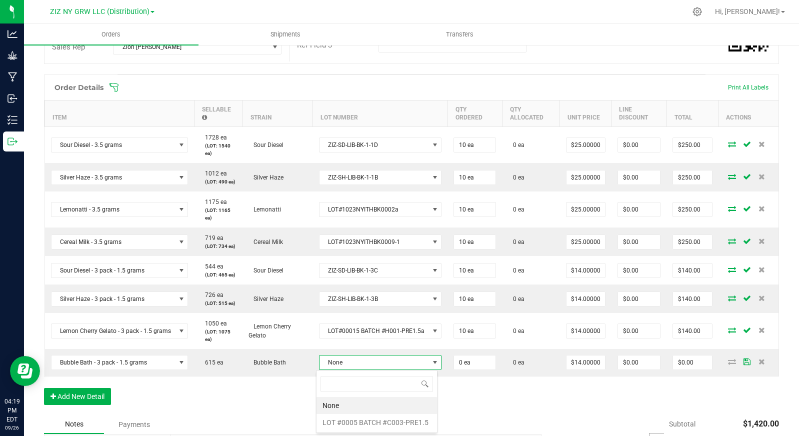
scroll to position [15, 122]
click at [403, 427] on \ "LOT #0005 BATCH #C003-PRE1.5" at bounding box center [377, 422] width 121 height 17
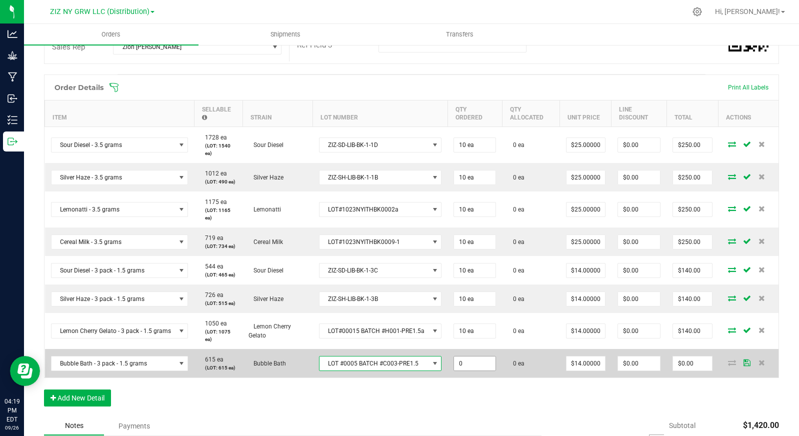
click at [471, 362] on input "0" at bounding box center [475, 364] width 42 height 14
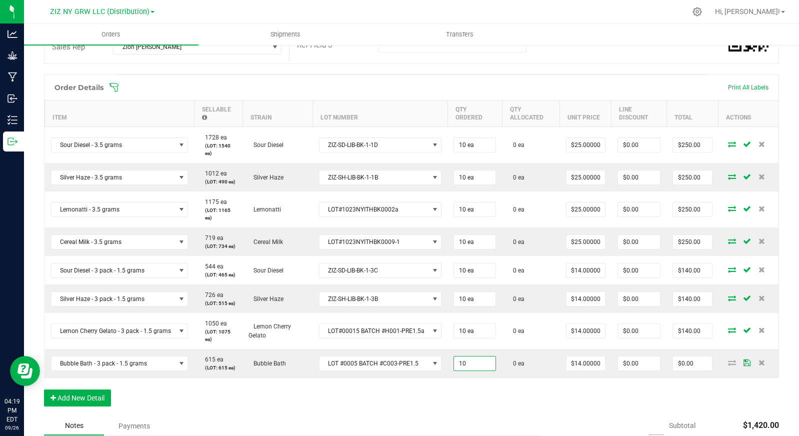
type input "10 ea"
type input "$140.00"
click at [413, 409] on div "Order Details Print All Labels Item Sellable Strain Lot Number Qty Ordered Qty …" at bounding box center [411, 246] width 735 height 342
click at [76, 395] on button "Add New Detail" at bounding box center [77, 398] width 67 height 17
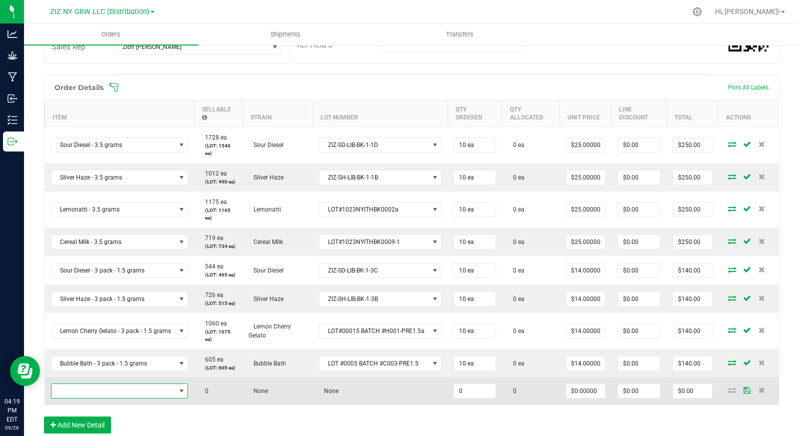
click at [102, 390] on span "NO DATA FOUND" at bounding box center [114, 391] width 124 height 14
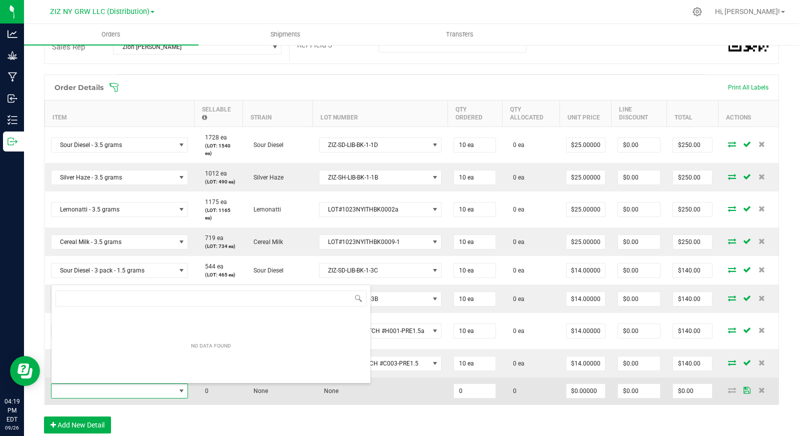
scroll to position [15, 136]
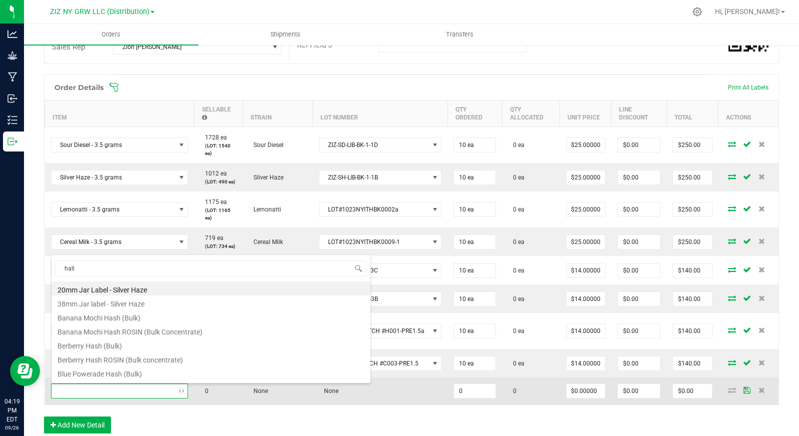
type input "halle"
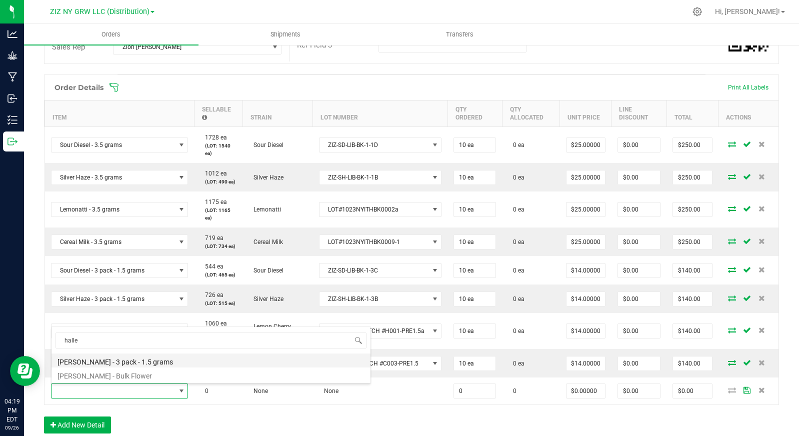
click at [173, 363] on li "[PERSON_NAME] - 3 pack - 1.5 grams" at bounding box center [211, 361] width 319 height 14
type input "0 ea"
type input "$14.00000"
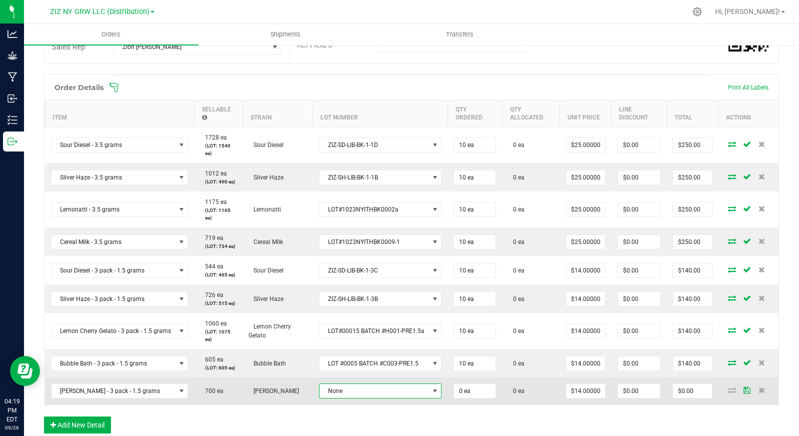
click at [334, 396] on span "None" at bounding box center [375, 391] width 110 height 14
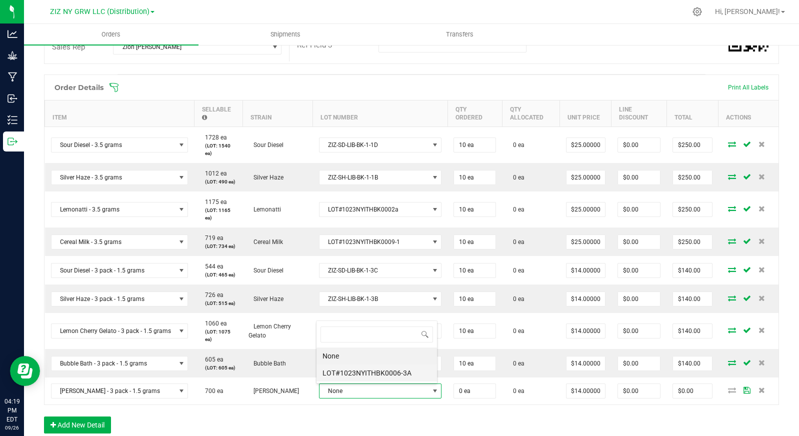
click at [368, 377] on li "LOT#1023NYITHBK0006-3A" at bounding box center [377, 373] width 121 height 17
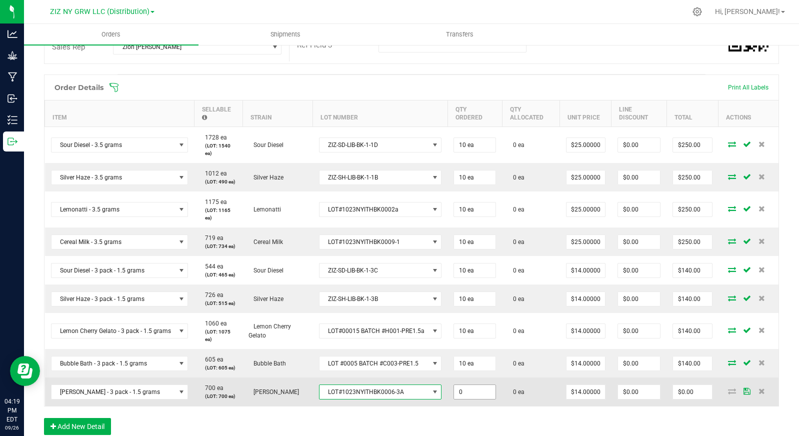
click at [476, 394] on input "0" at bounding box center [475, 392] width 42 height 14
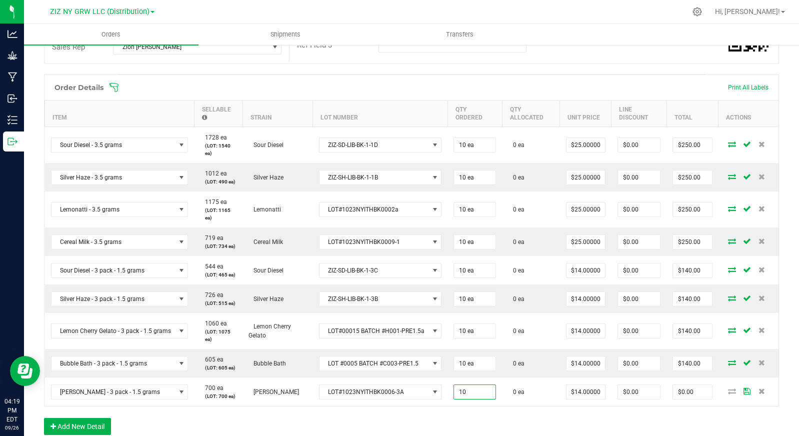
type input "10 ea"
type input "$140.00"
click at [470, 408] on div "Order Details Print All Labels Item Sellable Strain Lot Number Qty Ordered Qty …" at bounding box center [411, 260] width 735 height 371
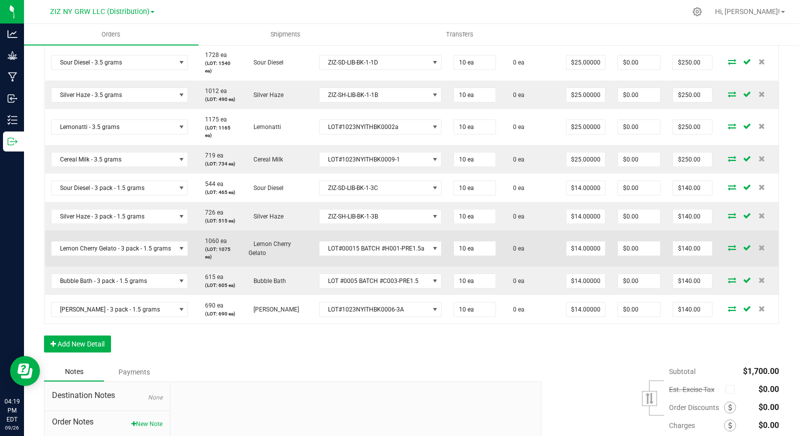
scroll to position [387, 0]
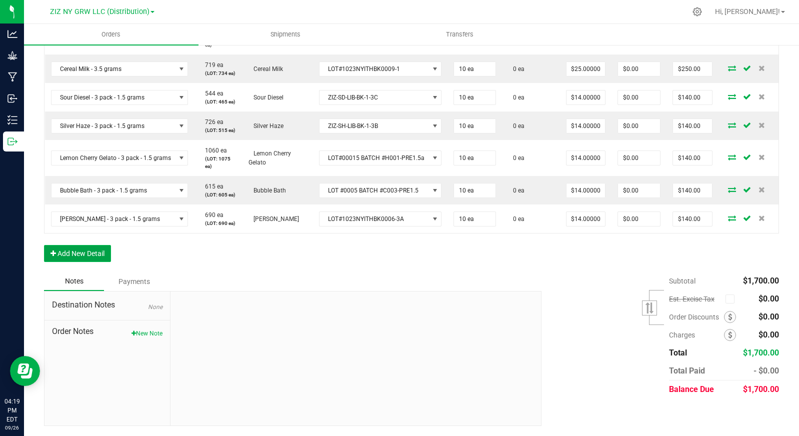
click at [84, 255] on button "Add New Detail" at bounding box center [77, 253] width 67 height 17
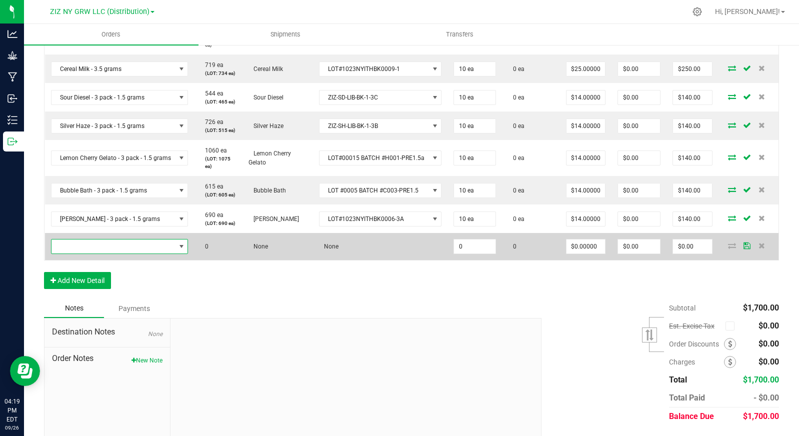
click at [179, 243] on span "NO DATA FOUND" at bounding box center [182, 247] width 8 height 8
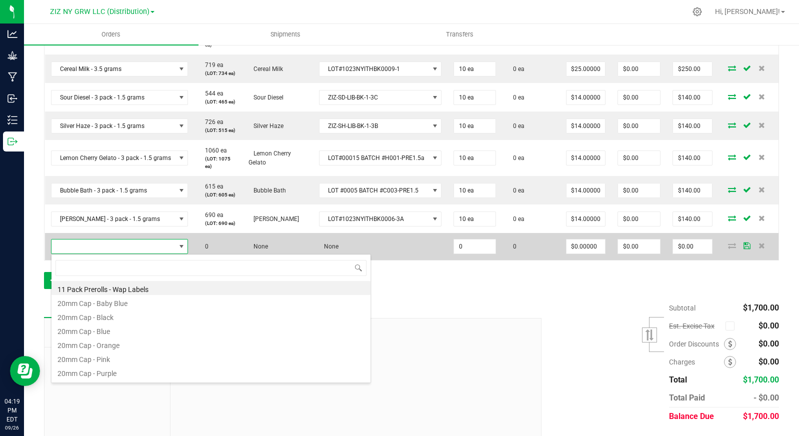
scroll to position [15, 136]
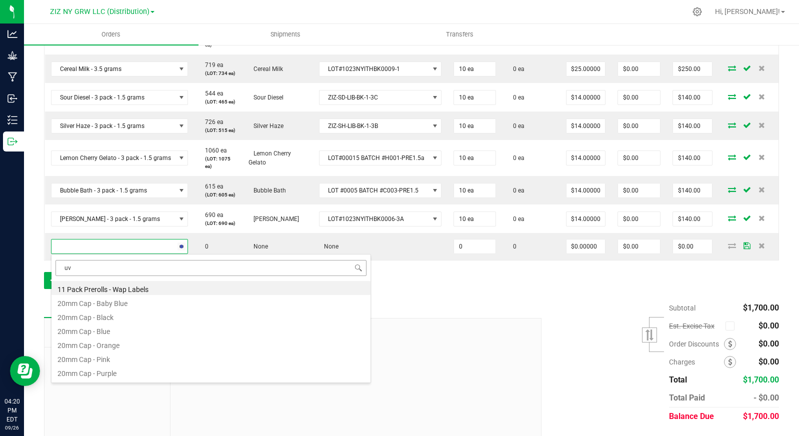
type input "uva"
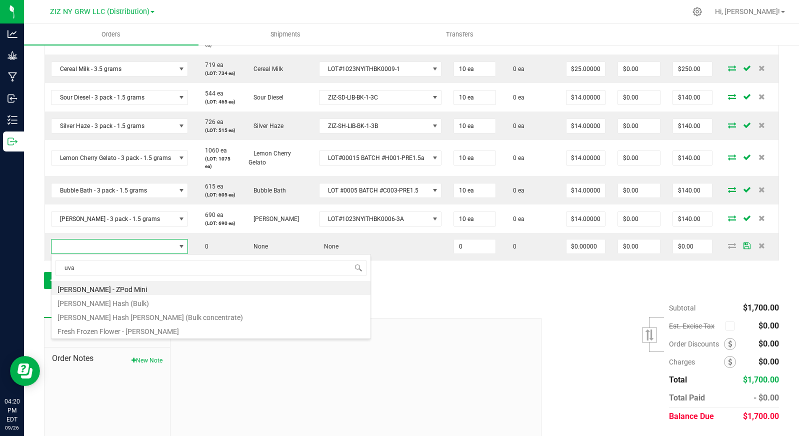
click at [188, 286] on li "[PERSON_NAME] - ZPod Mini" at bounding box center [211, 288] width 319 height 14
type input "0 ea"
type input "$17.50000"
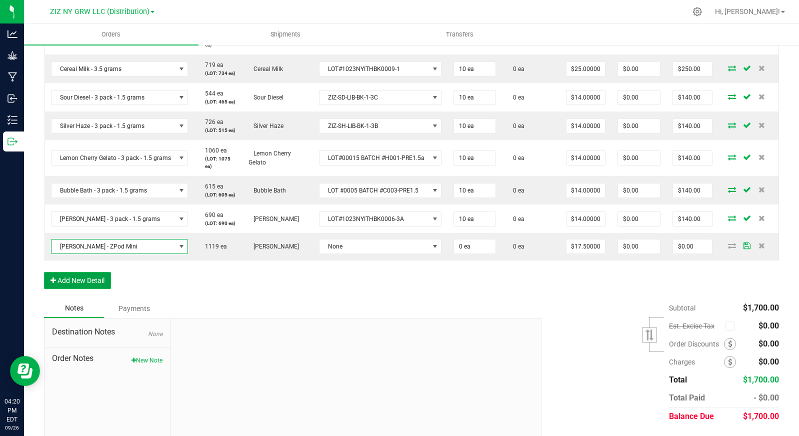
click at [93, 281] on button "Add New Detail" at bounding box center [77, 280] width 67 height 17
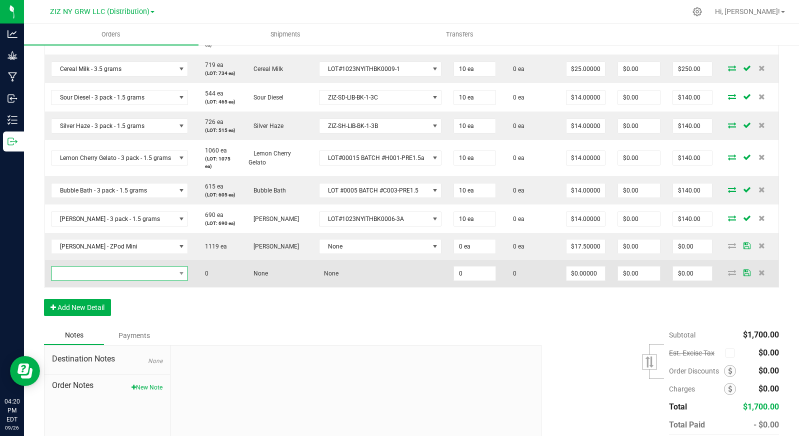
click at [100, 277] on span "NO DATA FOUND" at bounding box center [114, 274] width 124 height 14
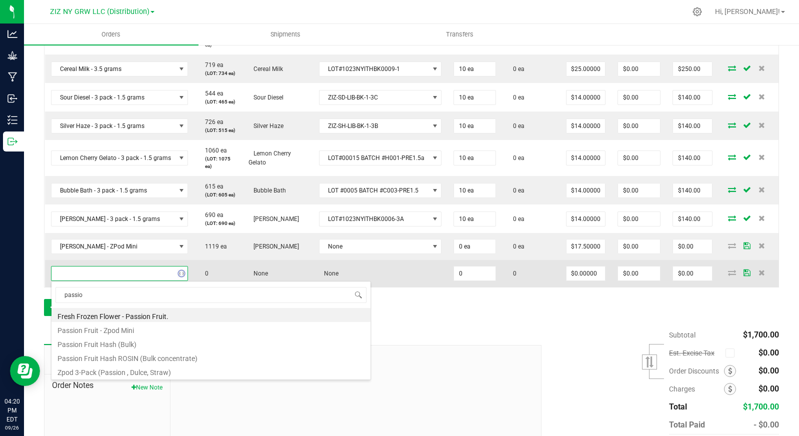
type input "passion"
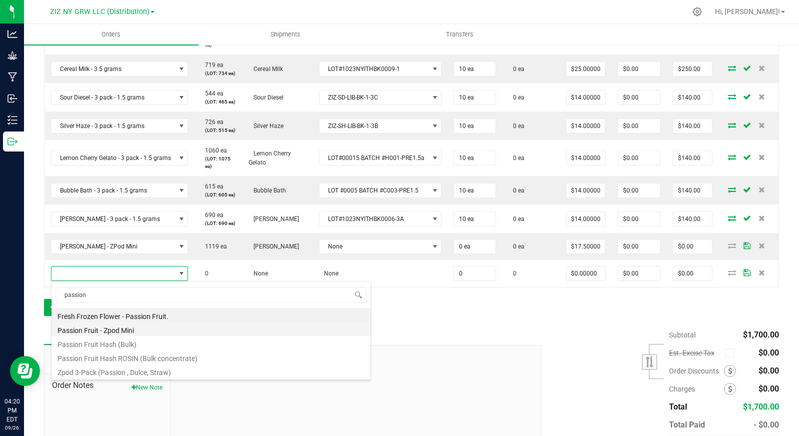
click at [170, 332] on li "Passion Fruit - Zpod Mini" at bounding box center [211, 329] width 319 height 14
type input "0 ea"
type input "$17.50000"
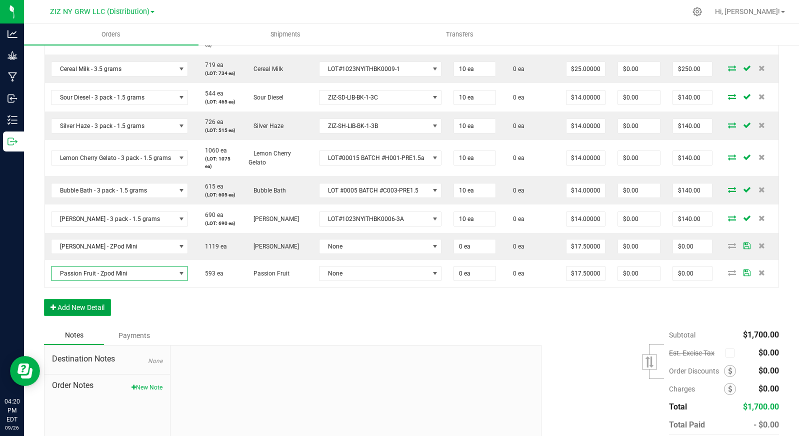
click at [102, 309] on button "Add New Detail" at bounding box center [77, 307] width 67 height 17
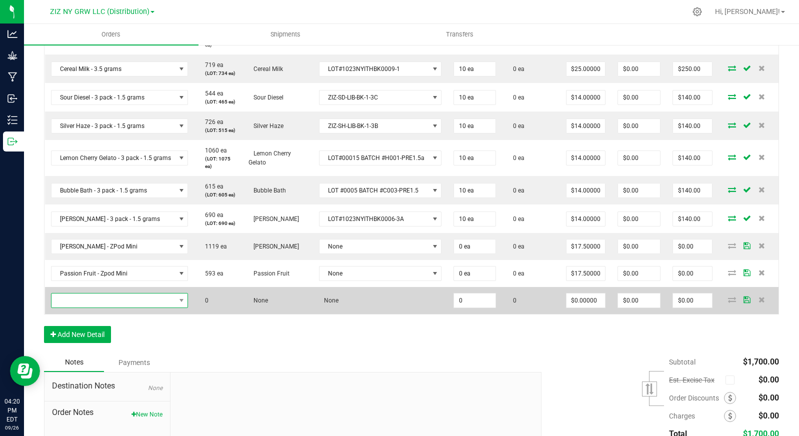
click at [109, 300] on span "NO DATA FOUND" at bounding box center [114, 301] width 124 height 14
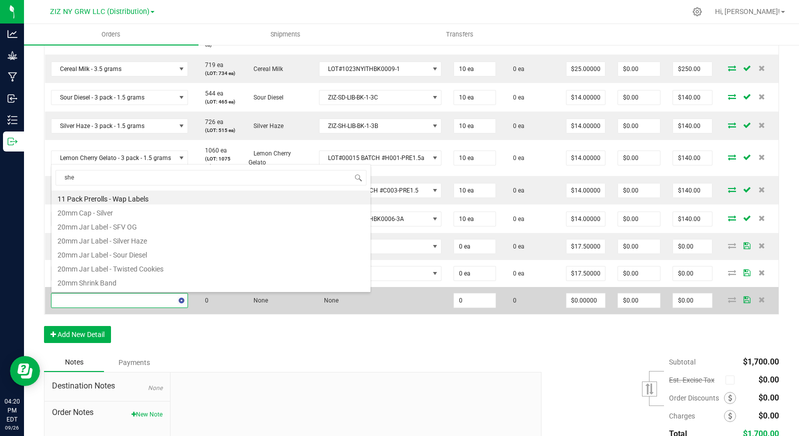
type input "sher"
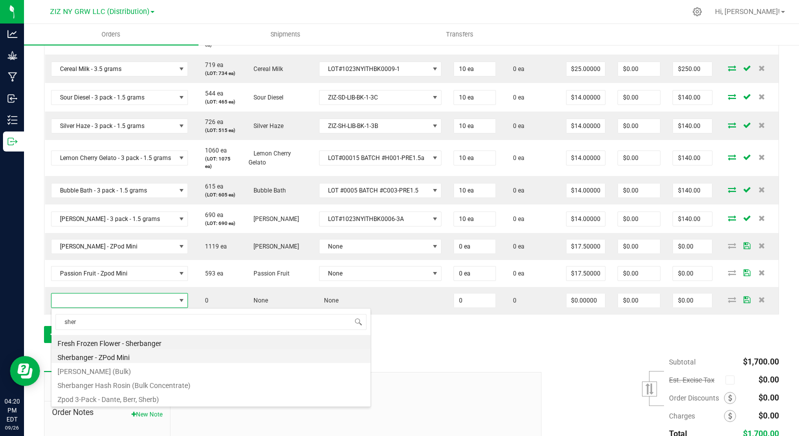
click at [143, 353] on li "Sherbanger - ZPod Mini" at bounding box center [211, 356] width 319 height 14
type input "0 ea"
type input "$17.50000"
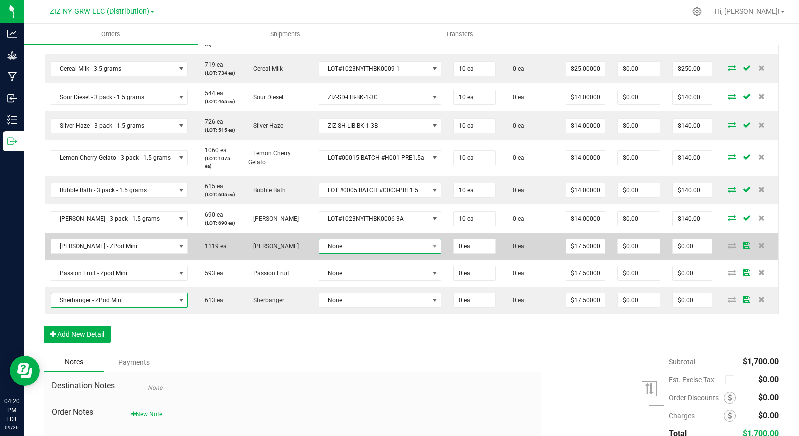
click at [349, 253] on span "None" at bounding box center [375, 247] width 110 height 14
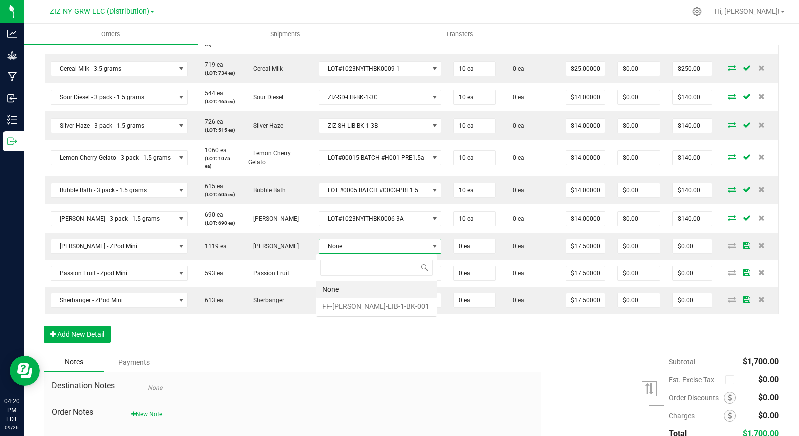
scroll to position [15, 122]
click at [355, 306] on li "FF-[PERSON_NAME]-LIB-1-BK-001" at bounding box center [377, 306] width 121 height 17
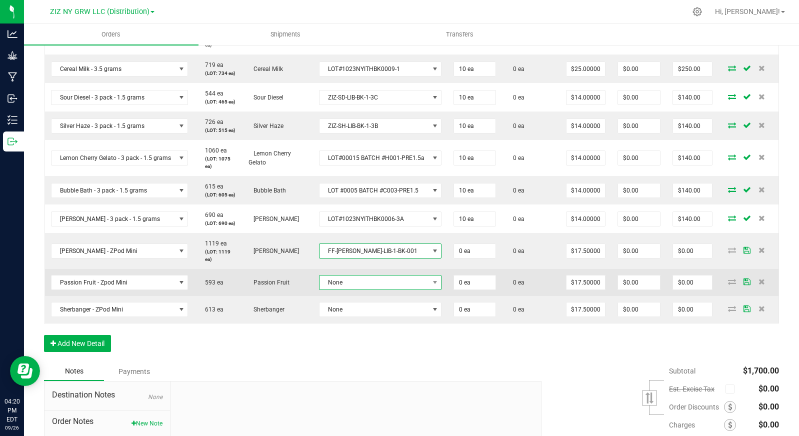
click at [361, 289] on span "None" at bounding box center [375, 283] width 110 height 14
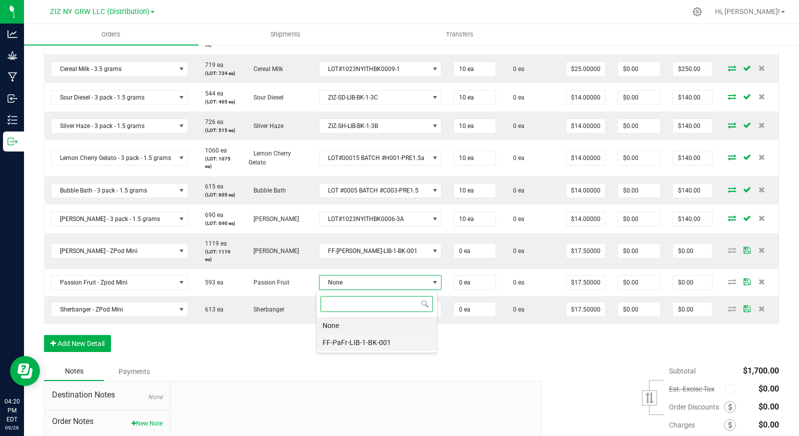
click at [375, 344] on li "FF-PaFr-LIB-1-BK-001" at bounding box center [377, 342] width 121 height 17
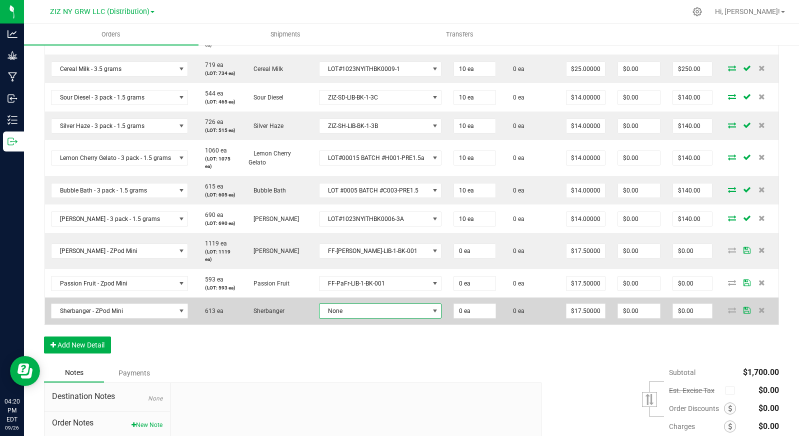
click at [375, 315] on span "None" at bounding box center [375, 311] width 110 height 14
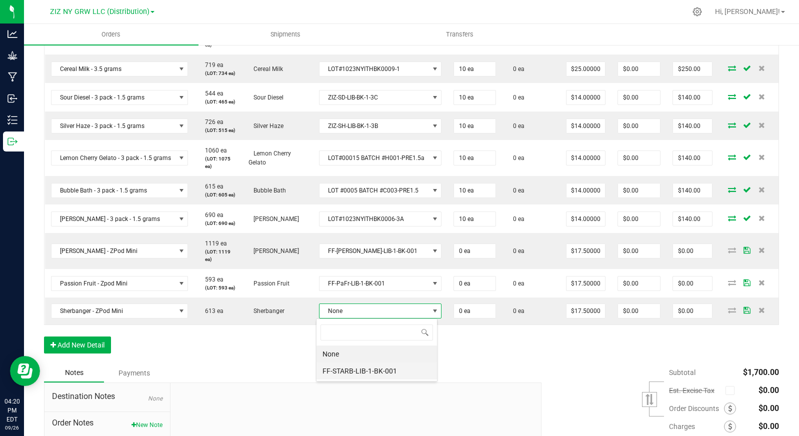
click at [390, 368] on li "FF-STARB-LIB-1-BK-001" at bounding box center [377, 371] width 121 height 17
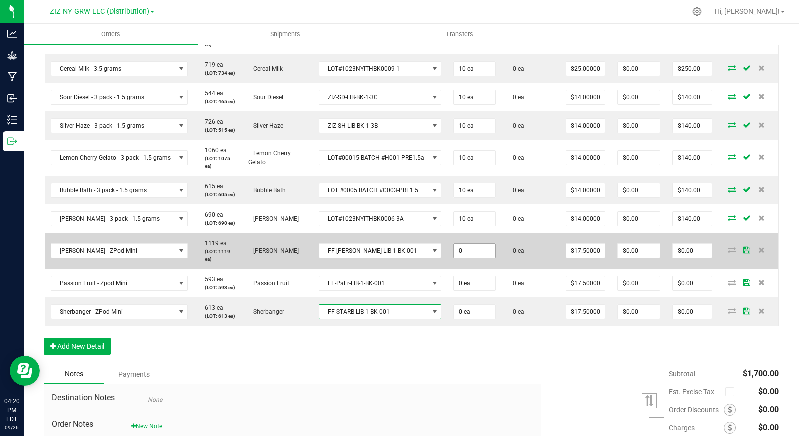
click at [470, 253] on input "0" at bounding box center [475, 251] width 42 height 14
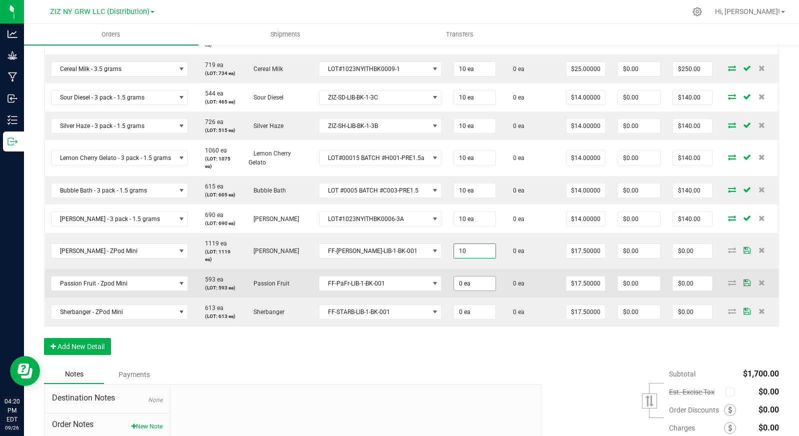
type input "10 ea"
type input "$175.00"
click at [474, 284] on input "0" at bounding box center [475, 284] width 42 height 14
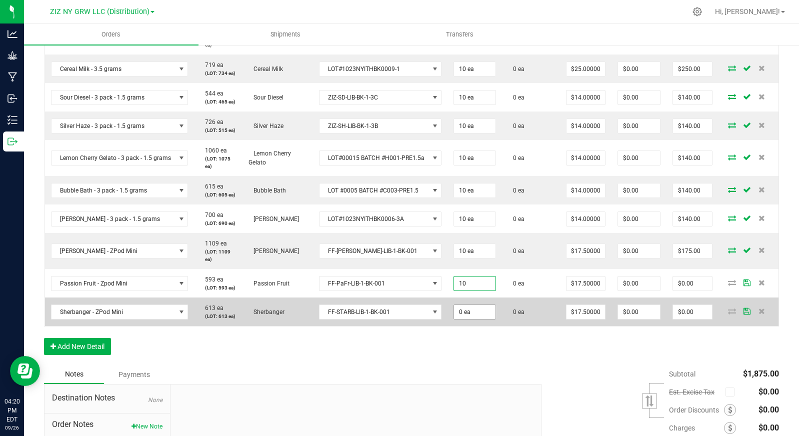
type input "10 ea"
type input "$175.00"
click at [476, 317] on input "0" at bounding box center [475, 312] width 42 height 14
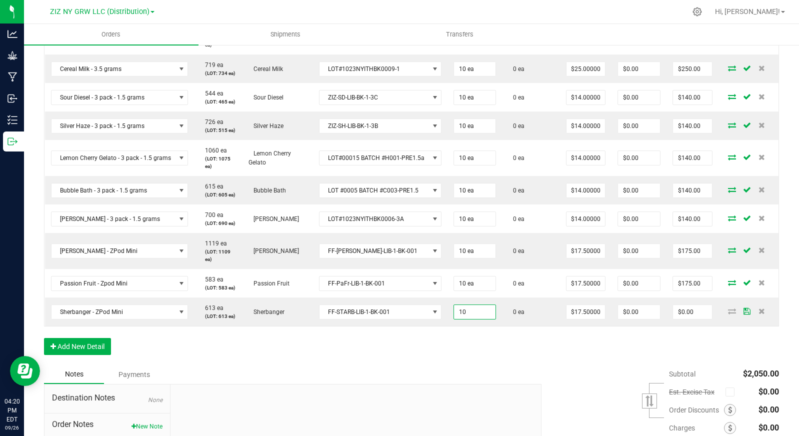
type input "10 ea"
type input "$175.00"
click at [493, 358] on div "Order Details Print All Labels Item Sellable Strain Lot Number Qty Ordered Qty …" at bounding box center [411, 133] width 735 height 464
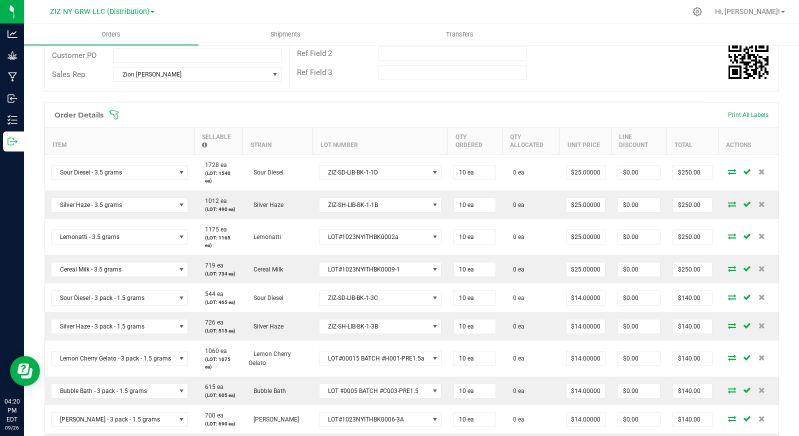
scroll to position [0, 0]
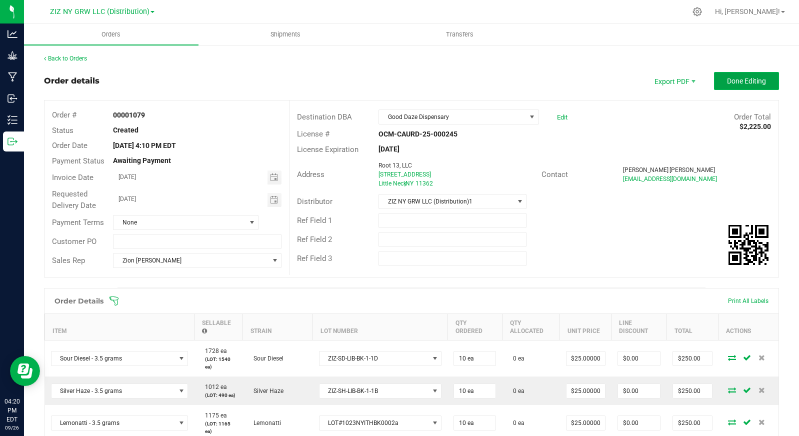
click at [743, 83] on span "Done Editing" at bounding box center [746, 81] width 39 height 8
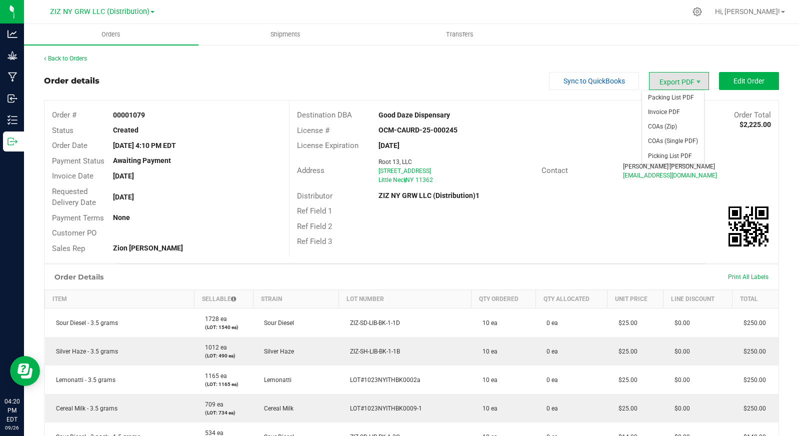
click at [680, 86] on span "Export PDF" at bounding box center [679, 81] width 60 height 18
click at [683, 111] on span "Invoice PDF" at bounding box center [673, 112] width 62 height 15
